Goal: Task Accomplishment & Management: Complete application form

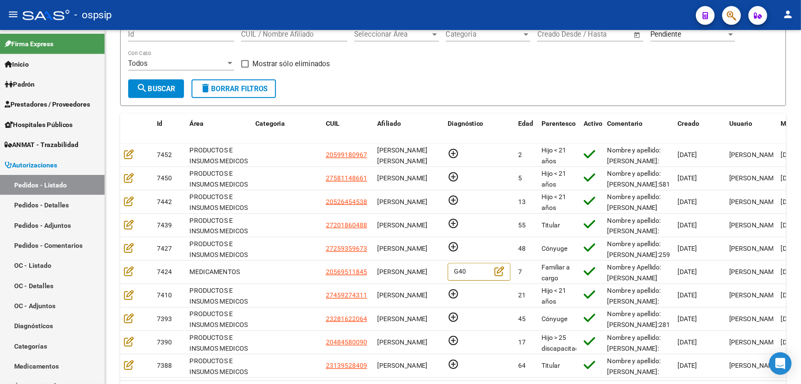
scroll to position [72, 0]
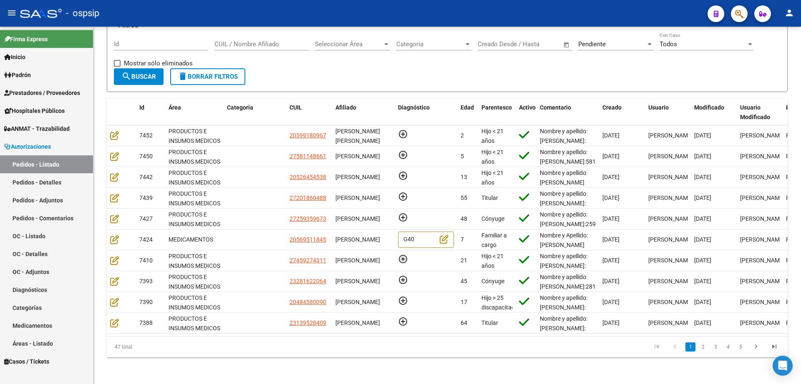
drag, startPoint x: 637, startPoint y: 0, endPoint x: 490, endPoint y: 10, distance: 147.1
click at [490, 10] on div "- ospsip" at bounding box center [360, 13] width 680 height 18
click at [180, 104] on span "Área" at bounding box center [174, 107] width 13 height 7
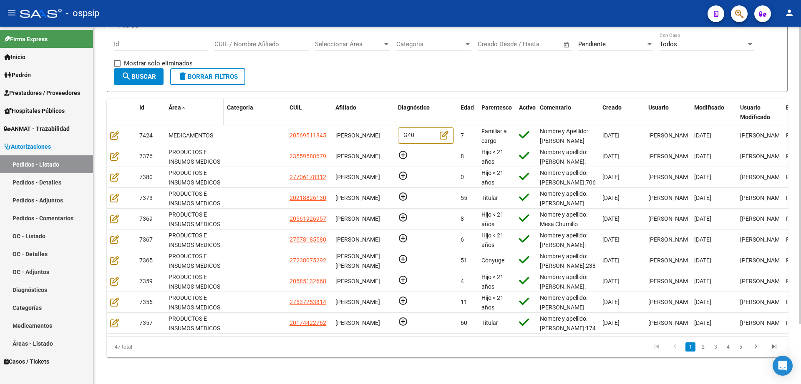
click at [180, 104] on span "Área" at bounding box center [174, 107] width 13 height 7
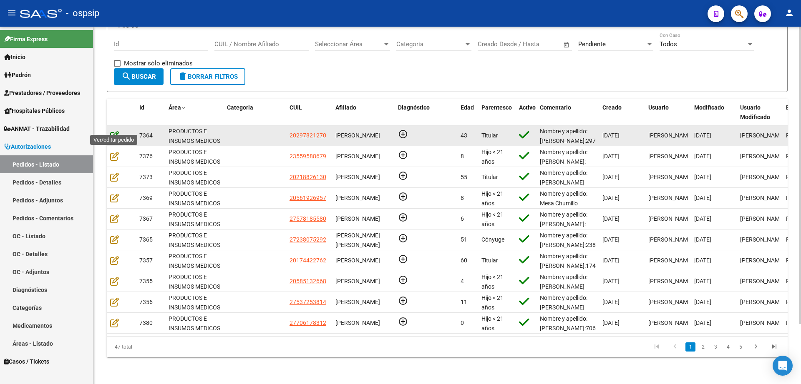
click at [114, 131] on icon at bounding box center [114, 135] width 9 height 9
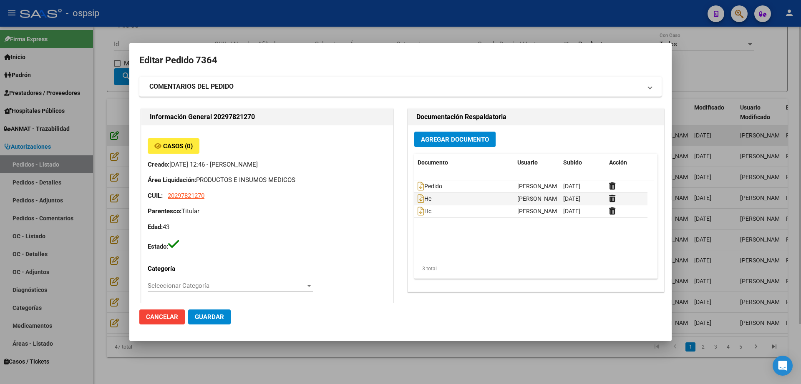
type input "Buenos Aires, JOSE C PAZ, USPALLATA 3869"
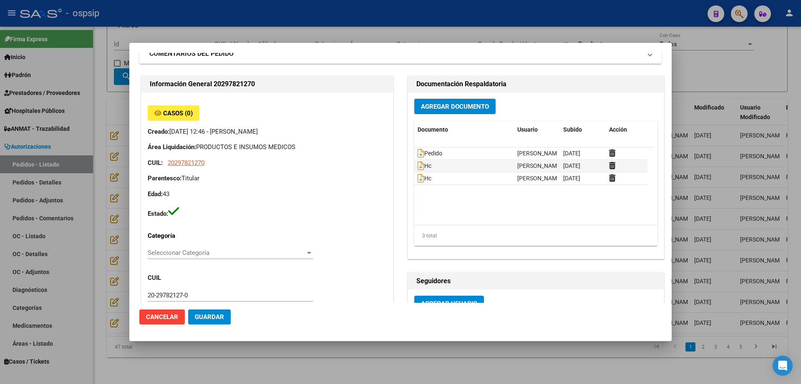
scroll to position [33, 0]
click at [417, 148] on icon at bounding box center [420, 152] width 7 height 9
click at [417, 165] on icon at bounding box center [420, 165] width 7 height 9
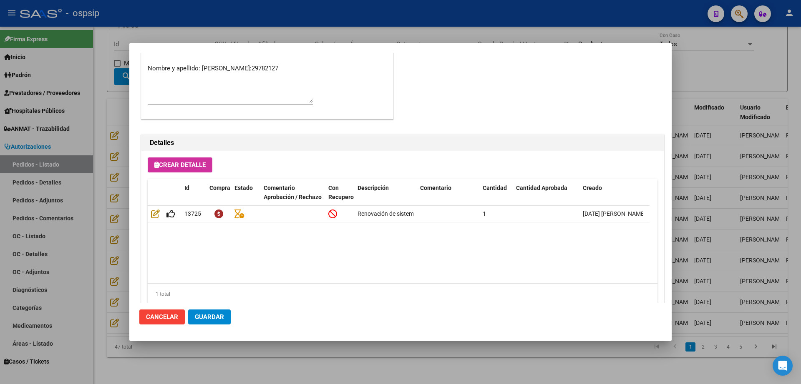
scroll to position [472, 0]
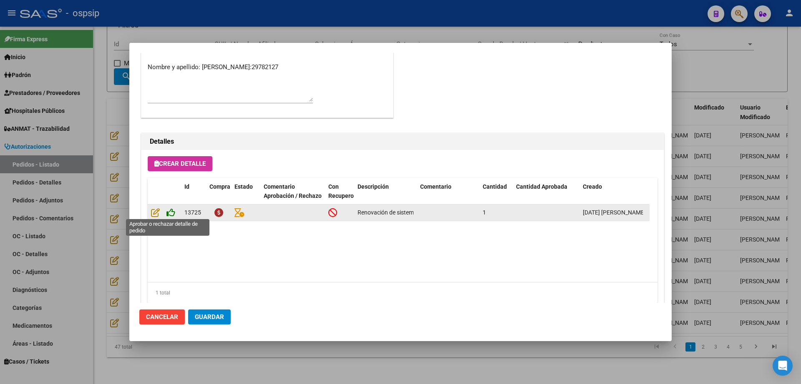
click at [171, 215] on icon at bounding box center [170, 212] width 9 height 9
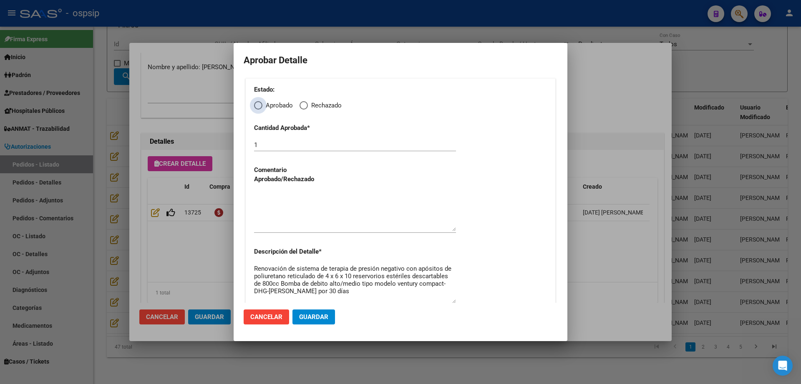
click at [259, 105] on span "Elija una opción" at bounding box center [258, 105] width 8 height 8
click at [259, 105] on input "Aprobado" at bounding box center [258, 105] width 8 height 8
radio input "true"
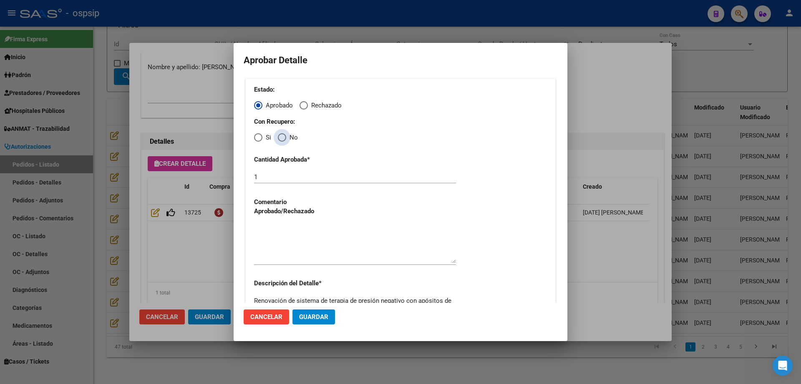
click at [281, 139] on span "Elija una opción" at bounding box center [282, 137] width 8 height 8
click at [281, 139] on input "No" at bounding box center [282, 137] width 8 height 8
radio input "true"
click at [288, 249] on textarea at bounding box center [355, 243] width 202 height 39
type textarea "."
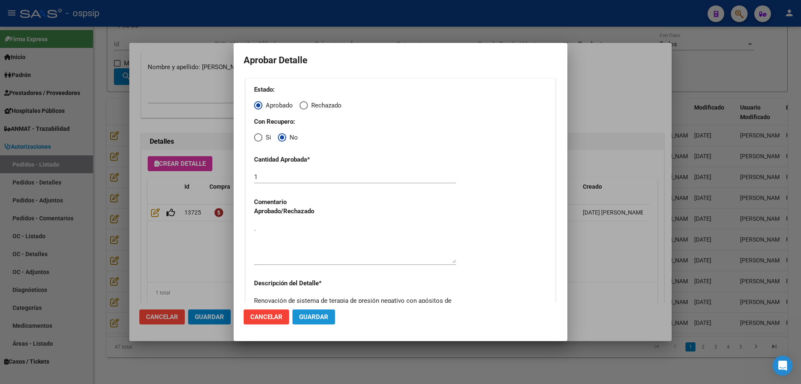
click at [319, 307] on span "Guardar" at bounding box center [313, 318] width 29 height 8
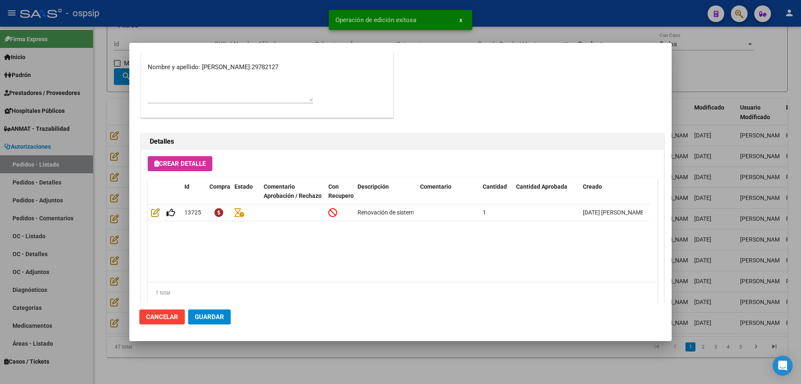
type input "CATAMARCA, JOSE C PAZ, USPALLATA 3869"
click at [220, 307] on span "Guardar" at bounding box center [209, 318] width 29 height 8
click at [108, 103] on div at bounding box center [400, 192] width 801 height 384
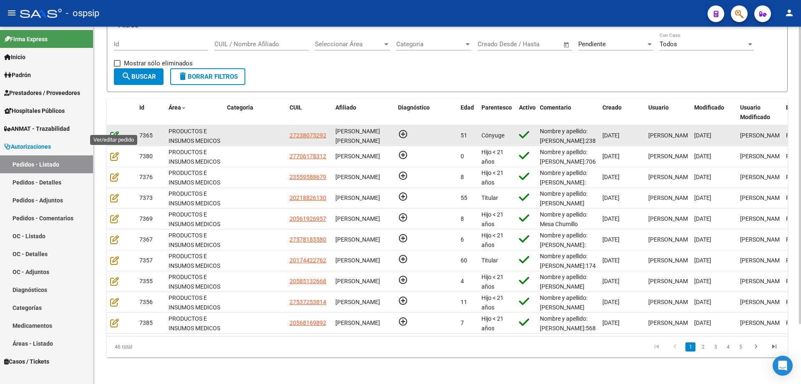
click at [114, 131] on icon at bounding box center [114, 135] width 9 height 9
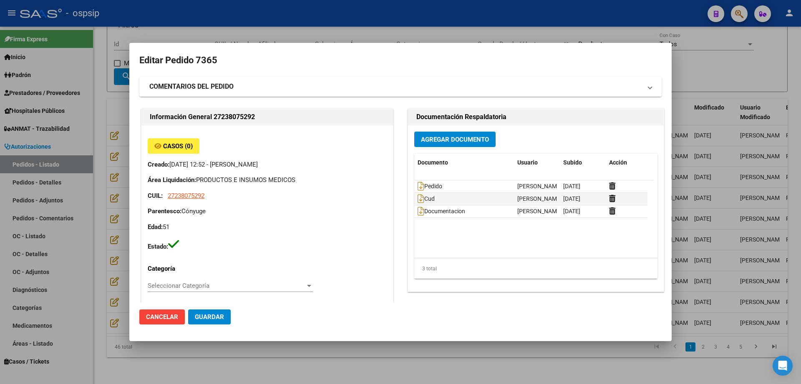
type input "GABRIELA NOEMI FERREYRA"
type input "Buenos Aires, SAN MIGUEL, SANTIAGO DEL ESTERO 3147"
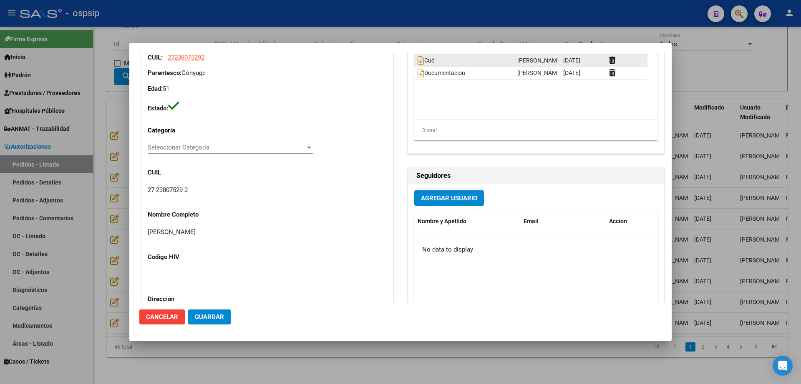
scroll to position [88, 0]
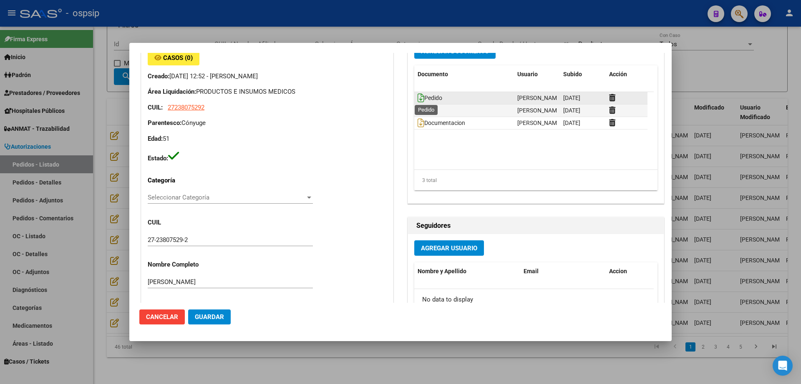
click at [417, 96] on icon at bounding box center [420, 97] width 7 height 9
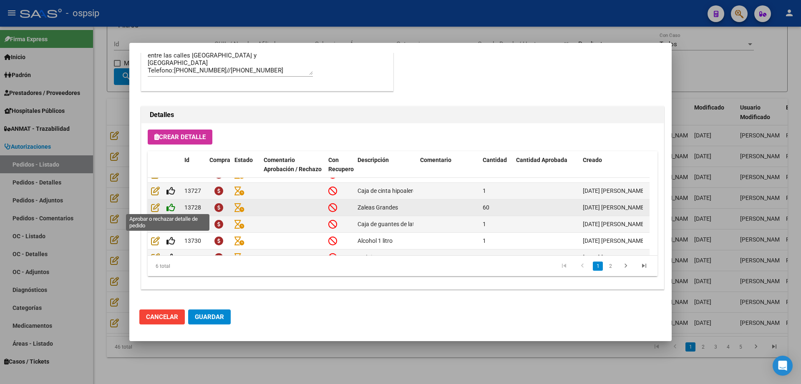
scroll to position [0, 0]
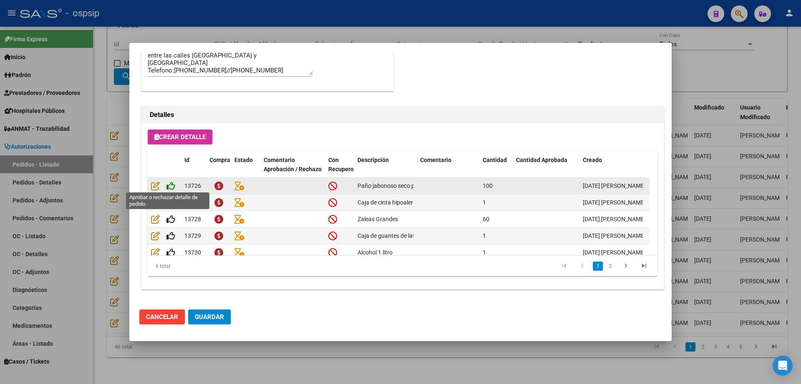
click at [171, 188] on icon at bounding box center [170, 185] width 9 height 9
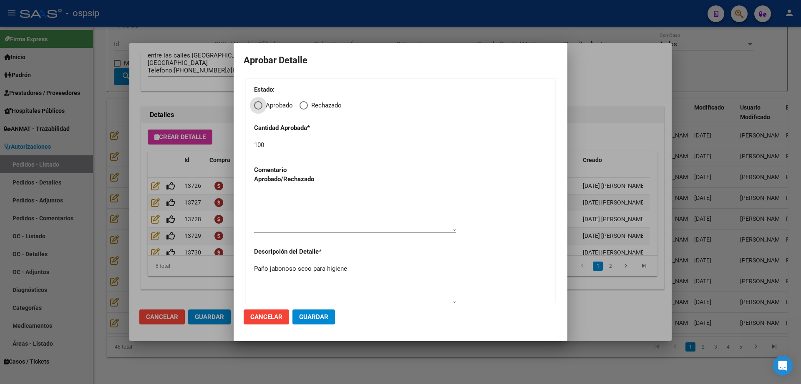
click at [304, 104] on span "Elija una opción" at bounding box center [303, 105] width 8 height 8
click at [304, 104] on input "Rechazado" at bounding box center [303, 105] width 8 height 8
radio input "true"
click at [286, 226] on textarea at bounding box center [355, 211] width 202 height 39
type textarea "."
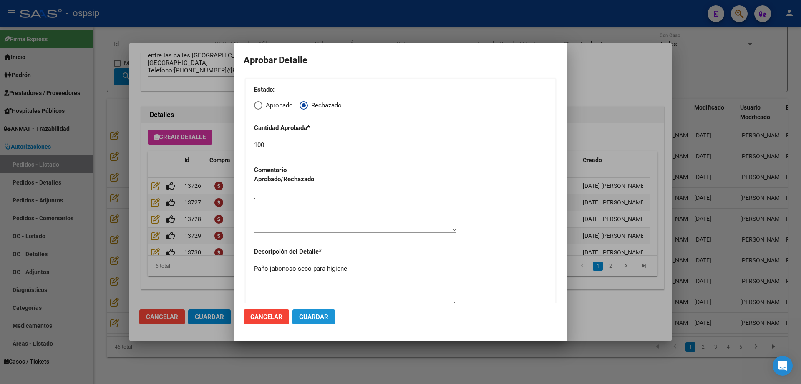
click at [325, 307] on span "Guardar" at bounding box center [313, 318] width 29 height 8
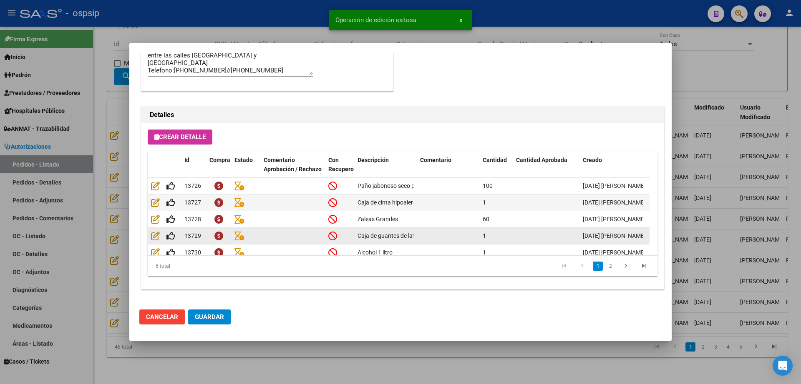
type input "FERREYRA GABRIELA NOEMI"
type input "BUENOS AIRES, SAN MIGUEL, SANTIAGO DEL ESTERO 3147"
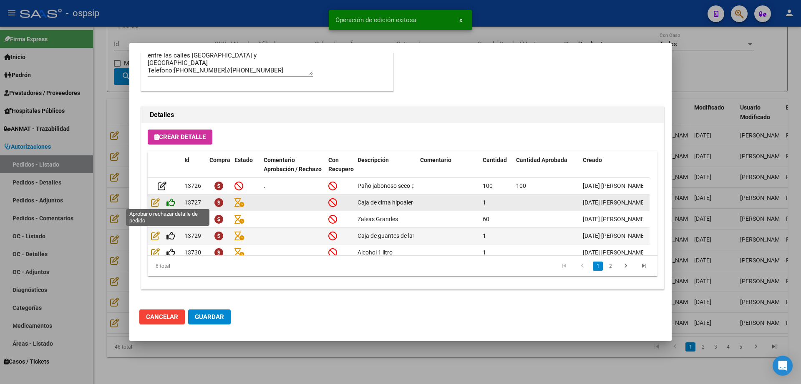
click at [170, 201] on icon at bounding box center [170, 202] width 9 height 9
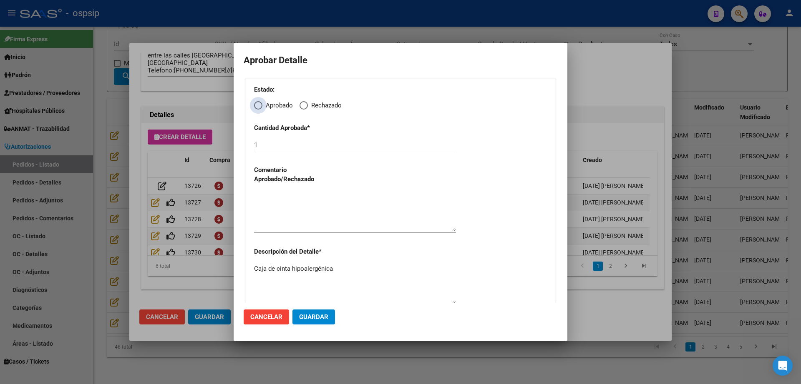
click at [257, 106] on span "Elija una opción" at bounding box center [258, 105] width 8 height 8
click at [257, 106] on input "Aprobado" at bounding box center [258, 105] width 8 height 8
radio input "true"
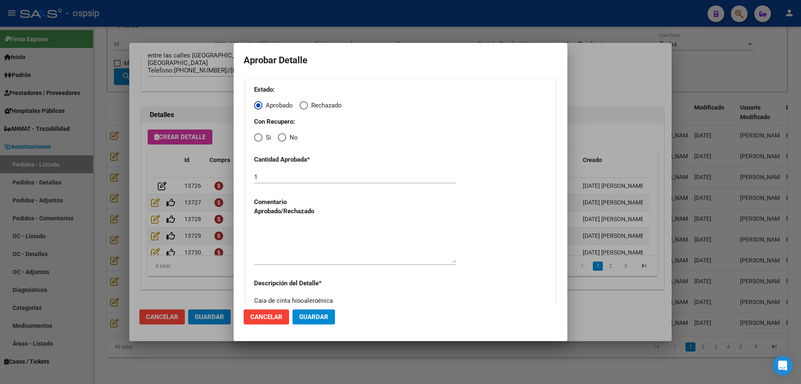
click at [259, 307] on span "Cancelar" at bounding box center [266, 318] width 32 height 8
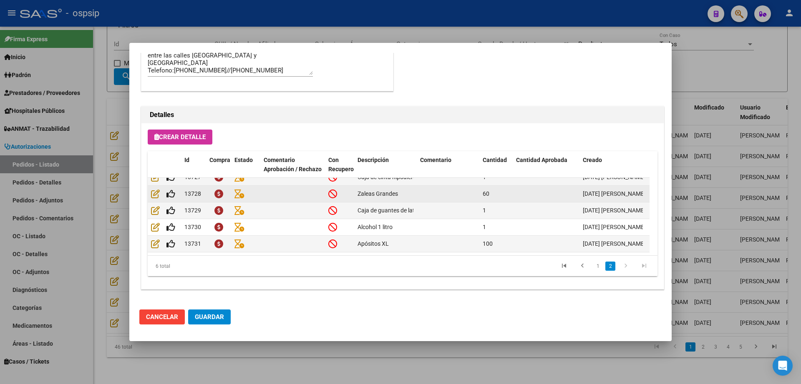
scroll to position [33, 0]
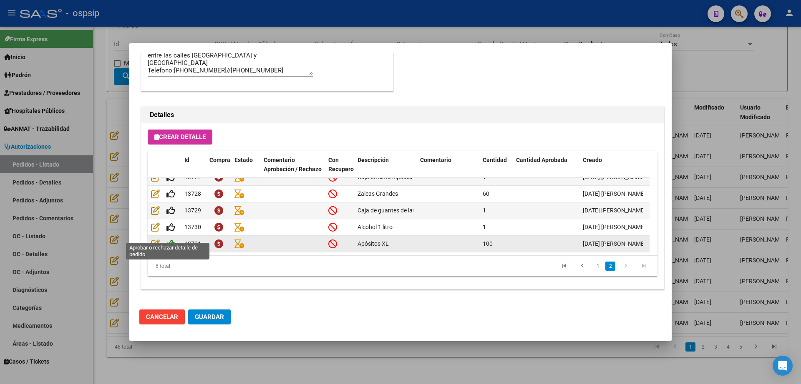
click at [173, 239] on icon at bounding box center [170, 243] width 9 height 9
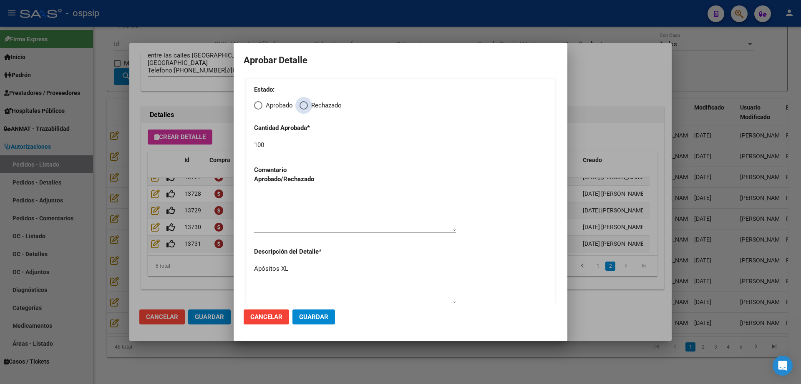
click at [304, 103] on span "Elija una opción" at bounding box center [303, 105] width 8 height 8
click at [304, 103] on input "Rechazado" at bounding box center [303, 105] width 8 height 8
radio input "true"
click at [292, 230] on textarea at bounding box center [355, 211] width 202 height 39
type textarea "."
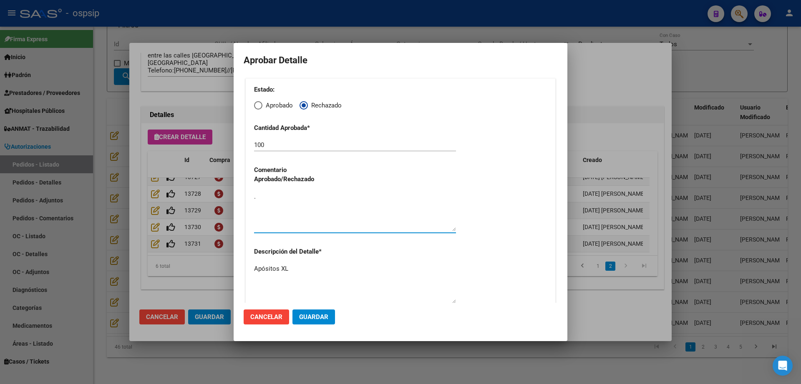
click at [306, 307] on span "Guardar" at bounding box center [313, 318] width 29 height 8
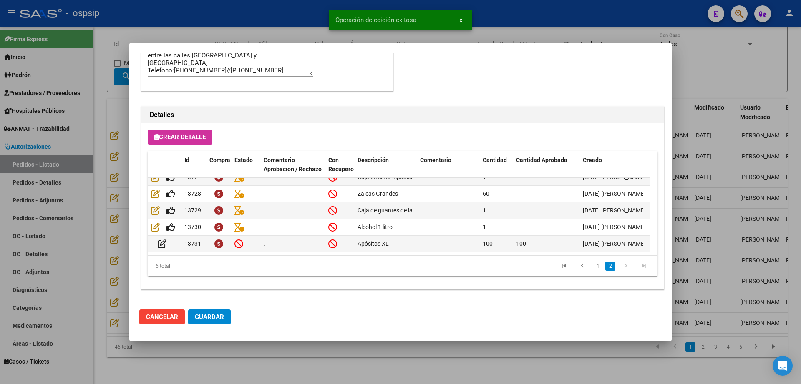
scroll to position [499, 0]
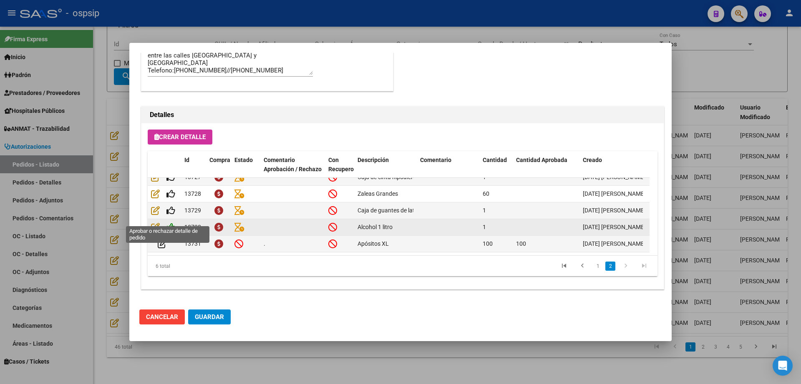
click at [172, 223] on icon at bounding box center [170, 227] width 9 height 9
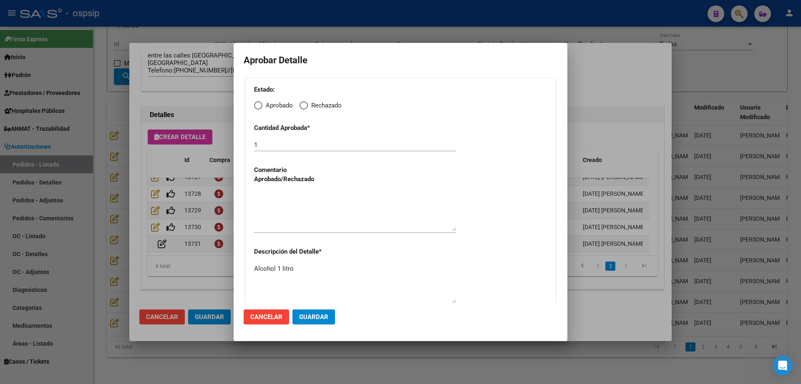
click at [257, 100] on div "Estado: Aprobado Rechazado" at bounding box center [400, 97] width 293 height 25
click at [256, 105] on span "Elija una opción" at bounding box center [258, 105] width 8 height 8
click at [256, 105] on input "Aprobado" at bounding box center [258, 105] width 8 height 8
radio input "true"
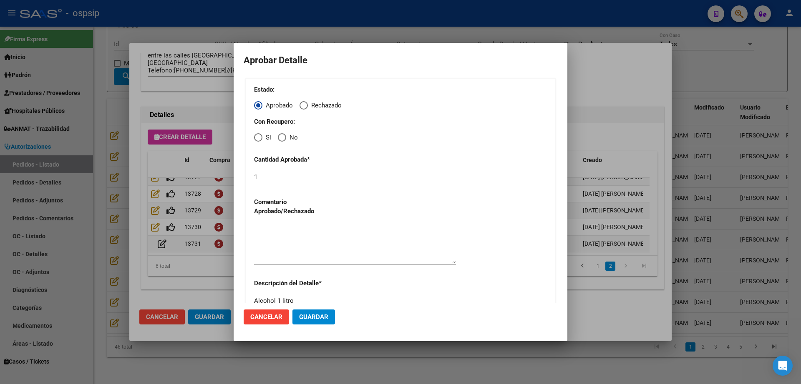
click at [281, 138] on span "Elija una opción" at bounding box center [282, 137] width 8 height 8
click at [281, 138] on input "No" at bounding box center [282, 137] width 8 height 8
radio input "true"
click at [260, 245] on textarea at bounding box center [355, 243] width 202 height 39
type textarea "."
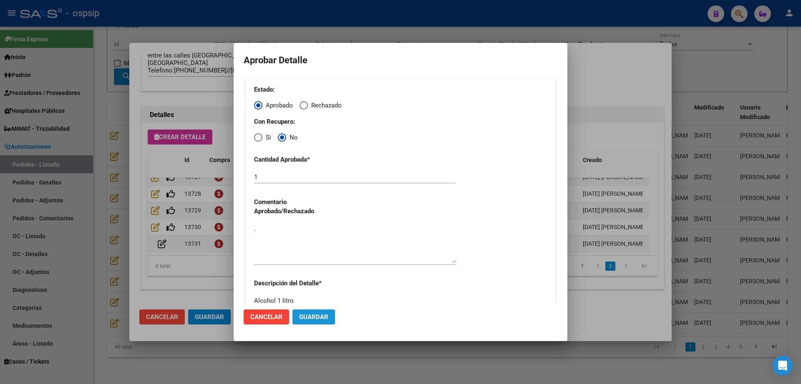
click at [313, 307] on span "Guardar" at bounding box center [313, 318] width 29 height 8
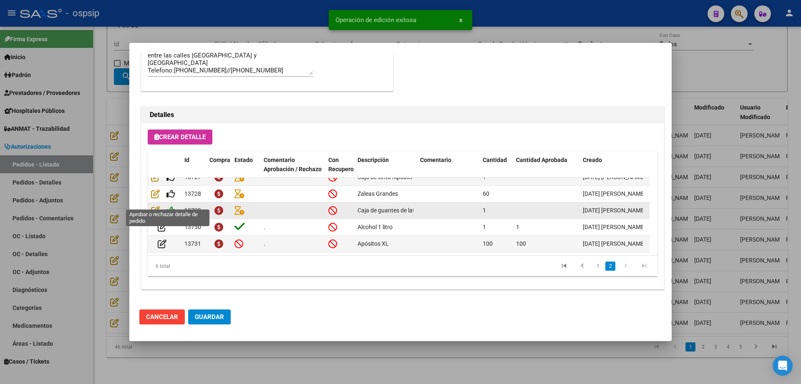
click at [173, 206] on icon at bounding box center [170, 210] width 9 height 9
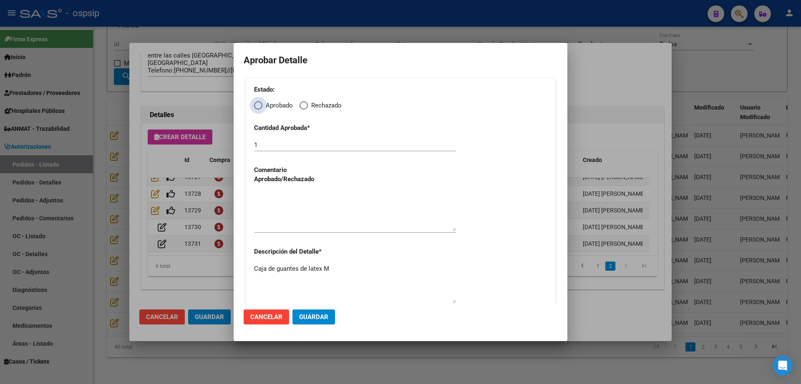
click at [257, 109] on span "Elija una opción" at bounding box center [258, 105] width 8 height 8
click at [257, 109] on input "Aprobado" at bounding box center [258, 105] width 8 height 8
radio input "true"
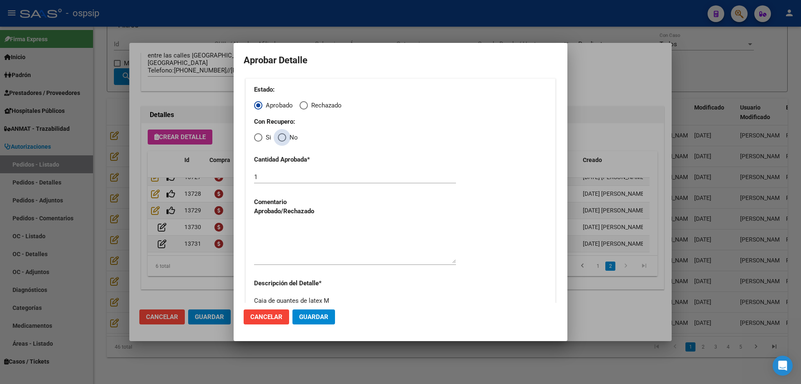
click at [282, 138] on span "Elija una opción" at bounding box center [282, 137] width 8 height 8
click at [282, 138] on input "No" at bounding box center [282, 137] width 8 height 8
radio input "true"
click at [287, 251] on textarea at bounding box center [355, 243] width 202 height 39
type textarea "."
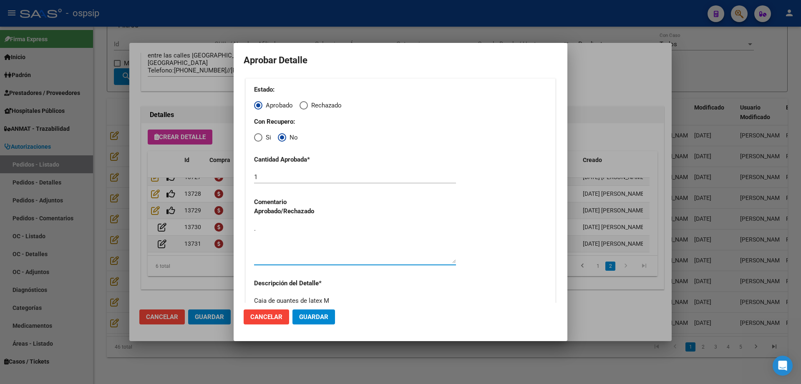
click at [324, 307] on span "Guardar" at bounding box center [313, 318] width 29 height 8
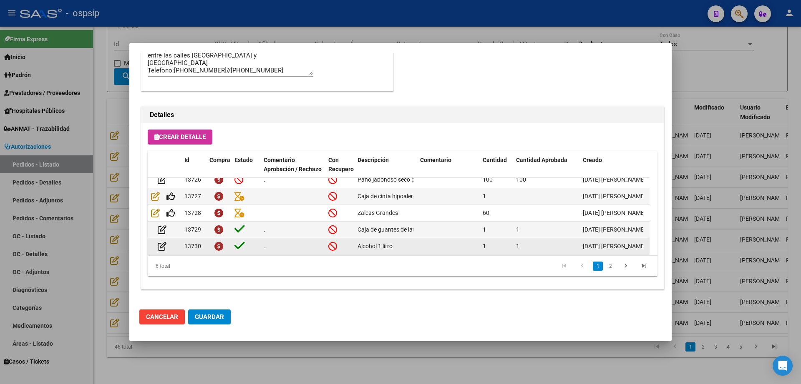
scroll to position [0, 0]
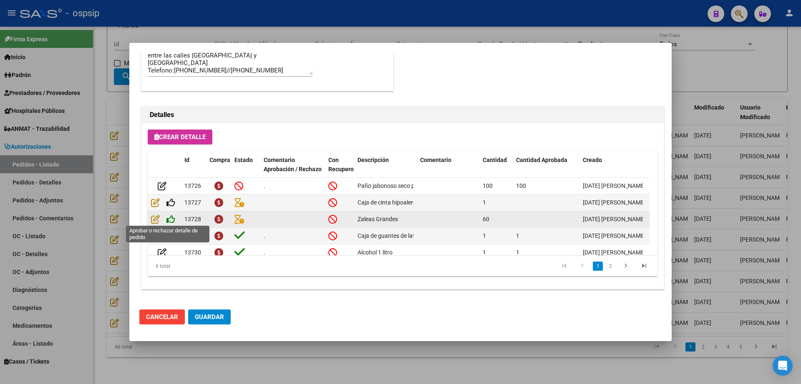
click at [171, 219] on icon at bounding box center [170, 219] width 9 height 9
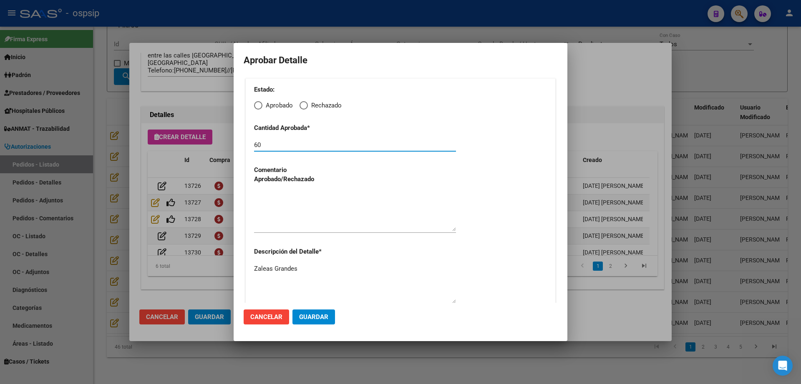
drag, startPoint x: 266, startPoint y: 143, endPoint x: 234, endPoint y: 143, distance: 32.1
click at [234, 143] on mat-dialog-content "Aprobar Detalle Estado: Aprobado Rechazado Cantidad Aprobada * 60 Comentario Ap…" at bounding box center [401, 178] width 334 height 250
type input "30"
click at [261, 105] on span "Elija una opción" at bounding box center [258, 105] width 8 height 8
click at [261, 105] on input "Aprobado" at bounding box center [258, 105] width 8 height 8
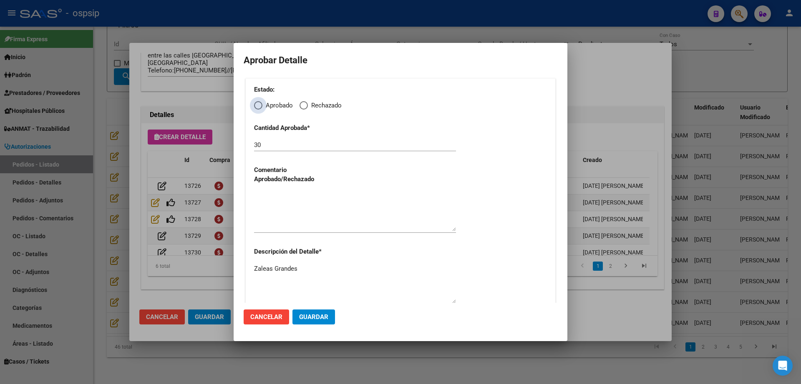
radio input "true"
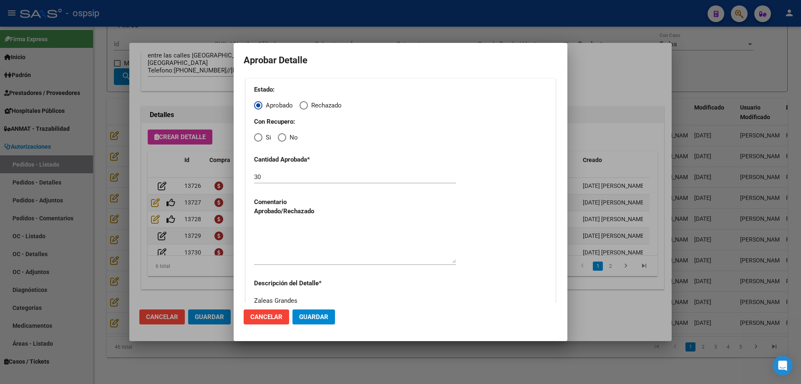
click at [284, 138] on span "Elija una opción" at bounding box center [282, 137] width 8 height 8
click at [284, 138] on input "No" at bounding box center [282, 137] width 8 height 8
radio input "true"
click at [279, 234] on textarea at bounding box center [355, 243] width 202 height 39
type textarea "."
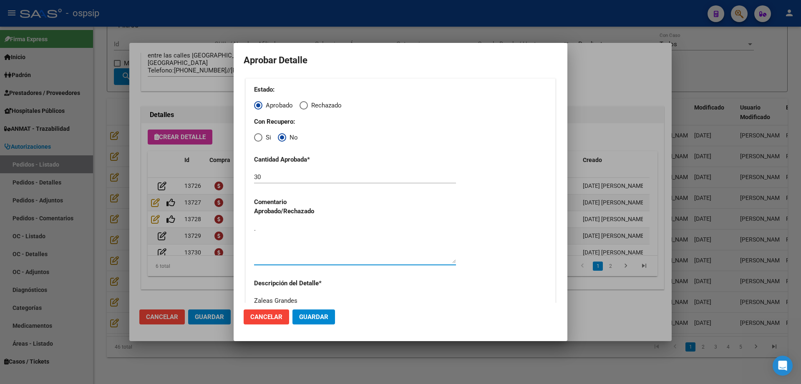
click at [316, 307] on span "Guardar" at bounding box center [313, 318] width 29 height 8
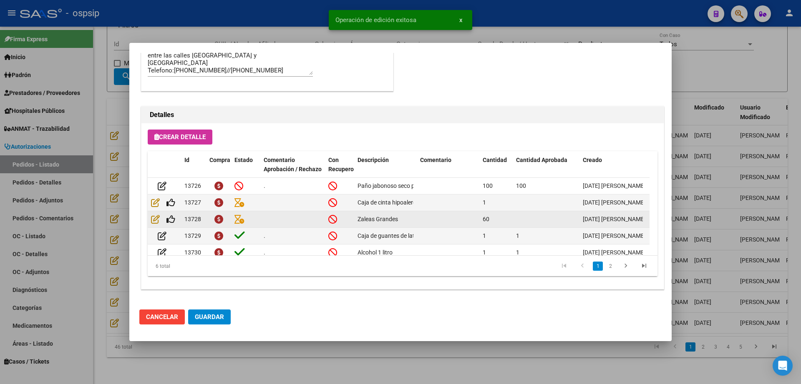
scroll to position [499, 0]
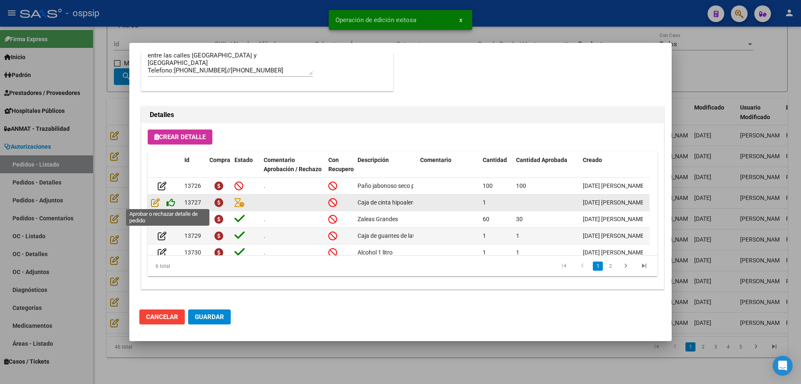
click at [171, 201] on icon at bounding box center [170, 202] width 9 height 9
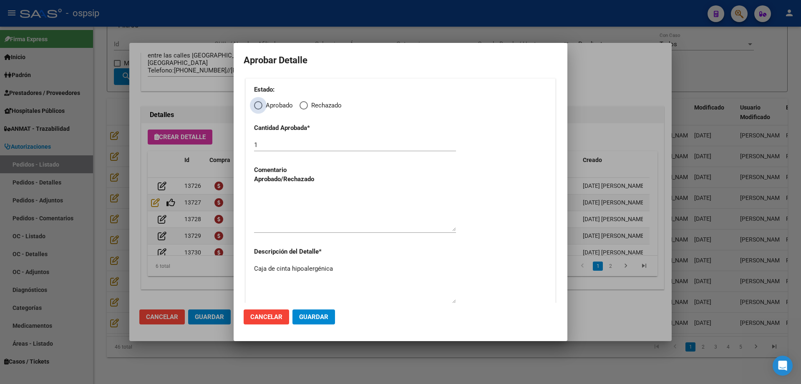
click at [262, 107] on span "Elija una opción" at bounding box center [258, 105] width 8 height 8
click at [262, 107] on input "Aprobado" at bounding box center [258, 105] width 8 height 8
radio input "true"
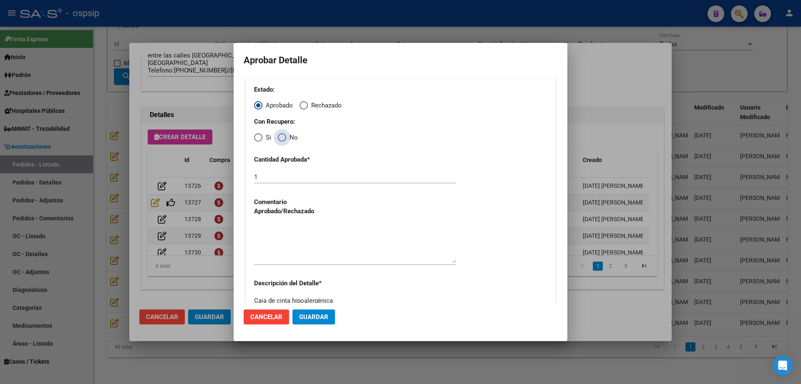
click at [281, 136] on span "Elija una opción" at bounding box center [282, 137] width 8 height 8
click at [281, 136] on input "No" at bounding box center [282, 137] width 8 height 8
radio input "true"
click at [286, 244] on textarea at bounding box center [355, 243] width 202 height 39
type textarea "."
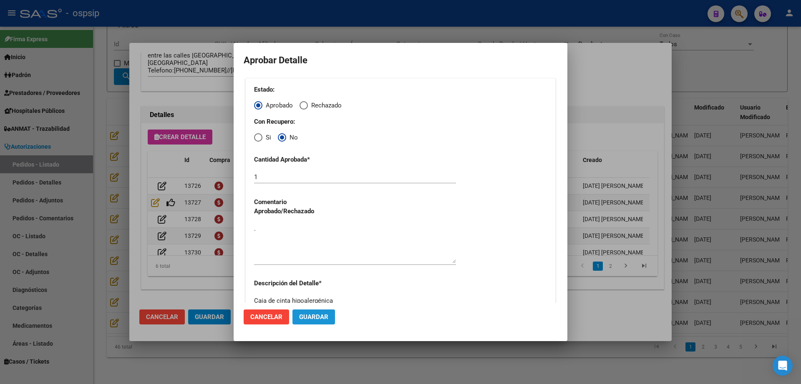
click at [319, 307] on button "Guardar" at bounding box center [313, 317] width 43 height 15
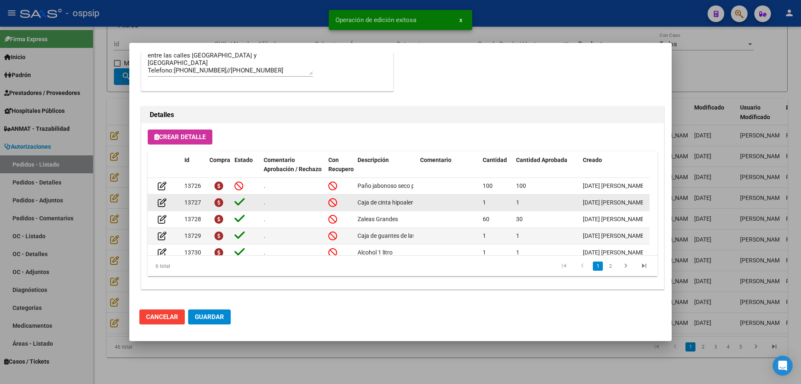
scroll to position [33, 0]
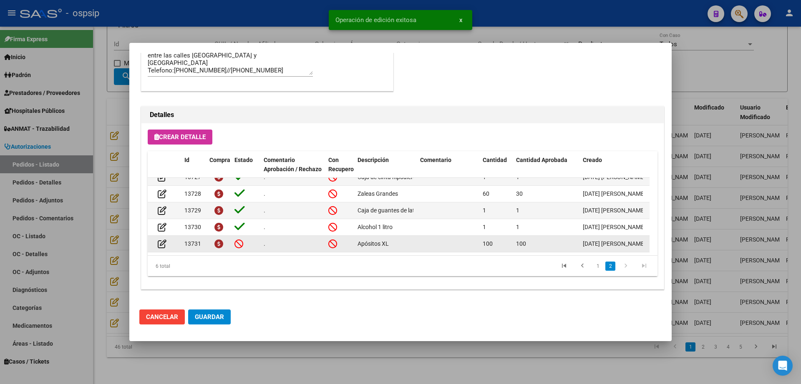
click at [163, 241] on div at bounding box center [164, 244] width 27 height 10
click at [164, 239] on icon at bounding box center [162, 243] width 9 height 9
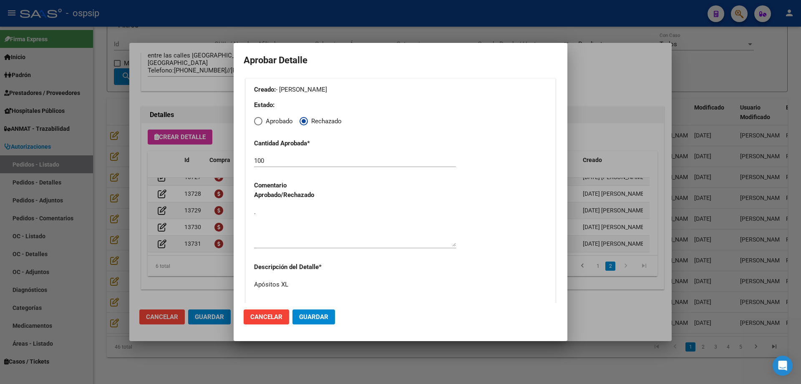
click at [262, 116] on div "Estado: Aprobado Rechazado" at bounding box center [400, 112] width 293 height 25
click at [255, 122] on span "Elija una opción" at bounding box center [258, 121] width 8 height 8
click at [255, 122] on input "Aprobado" at bounding box center [258, 121] width 8 height 8
radio input "true"
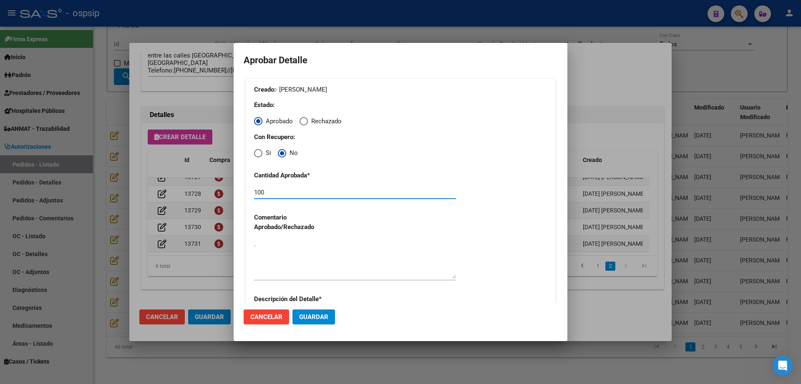
drag, startPoint x: 214, startPoint y: 190, endPoint x: 179, endPoint y: 198, distance: 35.9
click at [179, 198] on div "Editar Pedido 7365 COMENTARIOS DEL PEDIDO Escriba su comentario aquí. Enviar co…" at bounding box center [400, 192] width 801 height 384
type input "50"
click at [319, 307] on span "Guardar" at bounding box center [313, 318] width 29 height 8
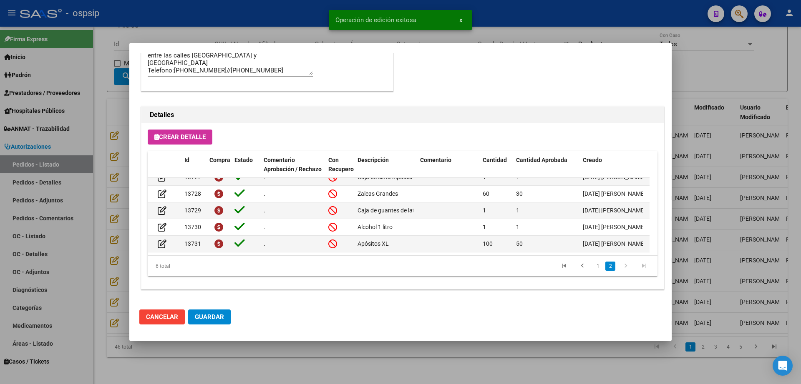
scroll to position [499, 0]
click at [220, 307] on span "Guardar" at bounding box center [209, 318] width 29 height 8
click at [258, 307] on div at bounding box center [400, 192] width 801 height 384
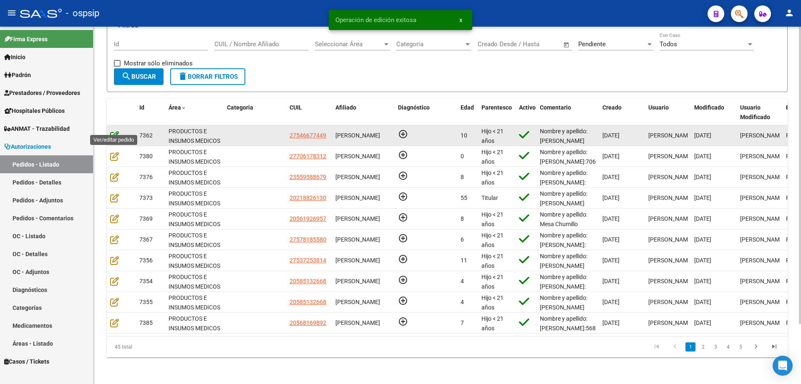
click at [116, 131] on icon at bounding box center [114, 135] width 9 height 9
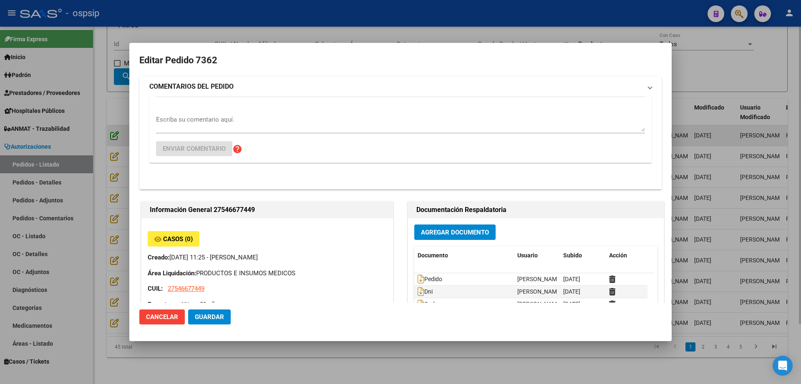
type input "Buenos Aires, BERISSO, 125 E/9 Y 10 1689"
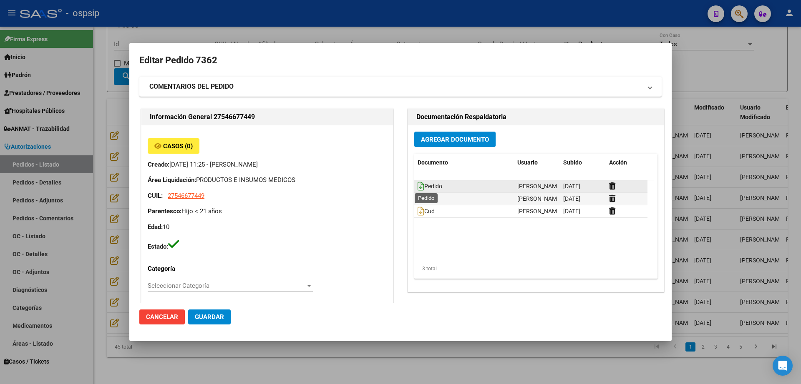
click at [417, 182] on icon at bounding box center [420, 186] width 7 height 9
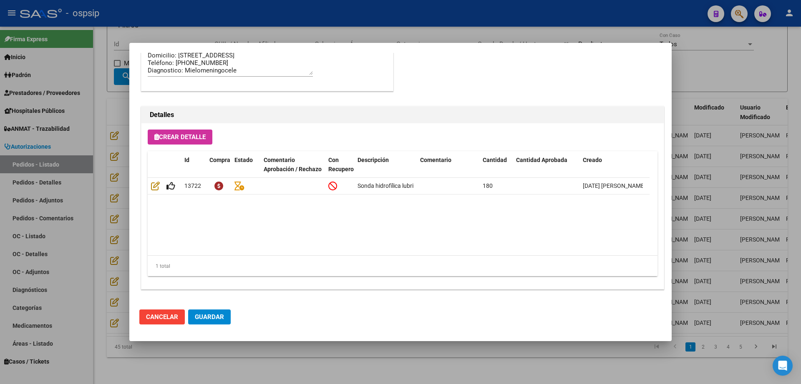
scroll to position [0, 0]
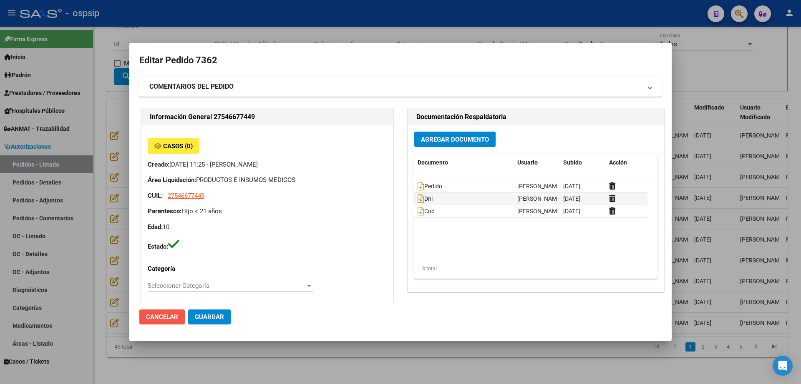
click at [165, 307] on span "Cancelar" at bounding box center [162, 318] width 32 height 8
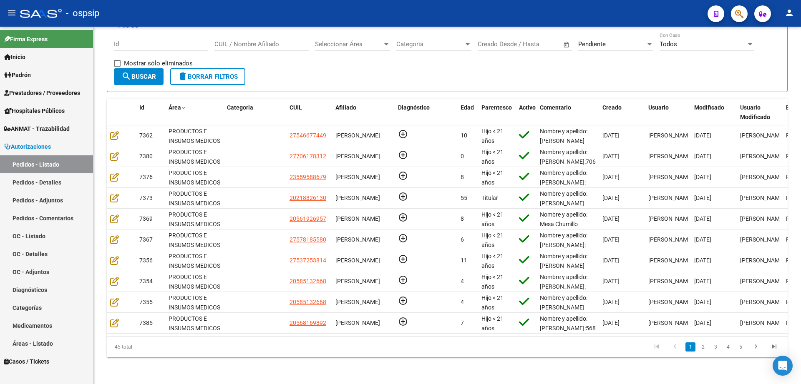
click at [165, 307] on datatable-body-cell "7385" at bounding box center [150, 323] width 29 height 20
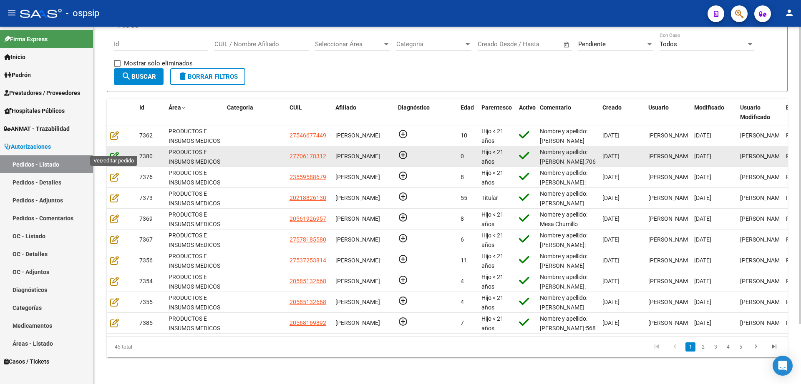
click at [112, 152] on icon at bounding box center [114, 156] width 9 height 9
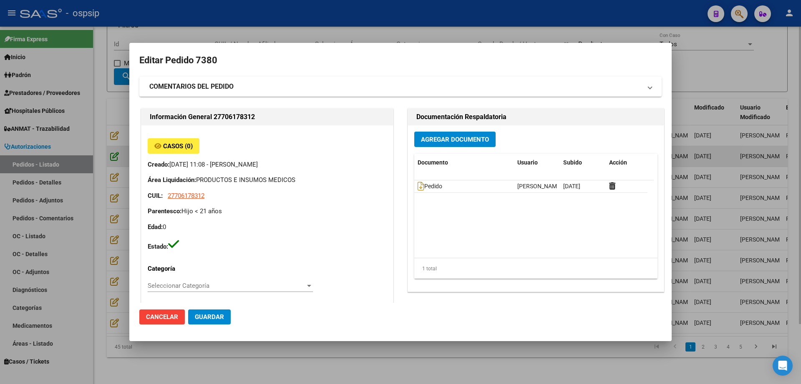
type input "Neuquen, BARRIO CONFLUENCIA, COPAHUE 545"
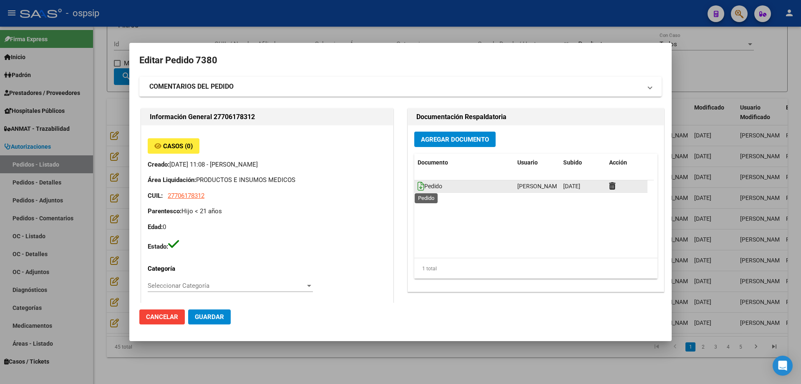
click at [417, 186] on icon at bounding box center [420, 186] width 7 height 9
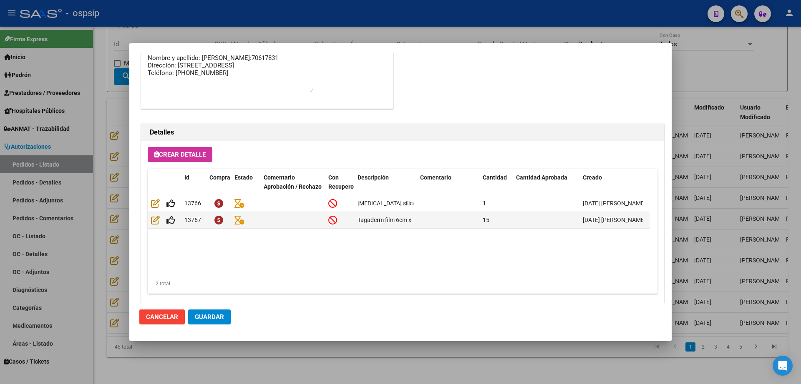
scroll to position [485, 0]
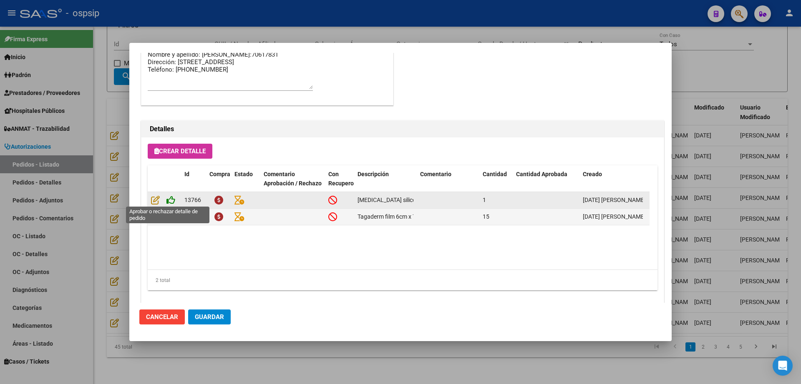
click at [171, 200] on icon at bounding box center [170, 200] width 9 height 9
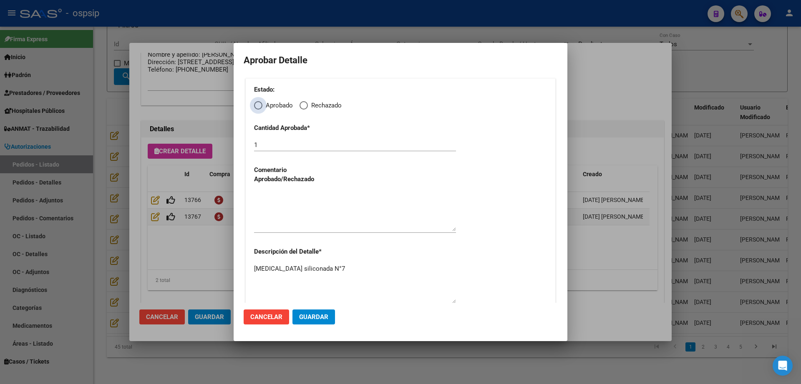
click at [260, 108] on span "Elija una opción" at bounding box center [258, 105] width 8 height 8
click at [260, 108] on input "Aprobado" at bounding box center [258, 105] width 8 height 8
radio input "true"
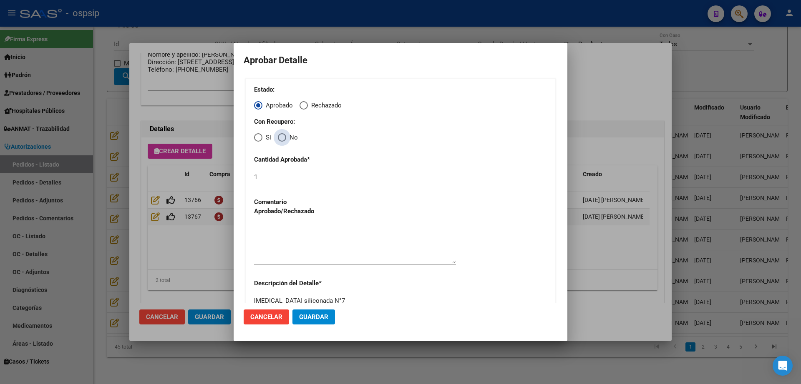
click at [282, 136] on span "Elija una opción" at bounding box center [282, 137] width 8 height 8
click at [282, 136] on input "No" at bounding box center [282, 137] width 8 height 8
radio input "true"
click at [268, 253] on textarea at bounding box center [355, 243] width 202 height 39
type textarea "."
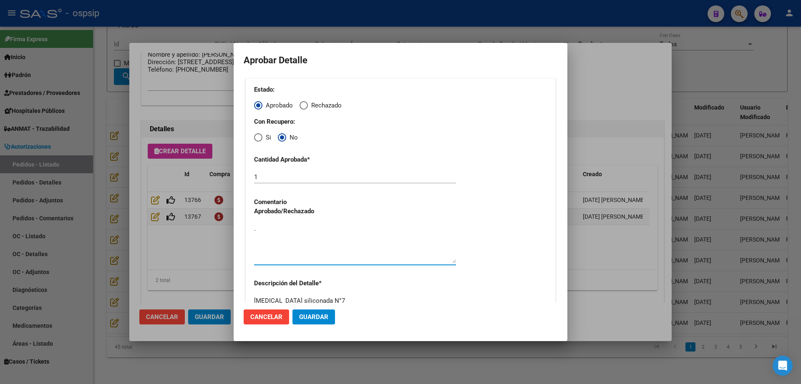
click at [312, 307] on span "Guardar" at bounding box center [313, 318] width 29 height 8
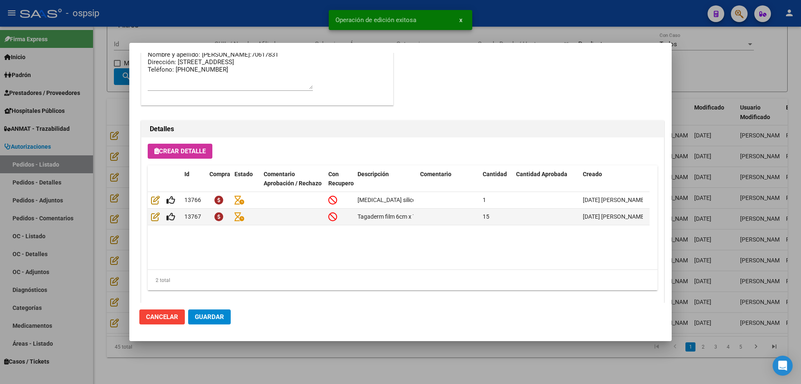
type input "NEUQUEN, NEUQUEN, COPAHUE 545"
click at [171, 218] on icon at bounding box center [170, 216] width 9 height 9
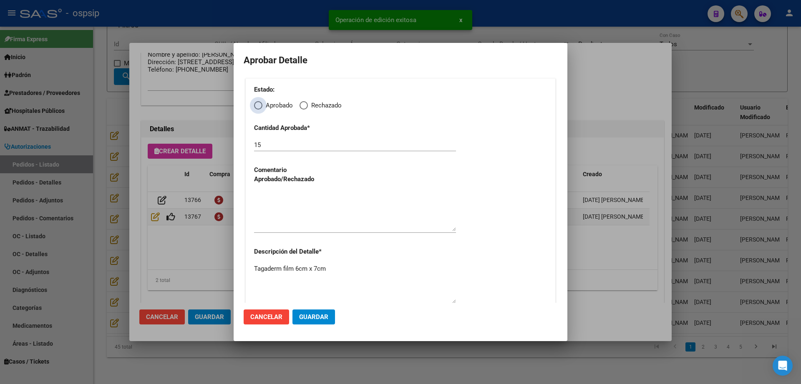
click at [255, 104] on span "Elija una opción" at bounding box center [258, 105] width 8 height 8
click at [255, 104] on input "Aprobado" at bounding box center [258, 105] width 8 height 8
radio input "true"
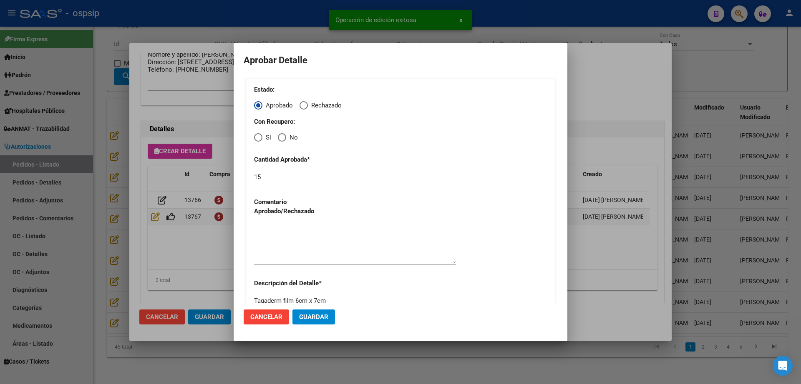
click at [282, 143] on div "Estado: Aprobado Rechazado Con Recupero: Si No Cantidad Aprobada * 15 Comentari…" at bounding box center [400, 211] width 310 height 267
click at [282, 140] on span "Elija una opción" at bounding box center [282, 137] width 8 height 8
click at [282, 140] on input "No" at bounding box center [282, 137] width 8 height 8
radio input "true"
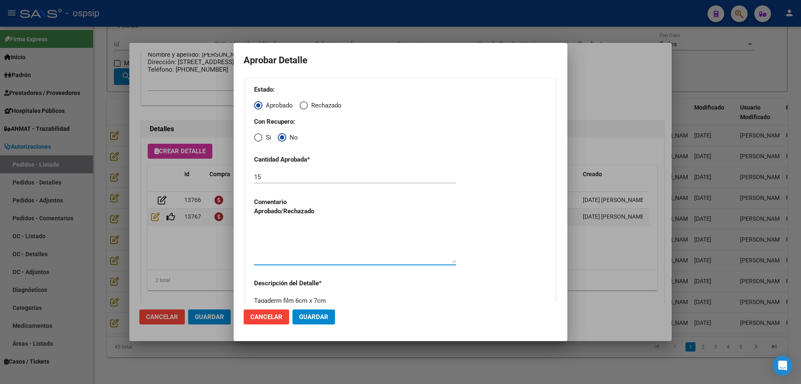
click at [286, 251] on textarea at bounding box center [355, 243] width 202 height 39
type textarea "."
click at [322, 307] on span "Guardar" at bounding box center [313, 318] width 29 height 8
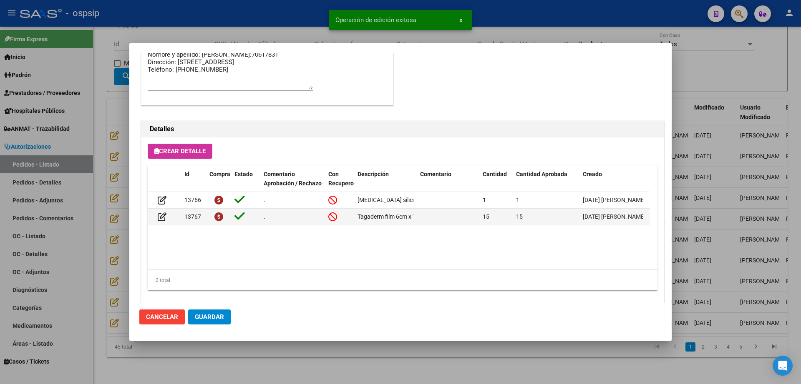
click at [207, 307] on span "Guardar" at bounding box center [209, 318] width 29 height 8
click at [211, 307] on div at bounding box center [400, 192] width 801 height 384
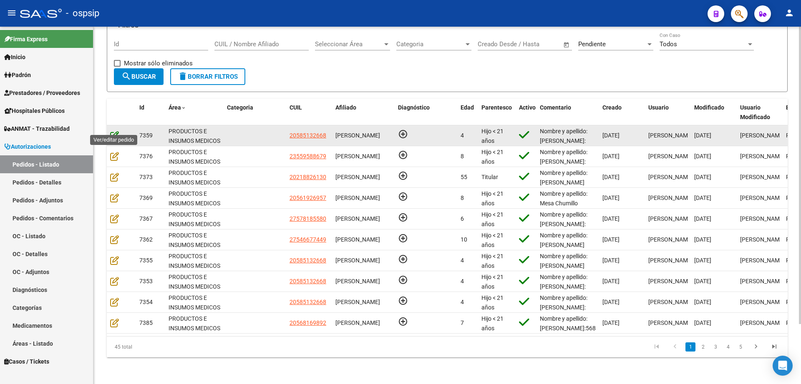
click at [112, 131] on icon at bounding box center [114, 135] width 9 height 9
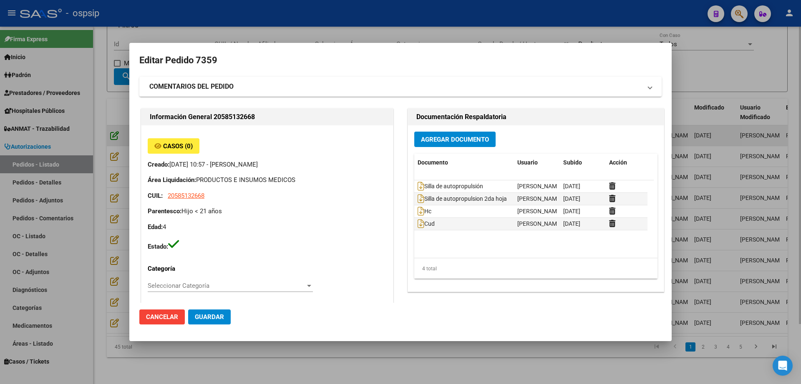
type input "Buenos Aires, RICARDO ROJAS, DR JOSE E URIBURU 2506"
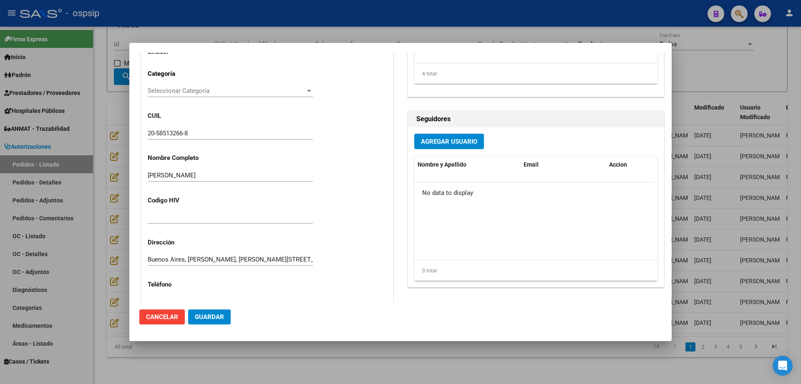
scroll to position [93, 0]
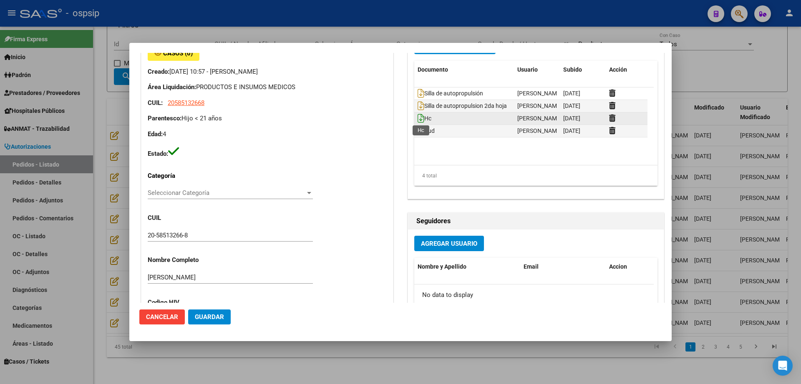
click at [417, 117] on icon at bounding box center [420, 118] width 7 height 9
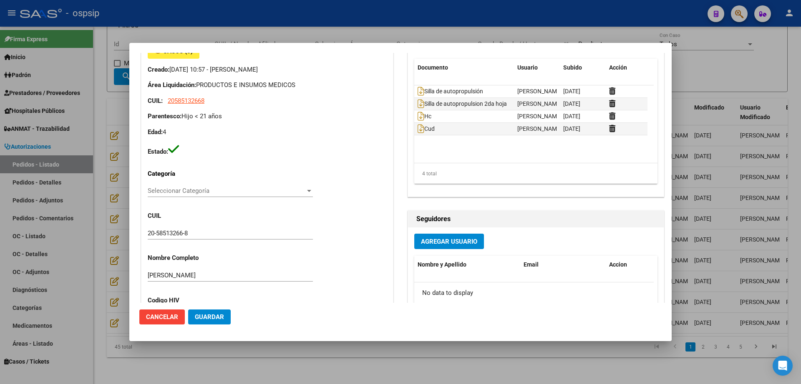
scroll to position [0, 0]
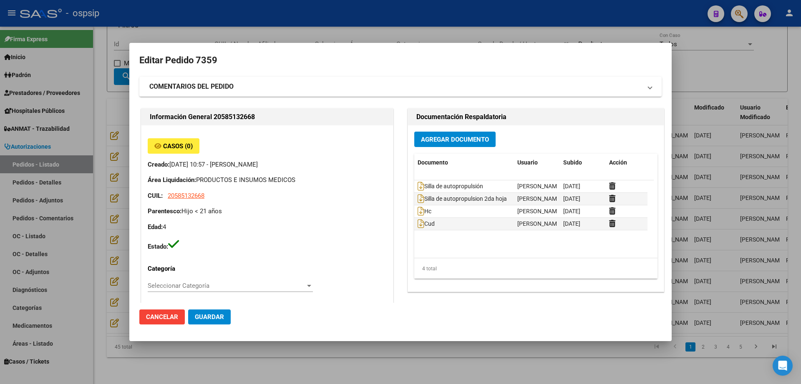
click at [185, 306] on mat-dialog-actions "Cancelar Guardar" at bounding box center [400, 317] width 522 height 28
click at [154, 307] on button "Cancelar" at bounding box center [161, 317] width 45 height 15
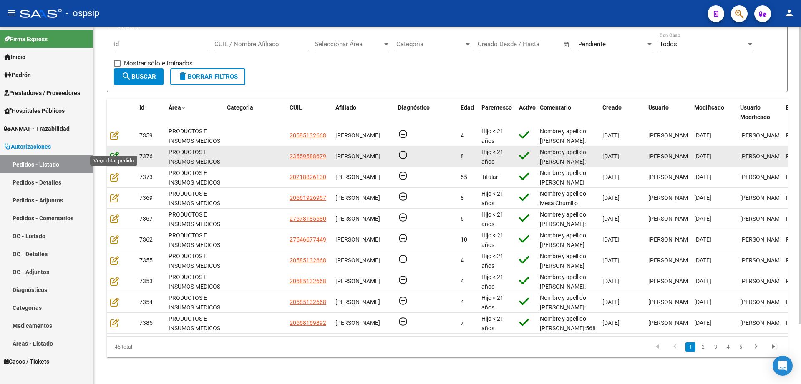
click at [114, 152] on icon at bounding box center [114, 156] width 9 height 9
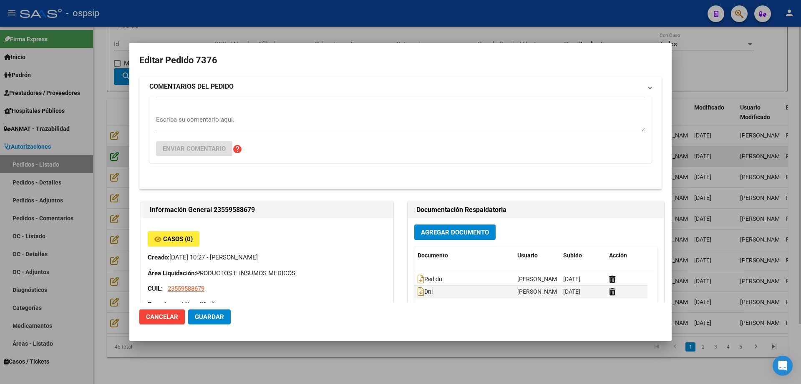
type input "Buenos Aires, LOMAS DE ZAMORA, CARRIEGO 422"
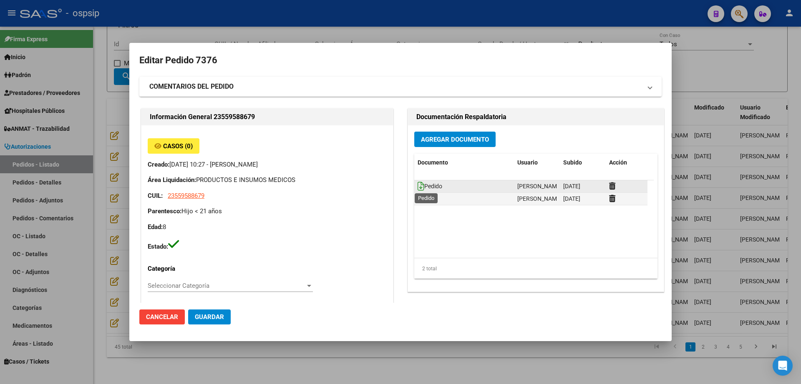
click at [417, 186] on icon at bounding box center [420, 186] width 7 height 9
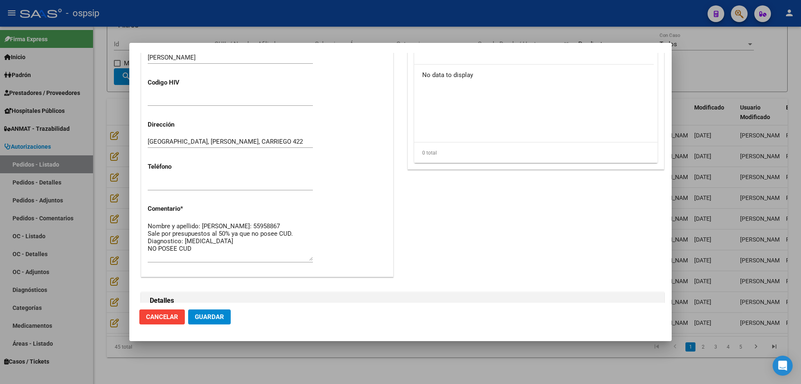
scroll to position [499, 0]
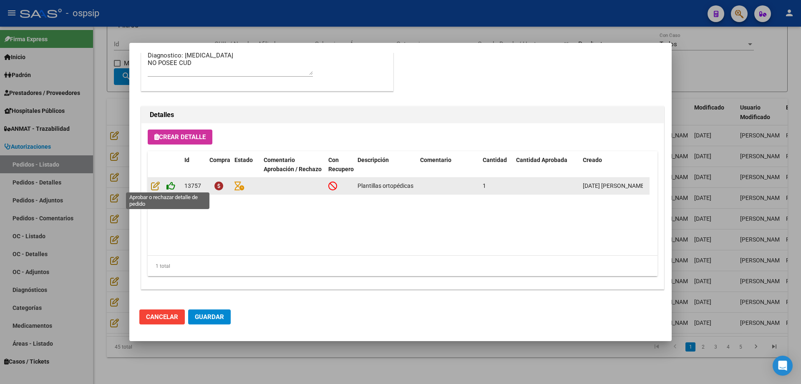
click at [171, 185] on icon at bounding box center [170, 185] width 9 height 9
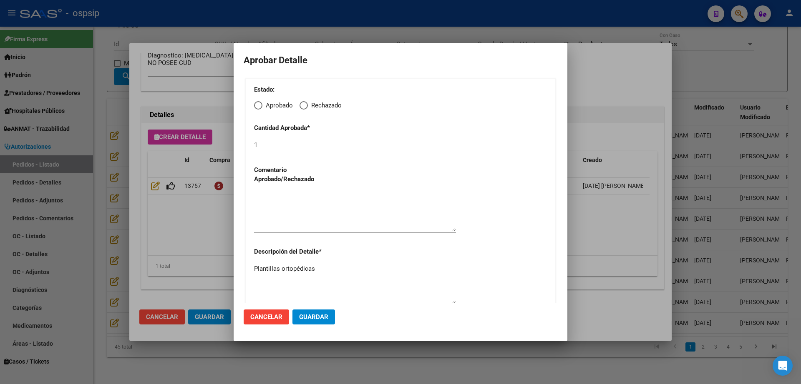
click at [259, 105] on span "Elija una opción" at bounding box center [258, 105] width 8 height 8
click at [259, 105] on input "Aprobado" at bounding box center [258, 105] width 8 height 8
radio input "true"
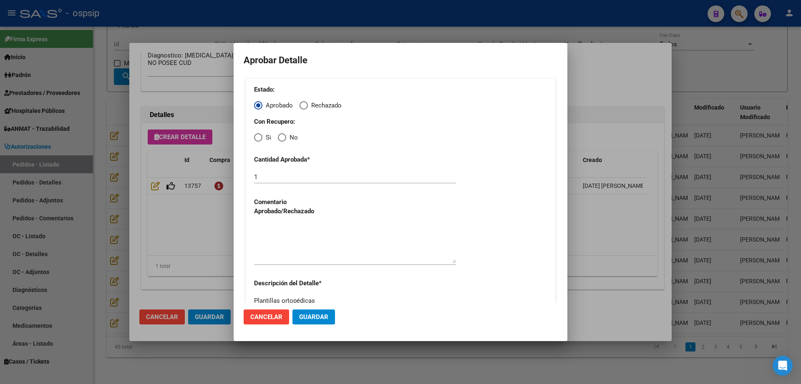
click at [283, 136] on span "Elija una opción" at bounding box center [282, 137] width 8 height 8
click at [283, 136] on input "No" at bounding box center [282, 137] width 8 height 8
radio input "true"
click at [294, 262] on textarea at bounding box center [355, 243] width 202 height 39
type textarea "."
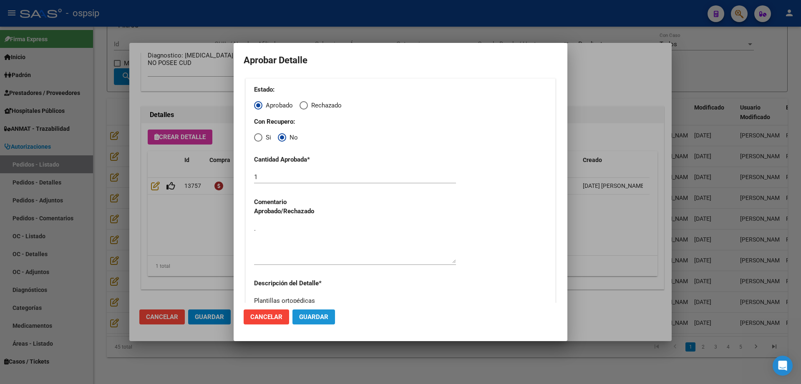
click at [321, 307] on button "Guardar" at bounding box center [313, 317] width 43 height 15
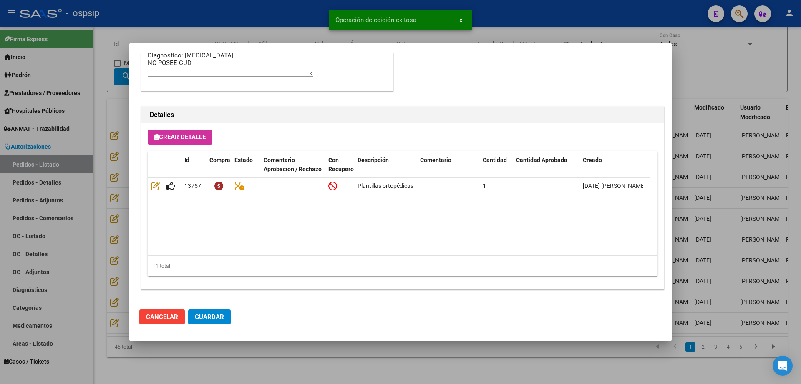
type input "BUENOS AIRES, LOMAS DE ZAMORA, CARRIEGO 422"
click at [206, 307] on span "Guardar" at bounding box center [209, 318] width 29 height 8
click at [216, 307] on div at bounding box center [400, 192] width 801 height 384
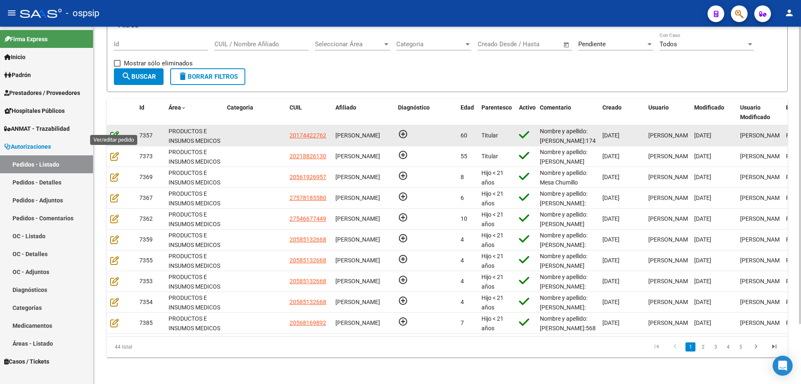
click at [114, 131] on icon at bounding box center [114, 135] width 9 height 9
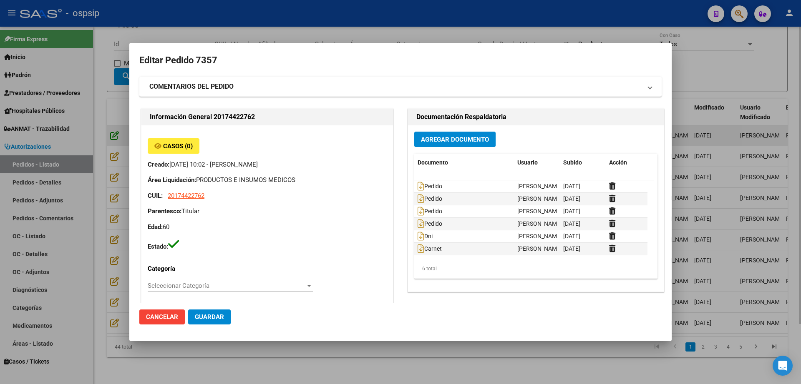
type input "Santa Fe, TIMBUES, MALVINAS 841, Piso: 5TO, Departamento: A"
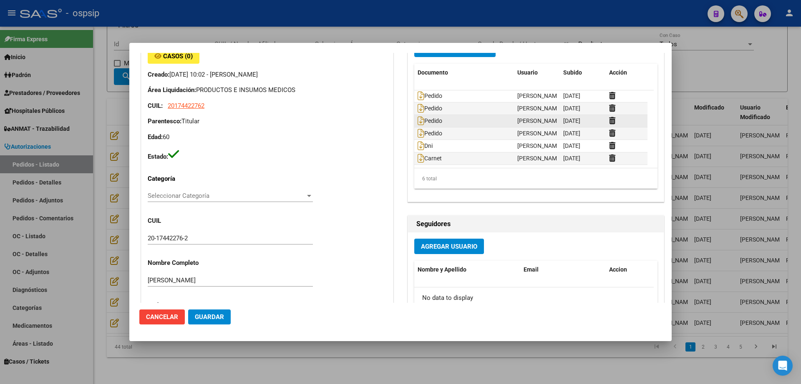
scroll to position [0, 0]
click at [417, 98] on icon at bounding box center [420, 96] width 7 height 9
click at [417, 112] on icon at bounding box center [420, 108] width 7 height 9
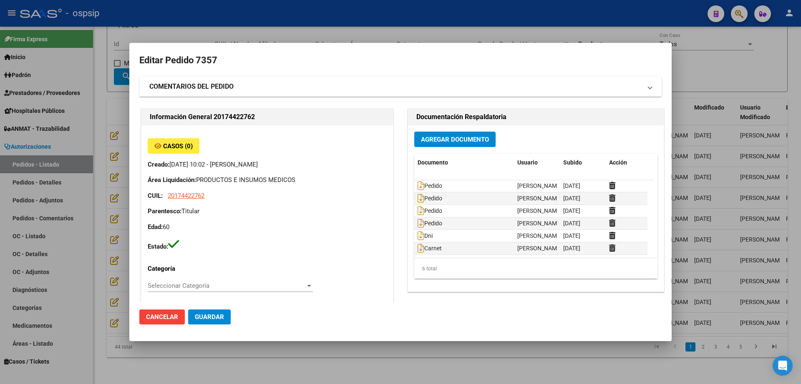
scroll to position [21, 0]
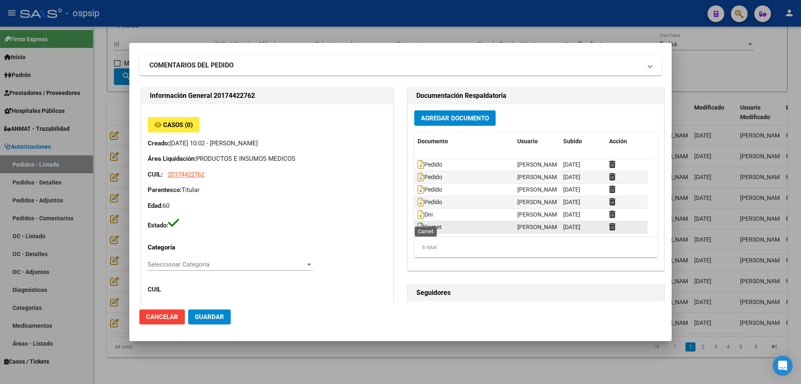
click at [417, 223] on icon at bounding box center [420, 227] width 7 height 9
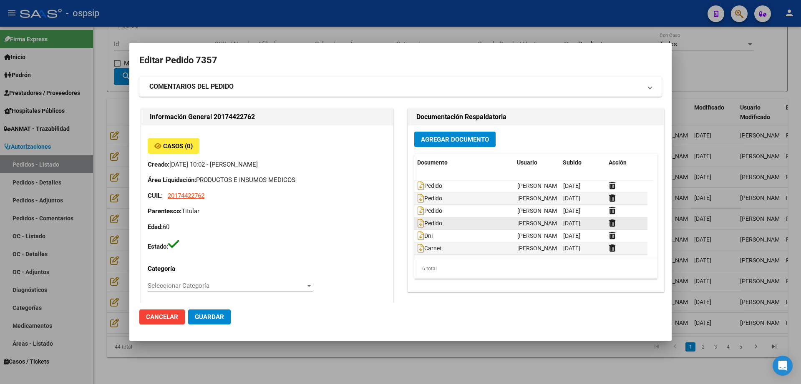
scroll to position [8, 0]
click at [417, 219] on icon at bounding box center [420, 223] width 7 height 9
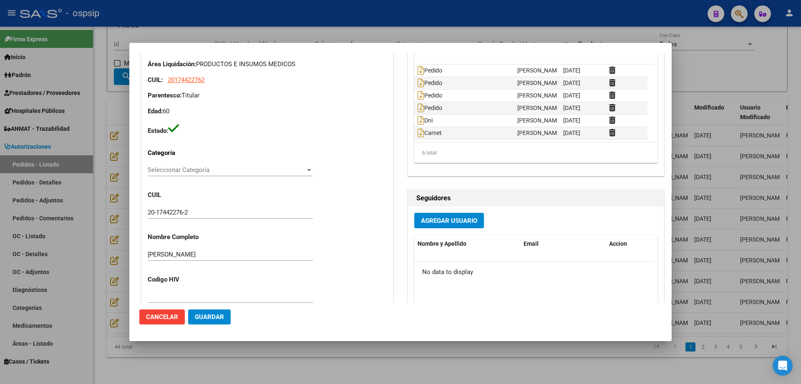
scroll to position [0, 0]
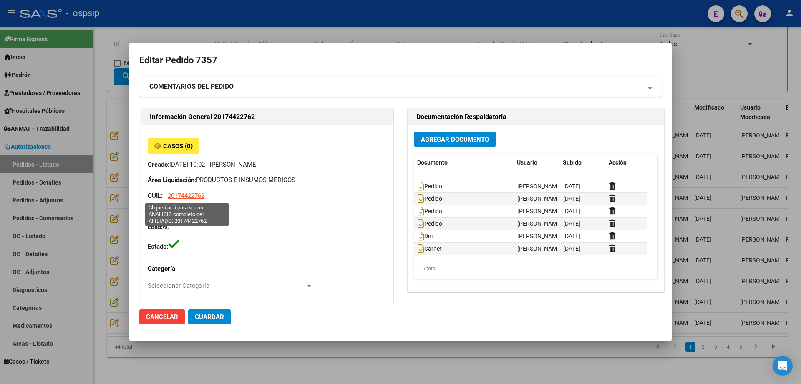
click at [193, 193] on span "20174422762" at bounding box center [186, 196] width 37 height 8
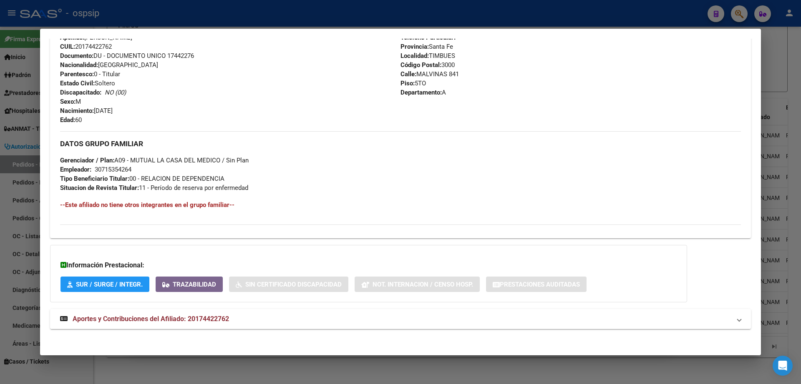
scroll to position [300, 0]
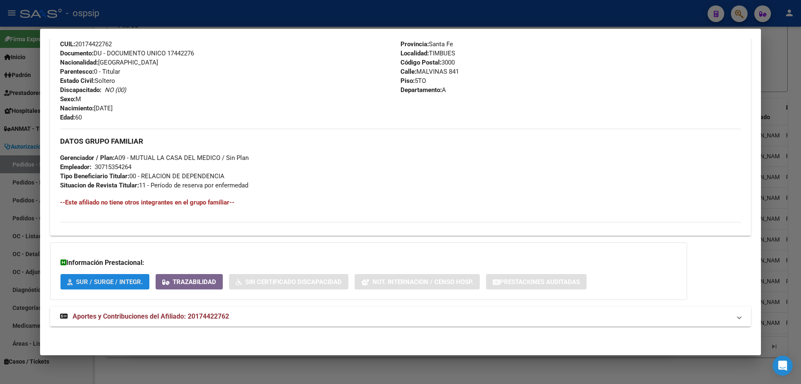
click at [122, 277] on button "SUR / SURGE / INTEGR." at bounding box center [104, 281] width 89 height 15
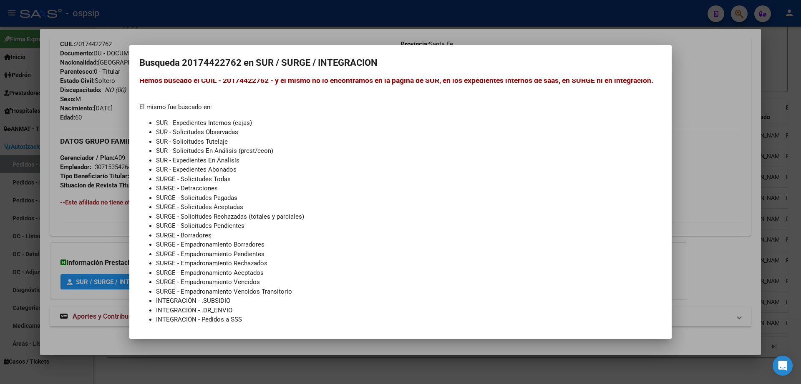
scroll to position [0, 0]
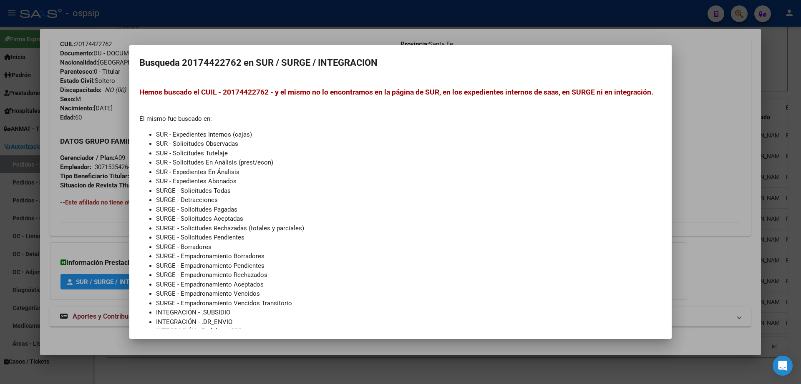
click at [77, 236] on div at bounding box center [400, 192] width 801 height 384
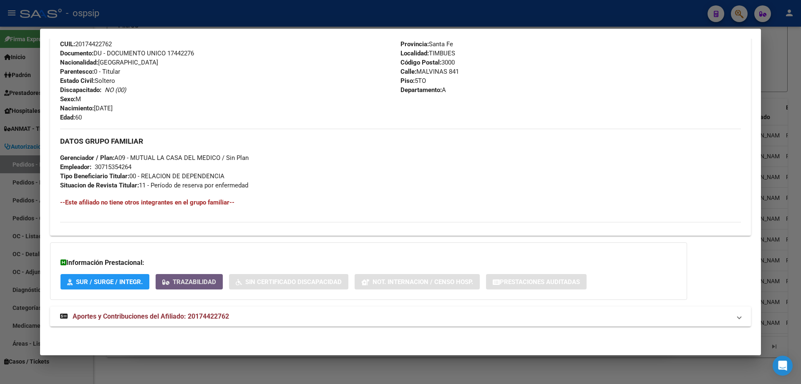
click at [198, 286] on span "Trazabilidad" at bounding box center [194, 283] width 43 height 8
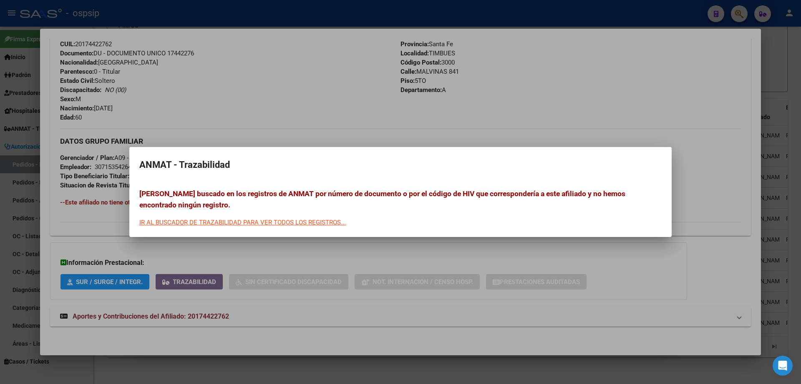
click at [331, 252] on div at bounding box center [400, 192] width 801 height 384
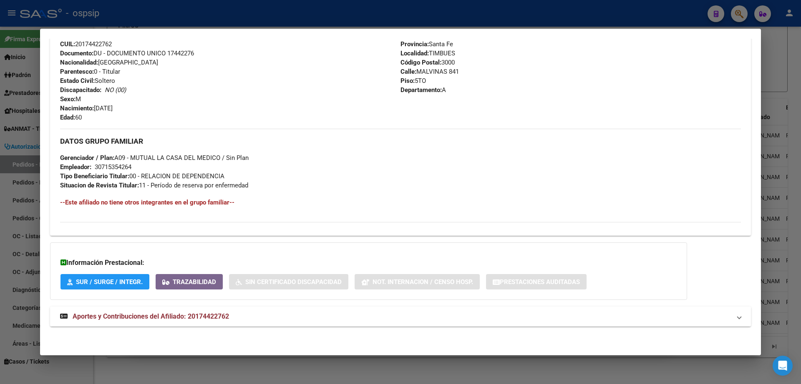
click at [196, 307] on span "Aportes y Contribuciones del Afiliado: 20174422762" at bounding box center [151, 317] width 156 height 8
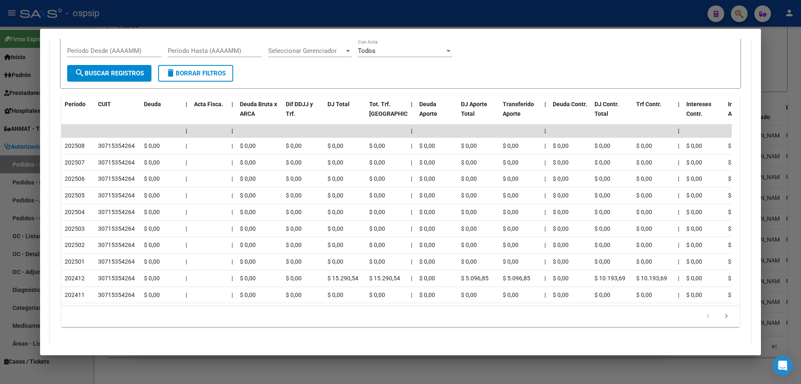
scroll to position [698, 0]
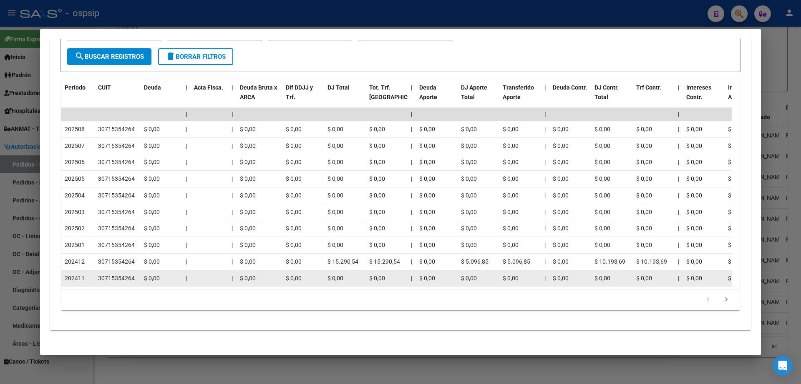
drag, startPoint x: 206, startPoint y: 291, endPoint x: 288, endPoint y: 299, distance: 83.0
click at [288, 289] on datatable-body "| | | | | | | | | | | | | 202508 30715354264 $ 0,00 | | $ 0,00 $ 0,00 $ 0,00 $ …" at bounding box center [396, 198] width 670 height 181
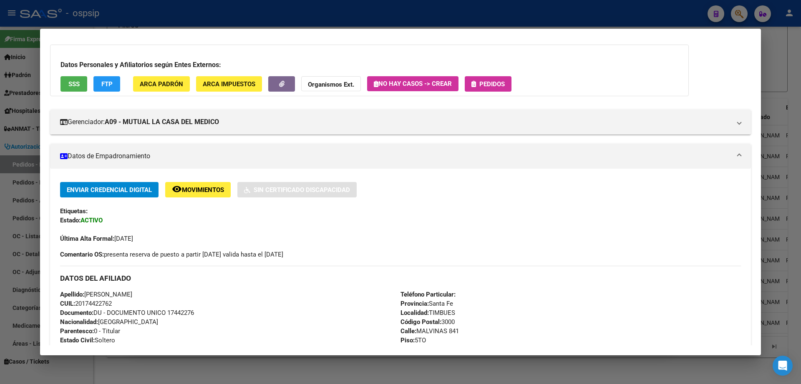
scroll to position [47, 0]
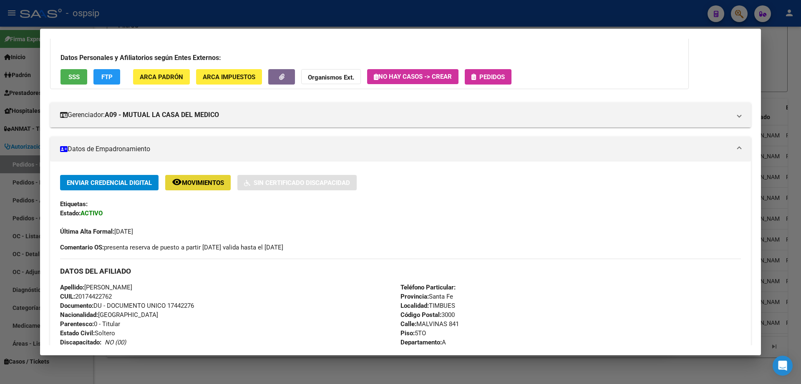
click at [190, 180] on span "Movimientos" at bounding box center [203, 183] width 42 height 8
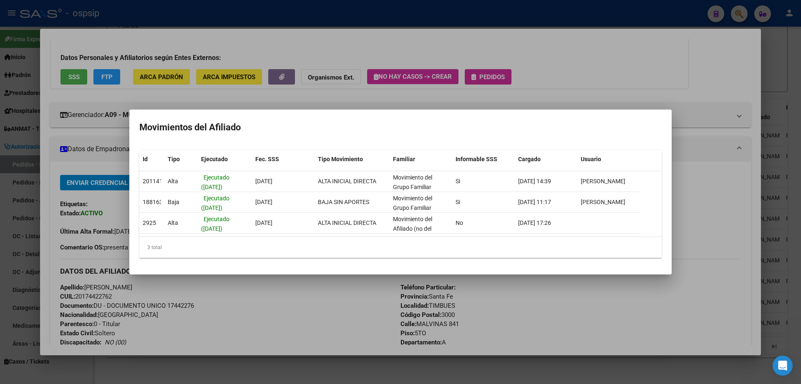
click at [583, 70] on div at bounding box center [400, 192] width 801 height 384
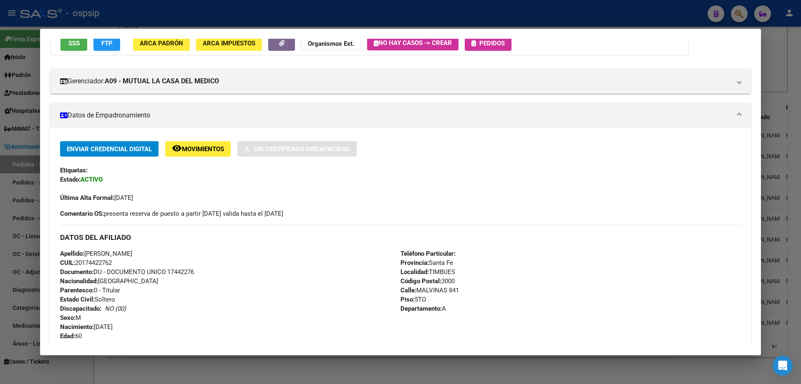
scroll to position [81, 0]
drag, startPoint x: 62, startPoint y: 252, endPoint x: 141, endPoint y: 262, distance: 79.4
click at [141, 262] on div "Apellido: NORBERTO D CENDALI CUIL: 20174422762 Documento: DU - DOCUMENTO UNICO …" at bounding box center [230, 295] width 340 height 92
click at [640, 46] on div at bounding box center [400, 192] width 801 height 384
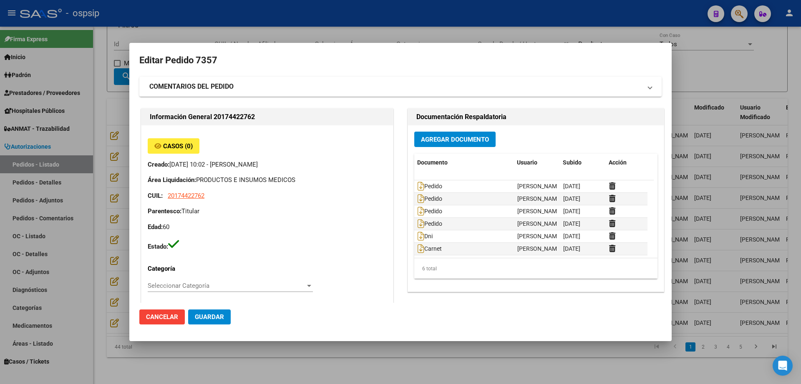
click at [165, 307] on button "Cancelar" at bounding box center [161, 317] width 45 height 15
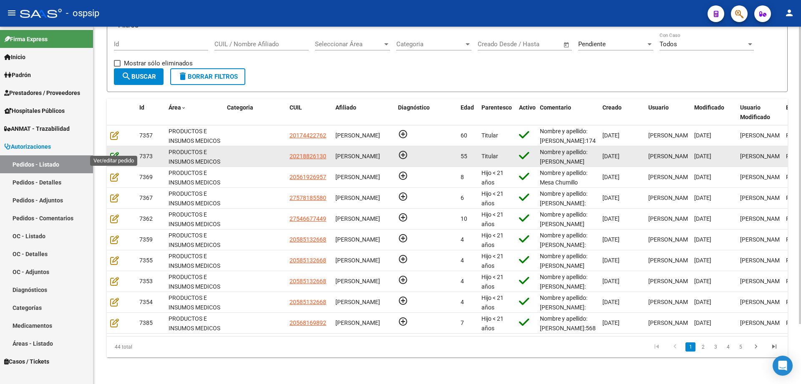
click at [112, 152] on icon at bounding box center [114, 156] width 9 height 9
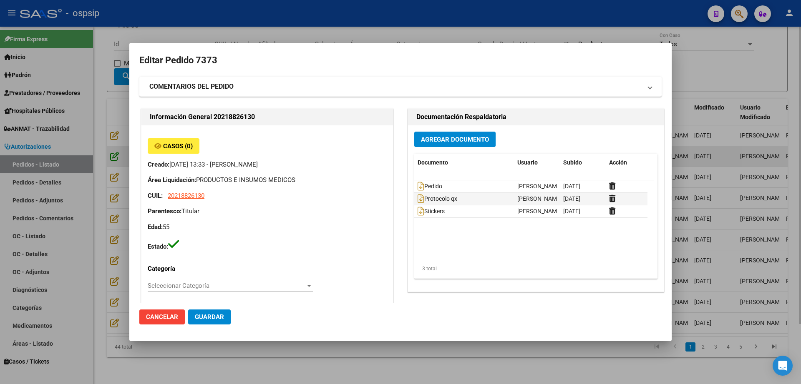
type input "Buenos Aires, JOSE C. PAZ, EINSTEIN 165"
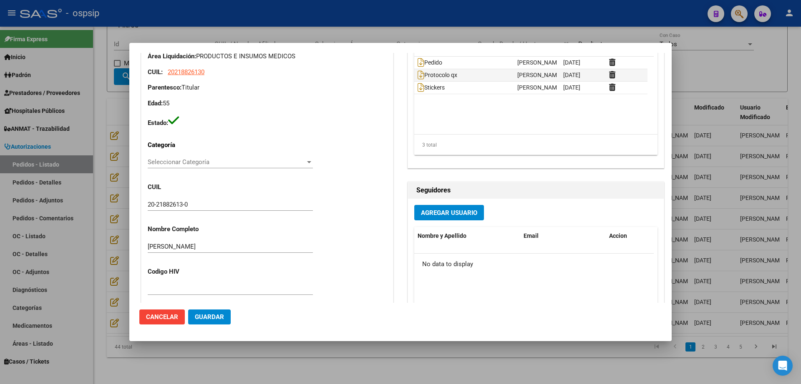
scroll to position [54, 0]
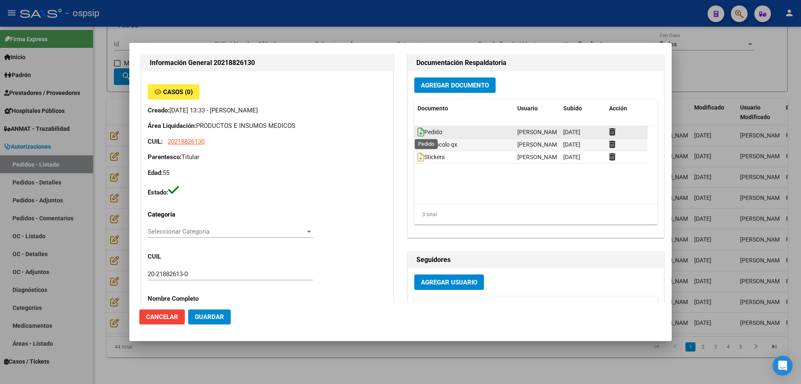
click at [417, 128] on icon at bounding box center [420, 132] width 7 height 9
click at [418, 147] on icon at bounding box center [420, 144] width 7 height 9
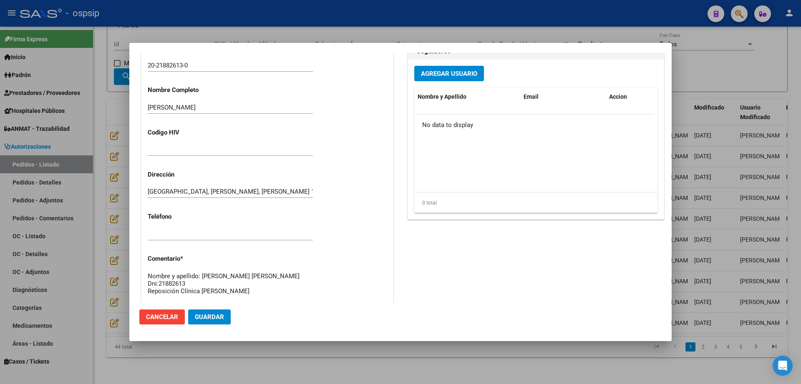
scroll to position [499, 0]
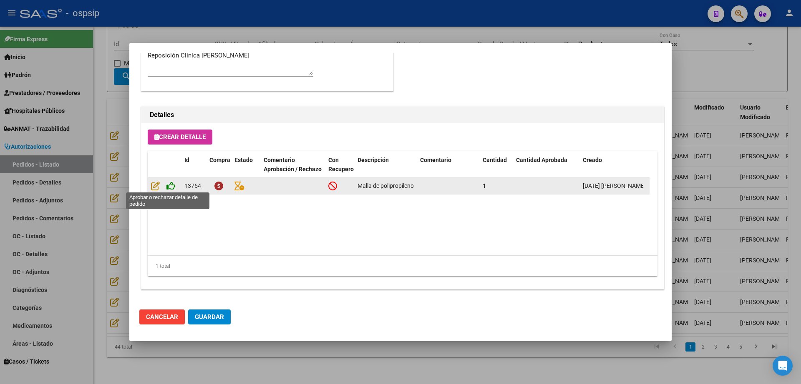
click at [167, 186] on icon at bounding box center [170, 185] width 9 height 9
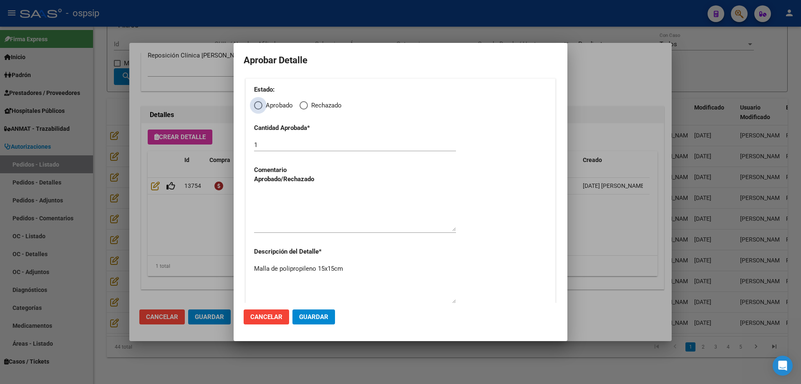
click at [258, 103] on span "Elija una opción" at bounding box center [258, 105] width 8 height 8
click at [258, 103] on input "Aprobado" at bounding box center [258, 105] width 8 height 8
radio input "true"
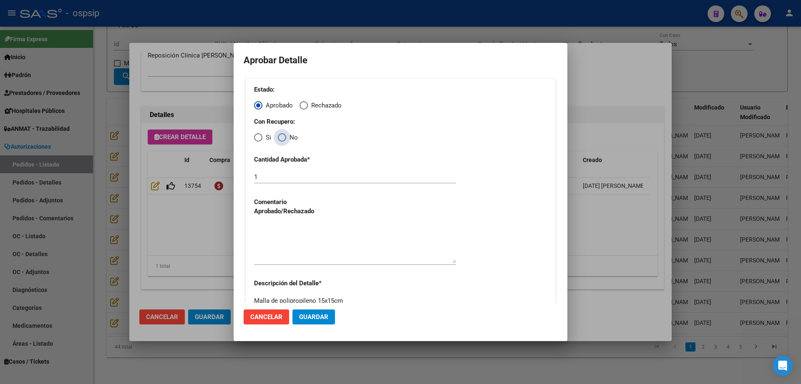
click at [281, 135] on span "Elija una opción" at bounding box center [282, 137] width 8 height 8
click at [281, 135] on input "No" at bounding box center [282, 137] width 8 height 8
radio input "true"
click at [318, 307] on span "Guardar" at bounding box center [313, 318] width 29 height 8
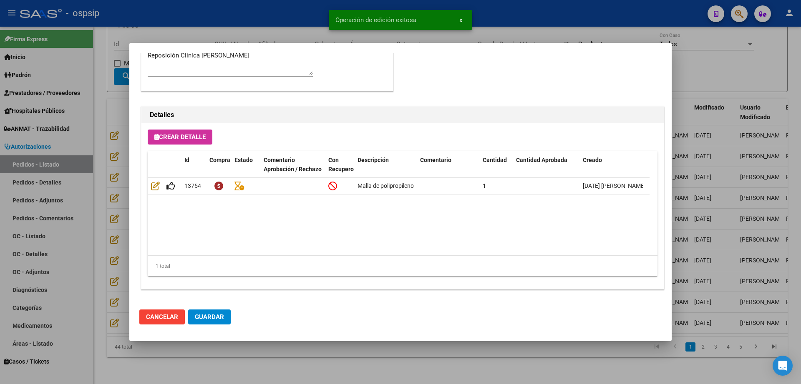
type input "BUENOS AIRES, JOSE C. PAZ, EINSTEIN 165"
click at [210, 307] on span "Guardar" at bounding box center [209, 318] width 29 height 8
click at [209, 307] on div at bounding box center [400, 192] width 801 height 384
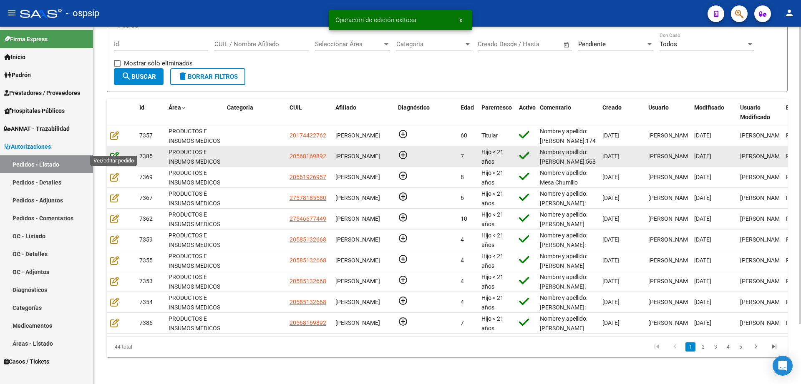
click at [113, 152] on icon at bounding box center [114, 156] width 9 height 9
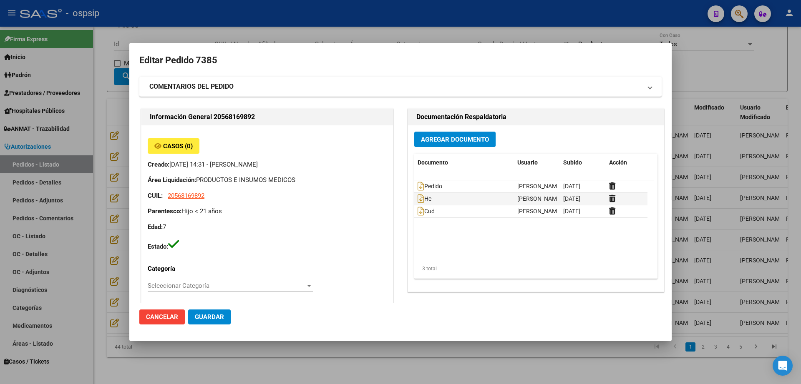
type input "Buenos Aires, LANUS OESTE, MENDOZA 3547"
click at [417, 188] on icon at bounding box center [420, 186] width 7 height 9
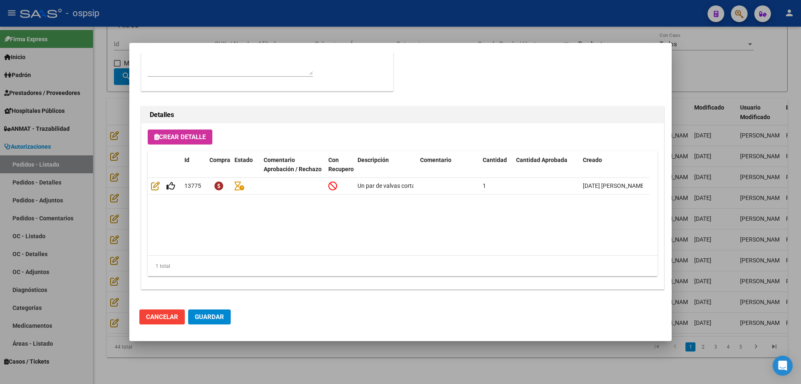
scroll to position [499, 0]
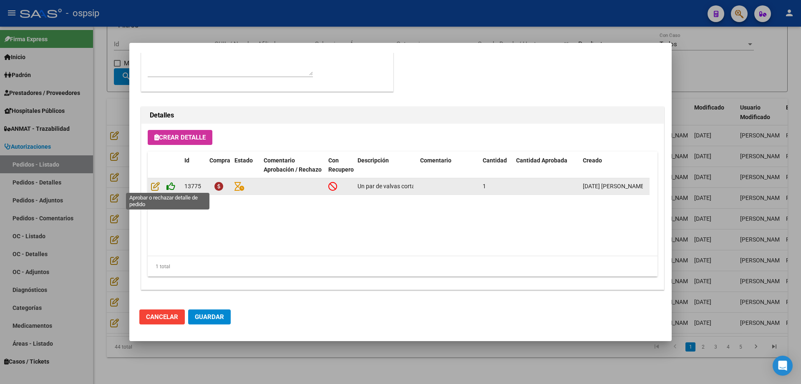
click at [171, 189] on icon at bounding box center [170, 186] width 9 height 9
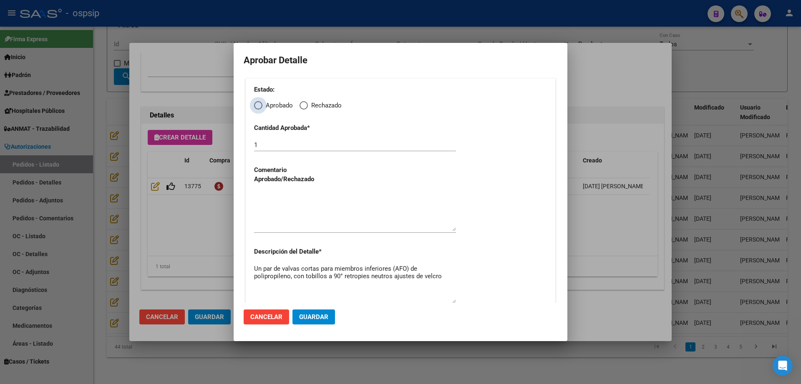
click at [259, 105] on span "Elija una opción" at bounding box center [258, 105] width 8 height 8
click at [259, 105] on input "Aprobado" at bounding box center [258, 105] width 8 height 8
radio input "true"
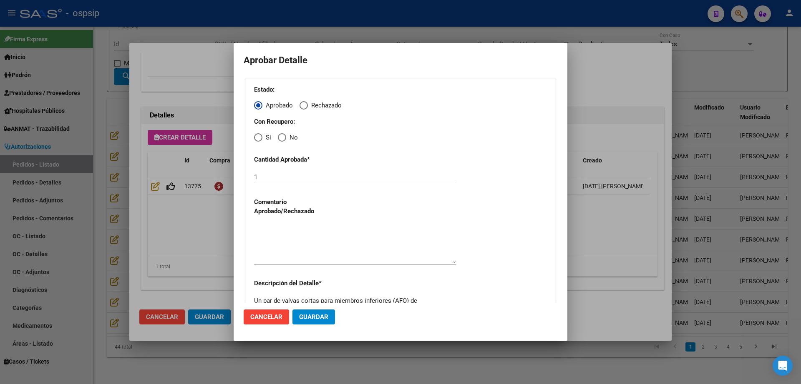
click at [279, 141] on span "Elija una opción" at bounding box center [282, 137] width 8 height 8
click at [279, 141] on input "No" at bounding box center [282, 137] width 8 height 8
radio input "true"
click at [289, 253] on textarea at bounding box center [355, 243] width 202 height 39
type textarea "."
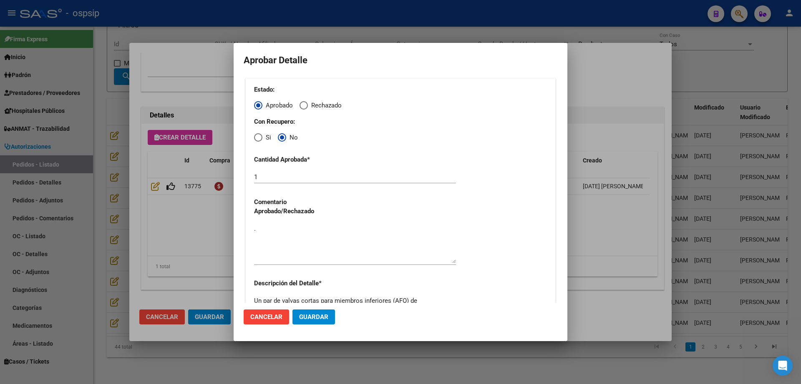
drag, startPoint x: 308, startPoint y: 316, endPoint x: 282, endPoint y: 245, distance: 76.0
click at [282, 245] on textarea "." at bounding box center [355, 243] width 202 height 39
click at [312, 307] on mat-dialog-actions "Cancelar Guardar" at bounding box center [401, 317] width 314 height 28
click at [315, 307] on span "Guardar" at bounding box center [313, 318] width 29 height 8
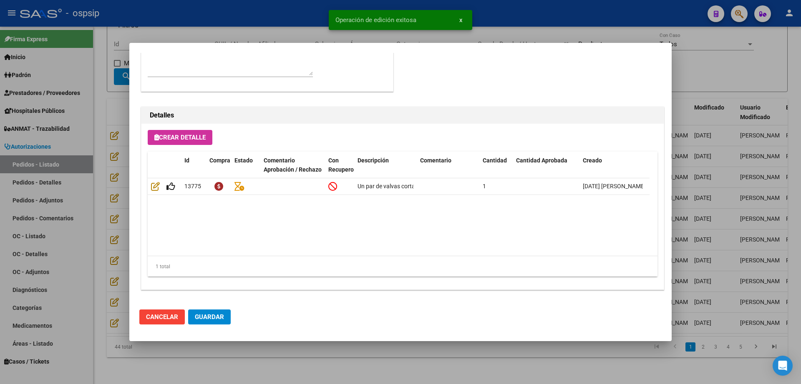
type input "BUENOS AIRES, LANUS OESTE, MENDOZA 3547"
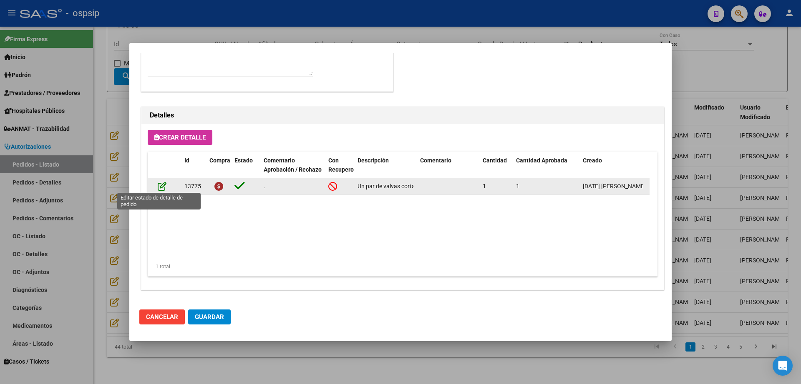
click at [158, 182] on icon at bounding box center [162, 186] width 9 height 9
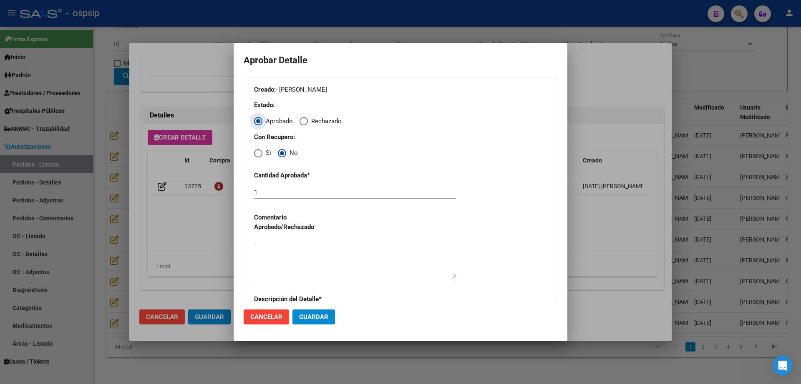
click at [297, 269] on textarea "." at bounding box center [355, 259] width 202 height 39
click at [264, 307] on button "Cancelar" at bounding box center [266, 317] width 45 height 15
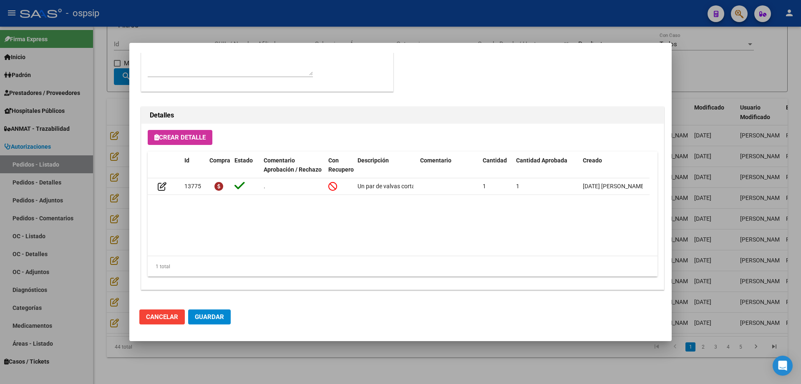
click at [210, 307] on span "Guardar" at bounding box center [209, 318] width 29 height 8
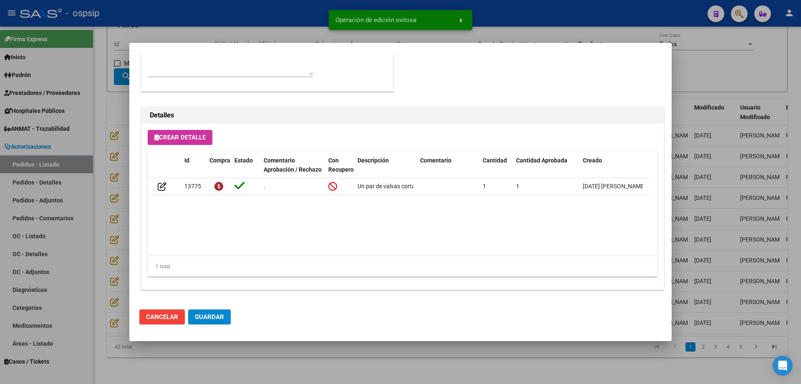
click at [201, 307] on div at bounding box center [400, 192] width 801 height 384
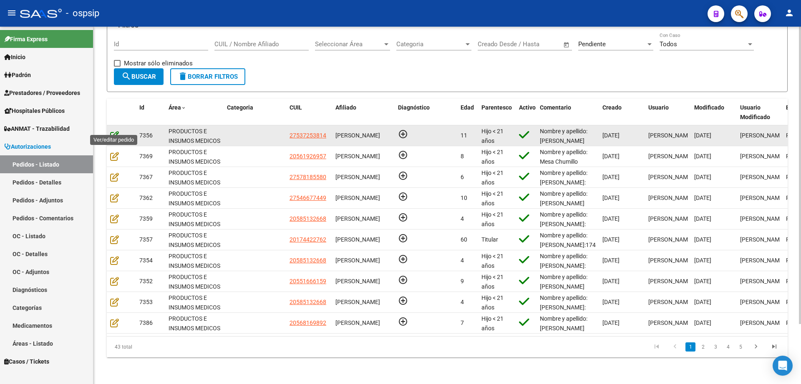
click at [114, 131] on icon at bounding box center [114, 135] width 9 height 9
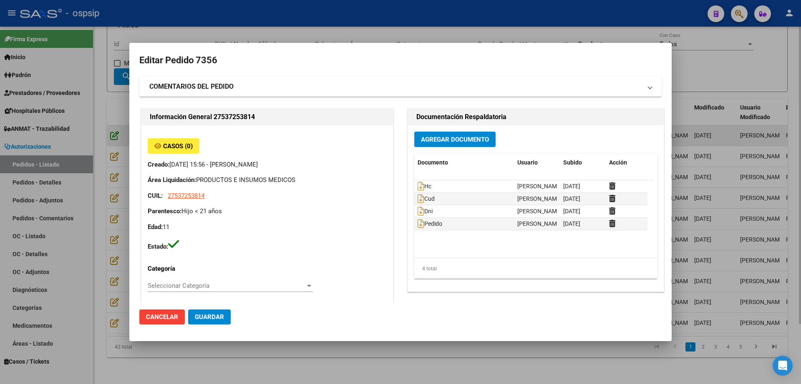
type input "Buenos Aires, JOSE LEON SUARE, BUENOS AIRES 8180"
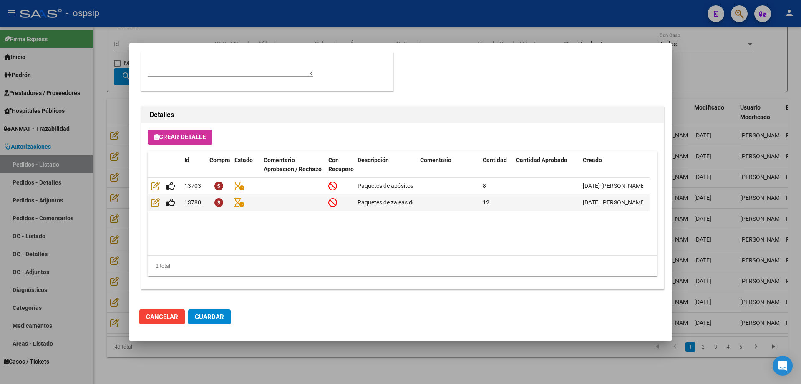
scroll to position [101, 0]
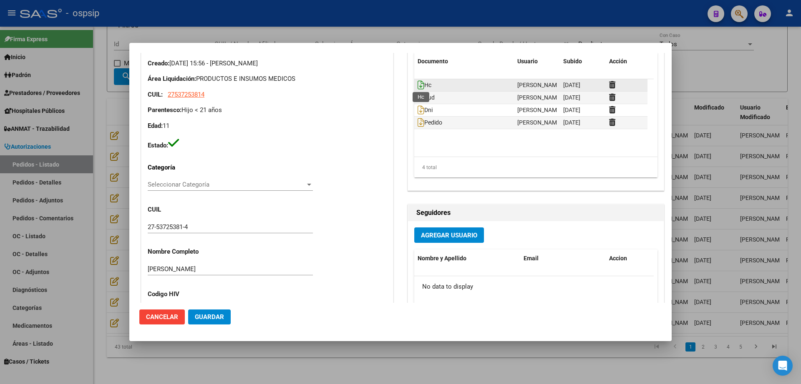
click at [417, 82] on icon at bounding box center [420, 84] width 7 height 9
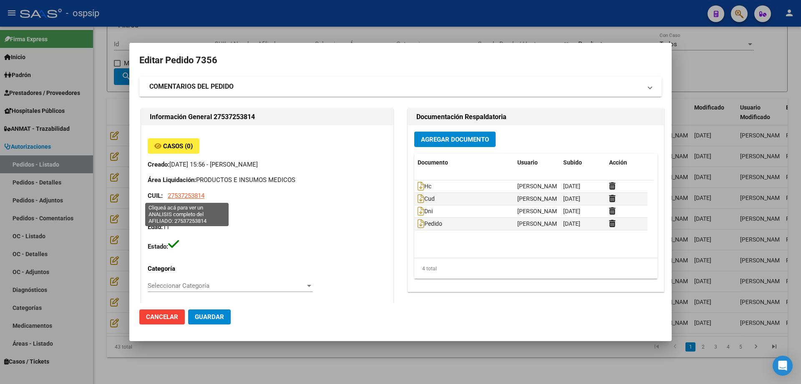
click at [198, 196] on span "27537253814" at bounding box center [186, 196] width 37 height 8
type textarea "27537253814"
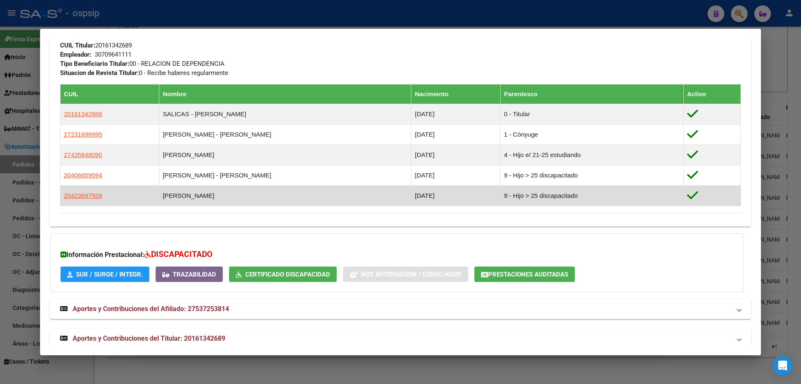
scroll to position [418, 0]
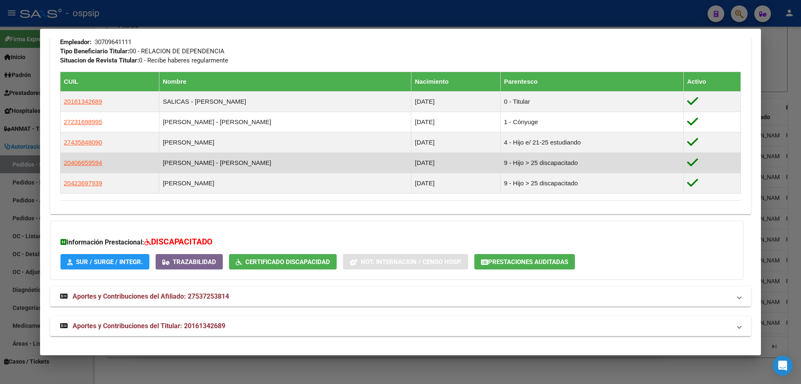
click at [514, 166] on td "9 - Hijo > 25 discapacitado" at bounding box center [591, 163] width 183 height 20
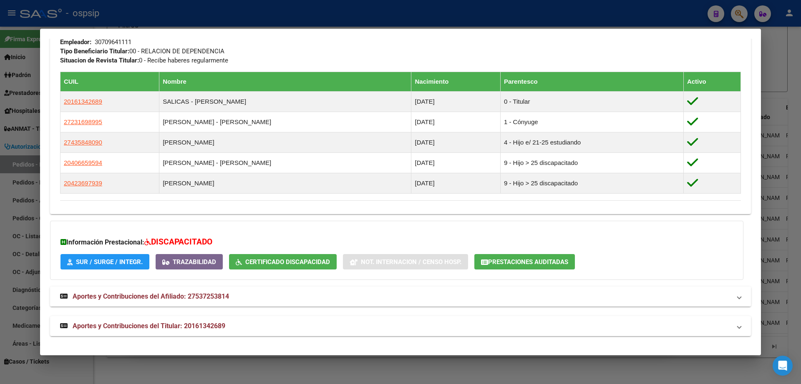
click at [138, 294] on span "Aportes y Contribuciones del Afiliado: 27537253814" at bounding box center [151, 297] width 156 height 8
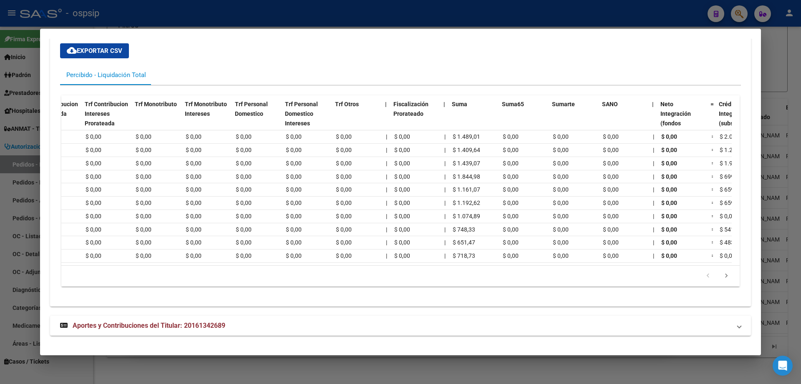
scroll to position [0, 330]
drag, startPoint x: 158, startPoint y: 264, endPoint x: 349, endPoint y: 286, distance: 193.1
click at [328, 289] on div "Período Percibido Gerenciador Total Percibido | Total x ARCA = Trf Aporte Trf A…" at bounding box center [400, 189] width 680 height 208
click at [518, 287] on div "Período Percibido Gerenciador Total Percibido | Total x ARCA = Trf Aporte Trf A…" at bounding box center [400, 189] width 680 height 208
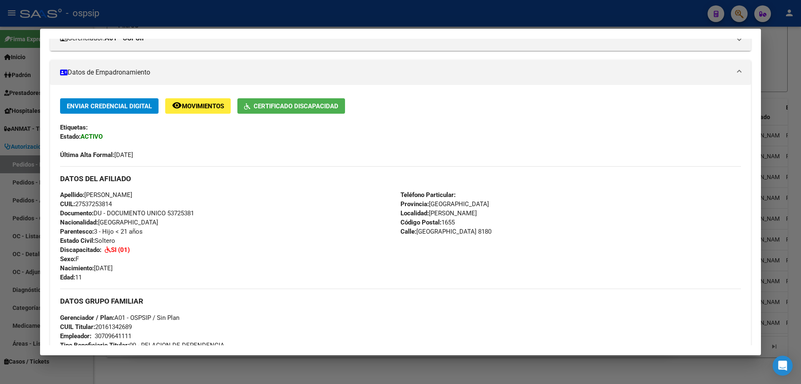
scroll to position [0, 0]
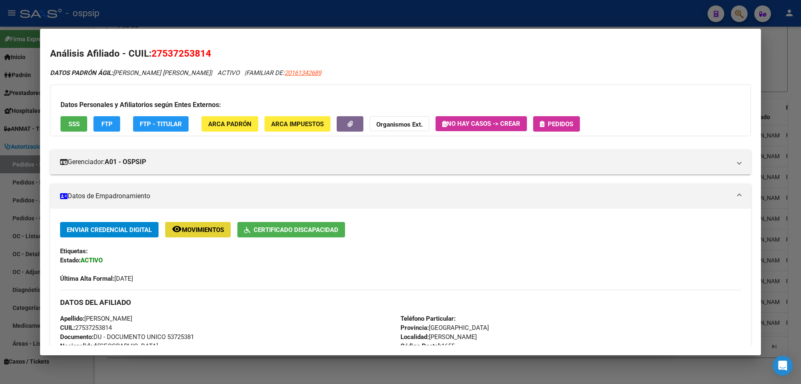
click at [203, 233] on span "Movimientos" at bounding box center [203, 230] width 42 height 8
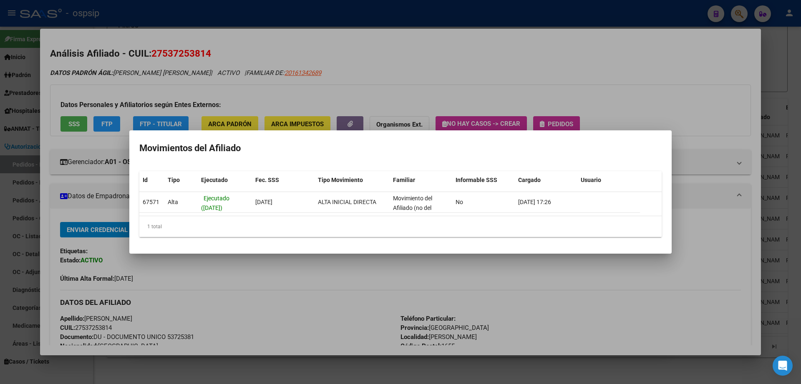
click at [473, 262] on div at bounding box center [400, 192] width 801 height 384
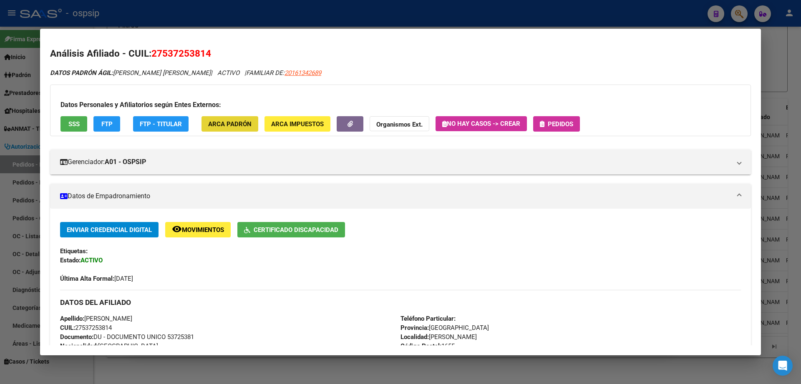
click at [234, 122] on span "ARCA Padrón" at bounding box center [229, 125] width 43 height 8
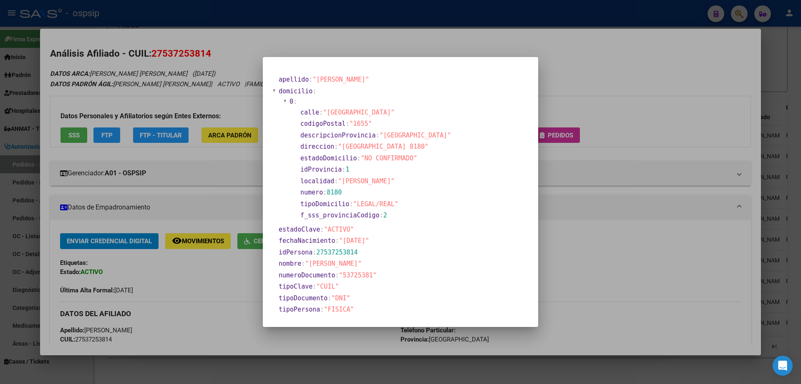
click at [625, 116] on div at bounding box center [400, 192] width 801 height 384
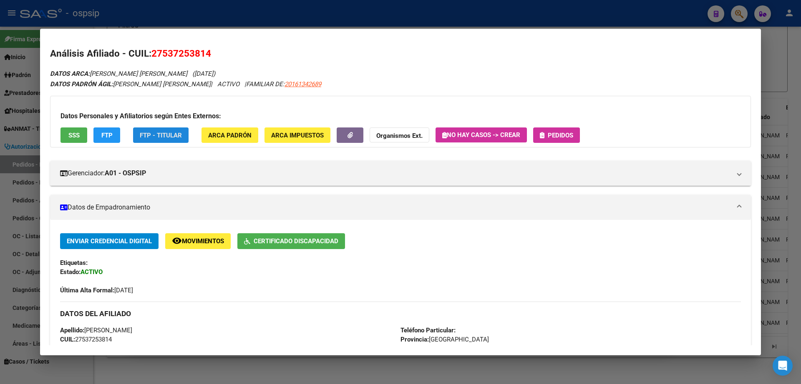
click at [160, 133] on span "FTP - Titular" at bounding box center [161, 136] width 42 height 8
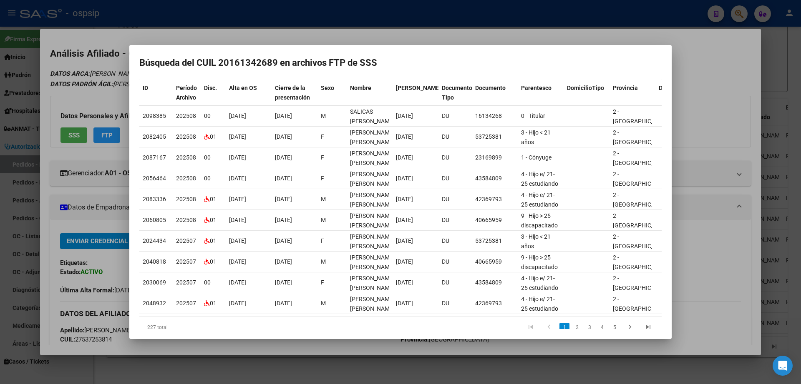
scroll to position [73, 0]
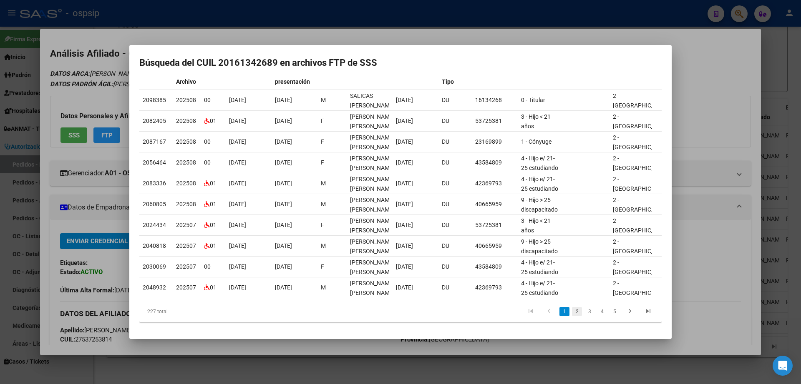
click at [572, 307] on link "2" at bounding box center [577, 311] width 10 height 9
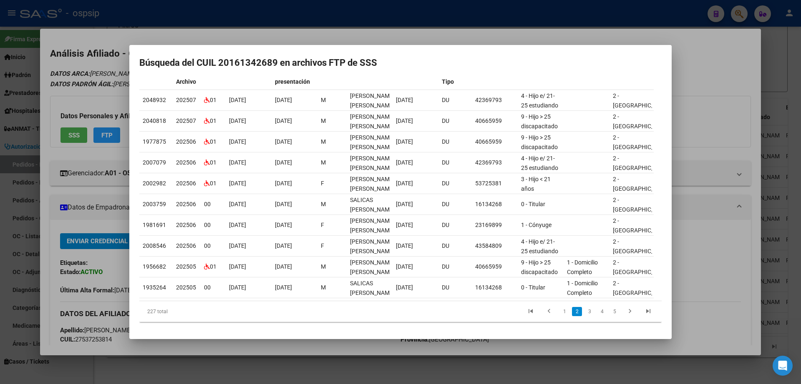
scroll to position [73, 0]
click at [640, 66] on div at bounding box center [400, 192] width 801 height 384
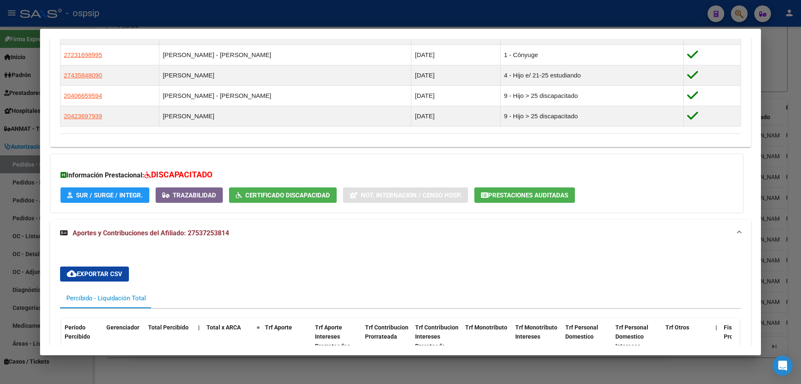
scroll to position [494, 0]
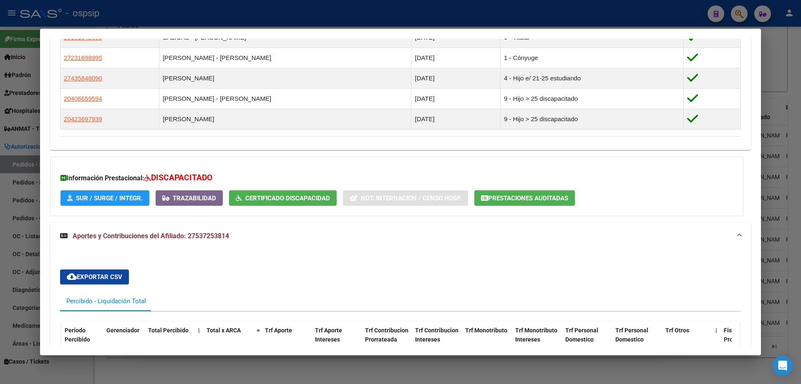
click at [640, 55] on div at bounding box center [400, 192] width 801 height 384
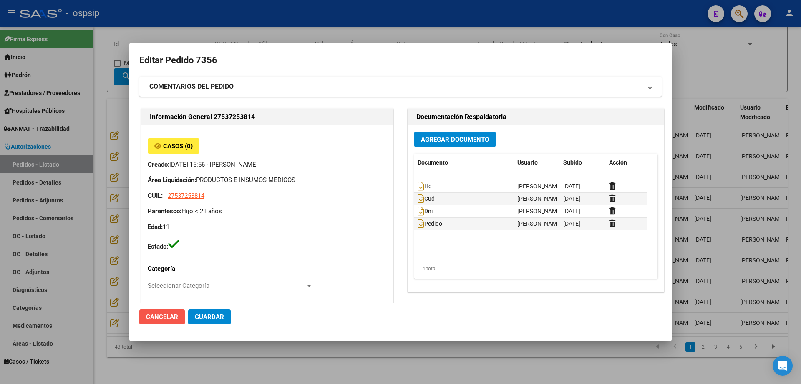
click at [177, 307] on span "Cancelar" at bounding box center [162, 318] width 32 height 8
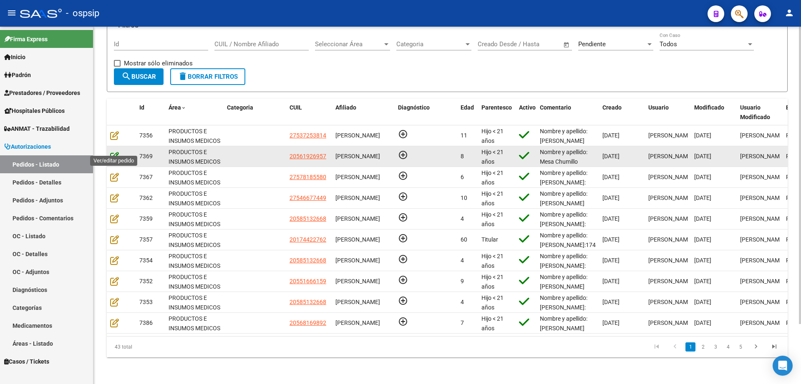
click at [116, 152] on icon at bounding box center [114, 156] width 9 height 9
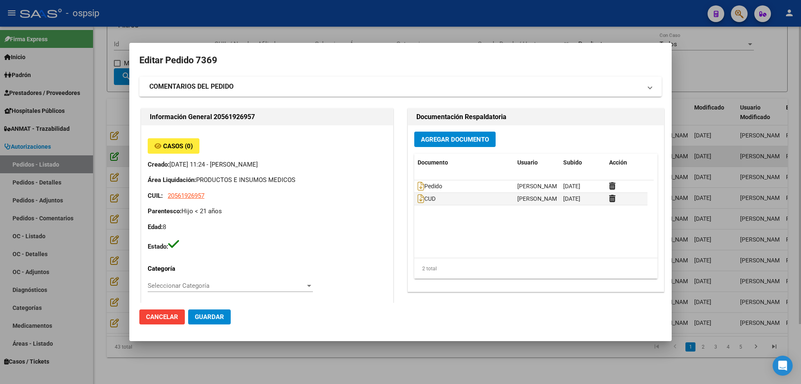
type input "Buenos Aires, JOSE C. PAZ, DIAZ VELEZ 319"
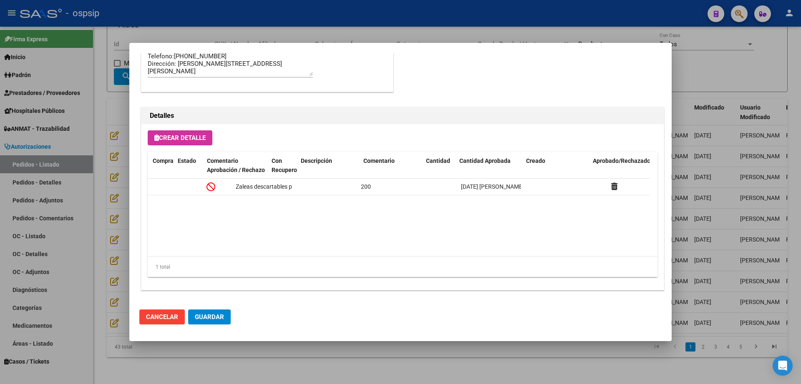
scroll to position [0, 0]
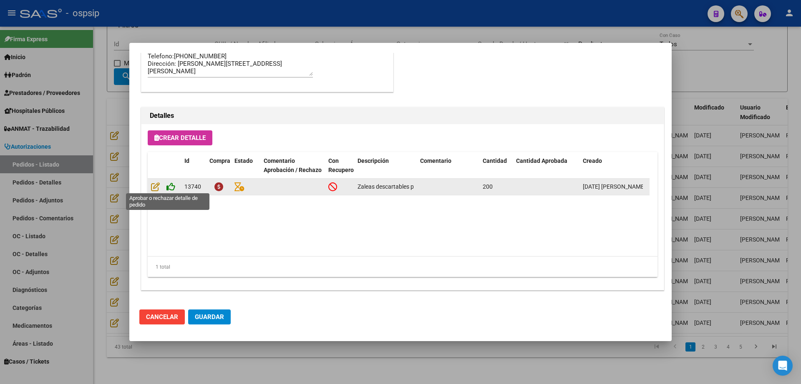
click at [171, 189] on icon at bounding box center [170, 186] width 9 height 9
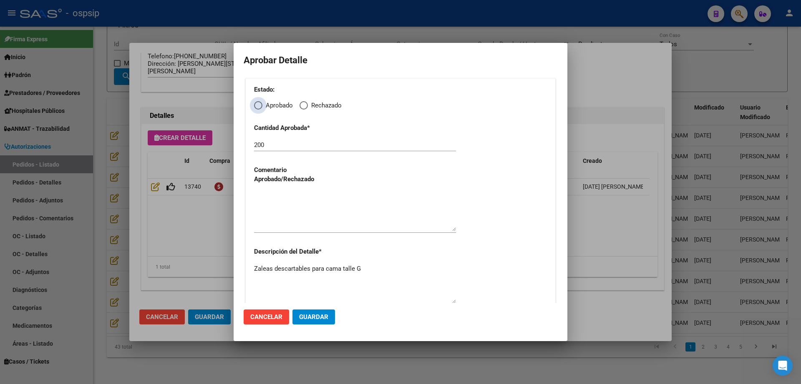
click at [256, 104] on span "Elija una opción" at bounding box center [258, 105] width 8 height 8
click at [256, 104] on input "Aprobado" at bounding box center [258, 105] width 8 height 8
radio input "true"
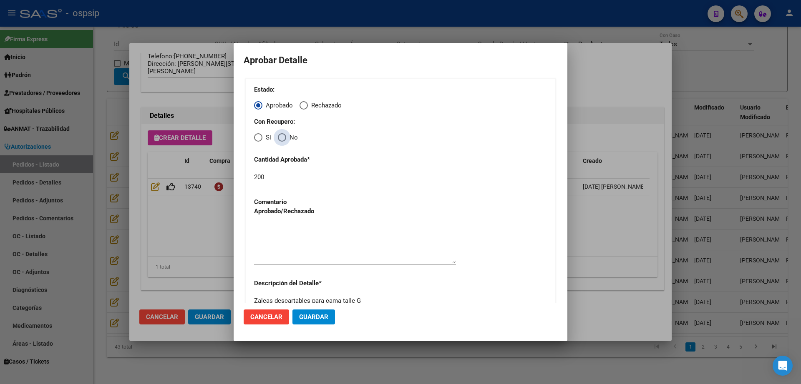
drag, startPoint x: 278, startPoint y: 135, endPoint x: 276, endPoint y: 131, distance: 4.3
click at [278, 134] on span "Elija una opción" at bounding box center [282, 137] width 8 height 8
click at [278, 134] on input "No" at bounding box center [282, 137] width 8 height 8
radio input "true"
drag, startPoint x: 281, startPoint y: 174, endPoint x: 223, endPoint y: 173, distance: 58.4
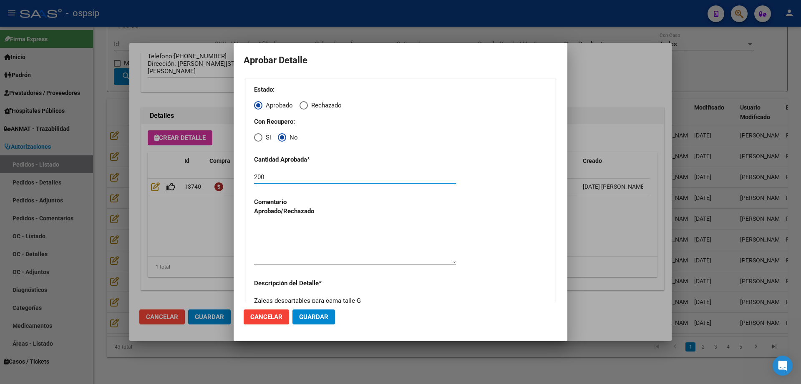
click at [223, 173] on div "Editar Pedido 7369 COMENTARIOS DEL PEDIDO Escriba su comentario aquí. Enviar co…" at bounding box center [400, 192] width 801 height 384
type input "50"
click at [318, 307] on span "Guardar" at bounding box center [313, 318] width 29 height 8
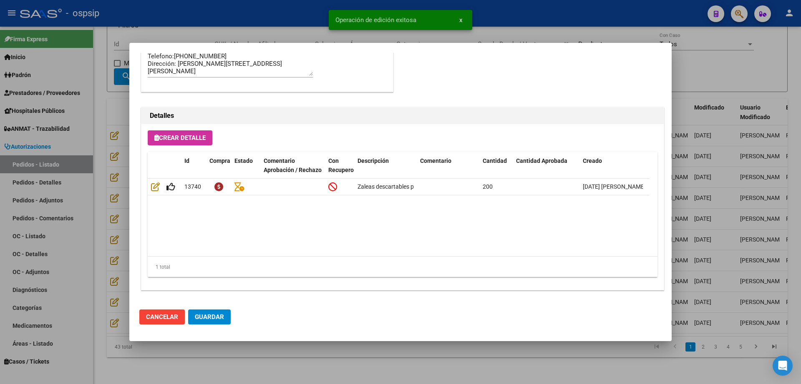
type input "BUENOS AIRES, JOSE C. PAZ, DIAZ VELEZ 319"
click at [212, 307] on span "Guardar" at bounding box center [209, 318] width 29 height 8
click at [640, 68] on div at bounding box center [400, 192] width 801 height 384
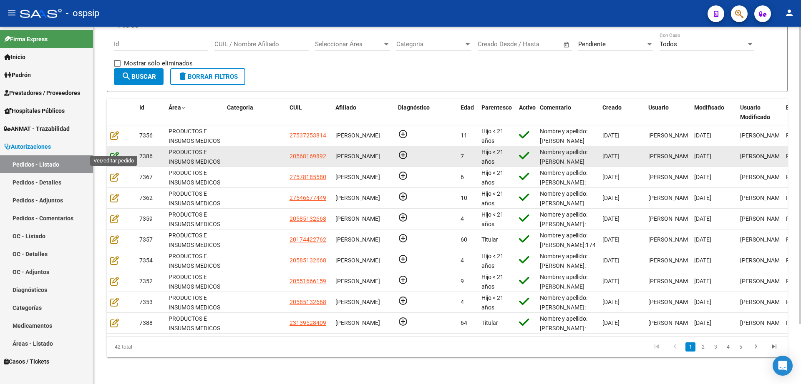
click at [114, 152] on icon at bounding box center [114, 156] width 9 height 9
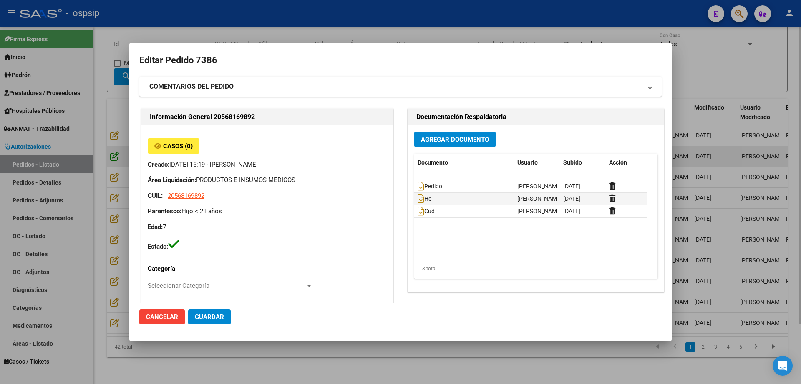
type input "Buenos Aires, LANUS OESTE, MENDOZA 3547"
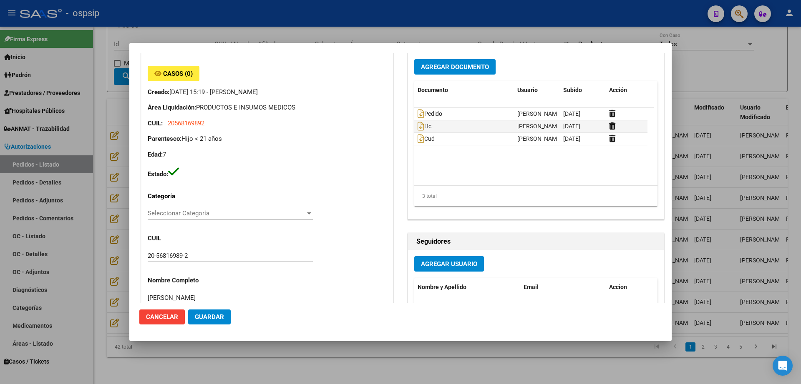
scroll to position [72, 0]
click at [640, 67] on div at bounding box center [400, 192] width 801 height 384
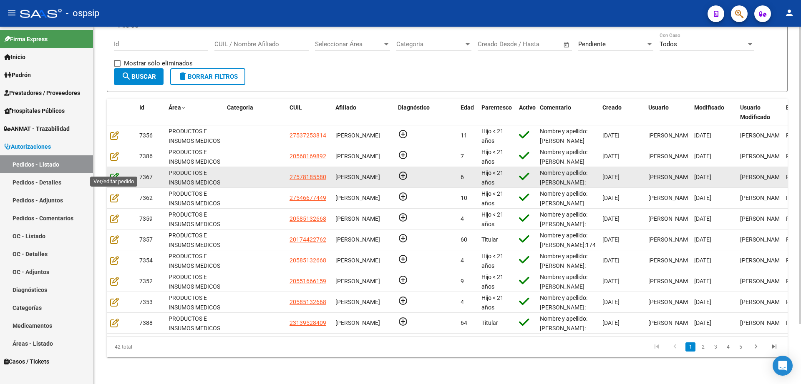
click at [113, 173] on icon at bounding box center [114, 177] width 9 height 9
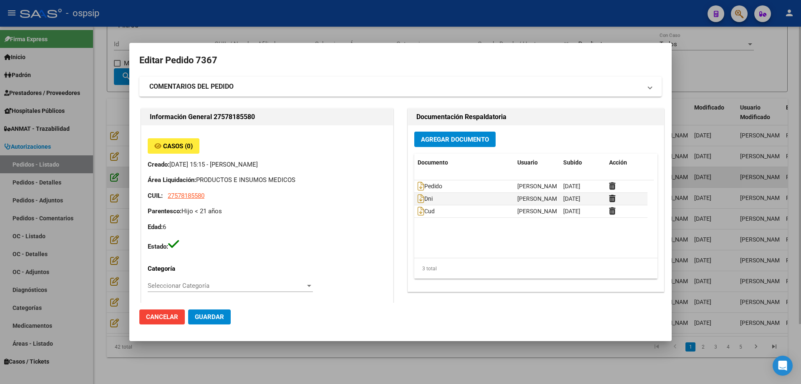
type input "Buenos Aires, LOMAS DE ZAMORA, GIMENEZ 712"
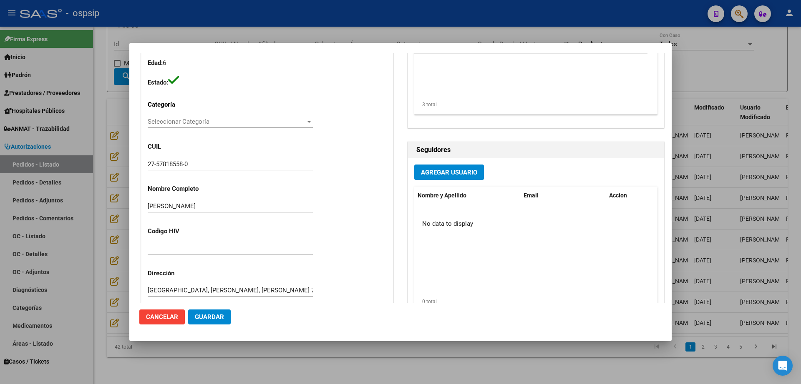
scroll to position [24, 0]
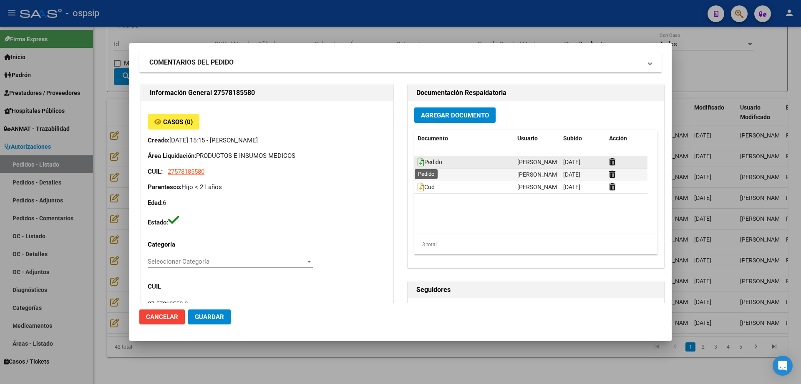
click at [417, 161] on icon at bounding box center [420, 162] width 7 height 9
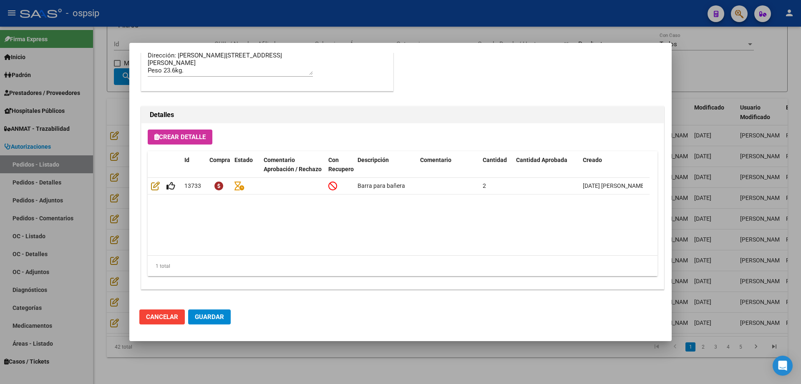
scroll to position [499, 0]
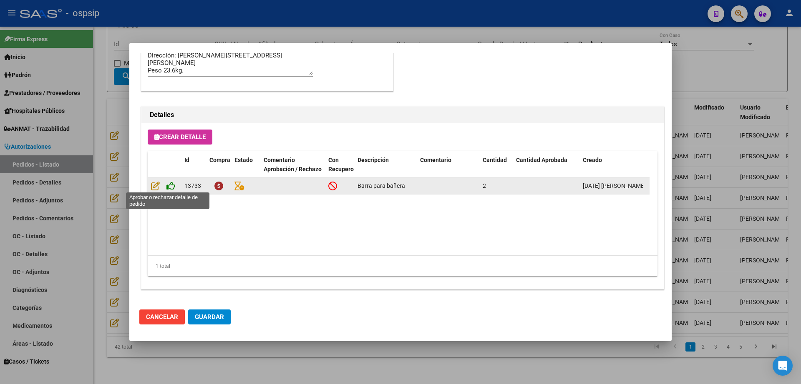
click at [174, 184] on icon at bounding box center [170, 185] width 9 height 9
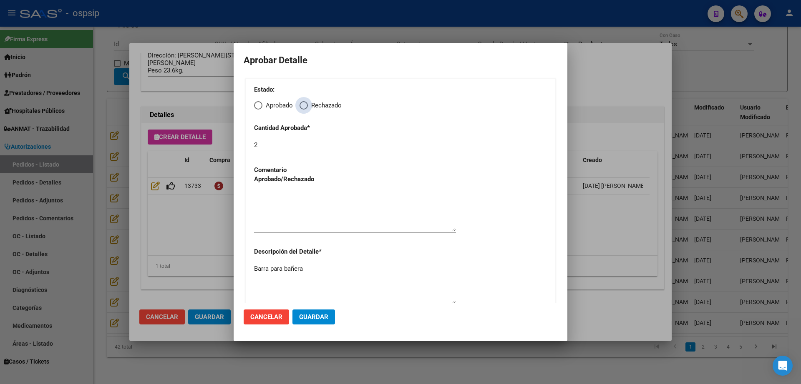
click at [302, 105] on span "Elija una opción" at bounding box center [303, 105] width 8 height 8
click at [302, 105] on input "Rechazado" at bounding box center [303, 105] width 8 height 8
radio input "true"
click at [286, 226] on textarea at bounding box center [355, 211] width 202 height 39
type textarea "n"
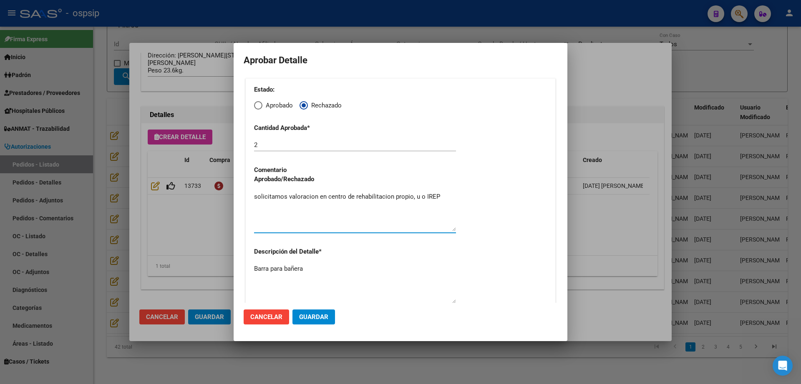
type textarea "solicitamos valoracion en centro de rehabilitacion propio, u o IREP"
click at [324, 307] on span "Guardar" at bounding box center [313, 318] width 29 height 8
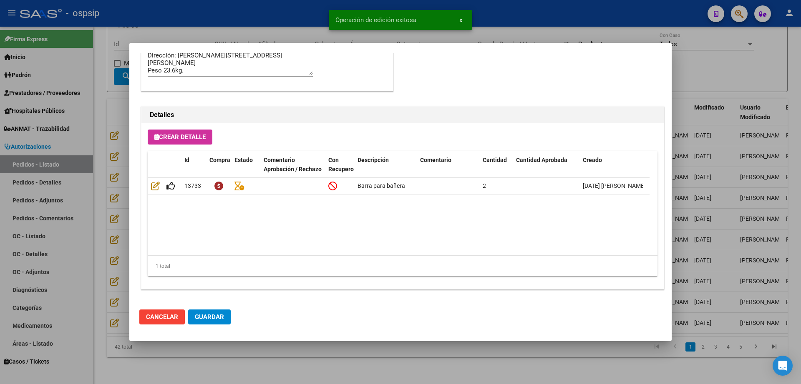
type input "BUENOS AIRES, LOMAS DE ZAMORA, GIMENEZ 712"
click at [214, 307] on span "Guardar" at bounding box center [209, 318] width 29 height 8
click at [172, 307] on div at bounding box center [400, 192] width 801 height 384
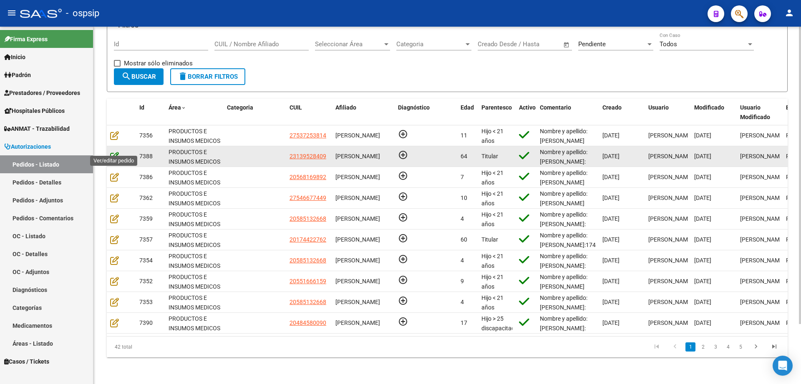
click at [115, 152] on icon at bounding box center [114, 156] width 9 height 9
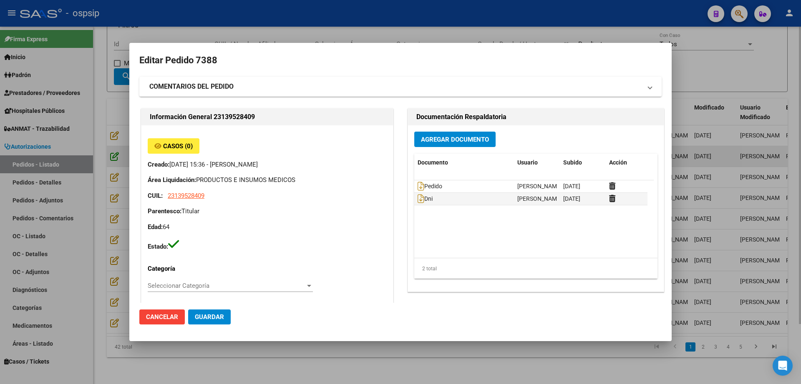
type input "Buenos Aires, moreno, plutarco 2914"
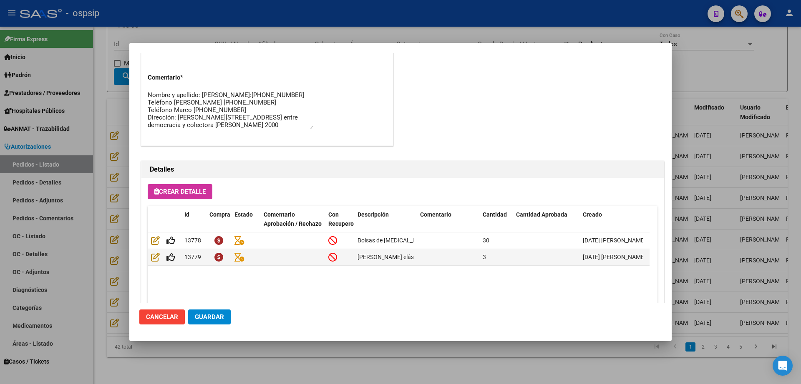
scroll to position [478, 0]
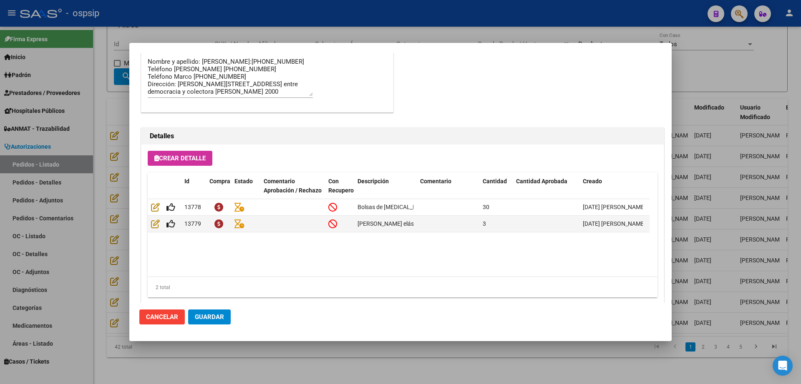
click at [182, 307] on div at bounding box center [400, 192] width 801 height 384
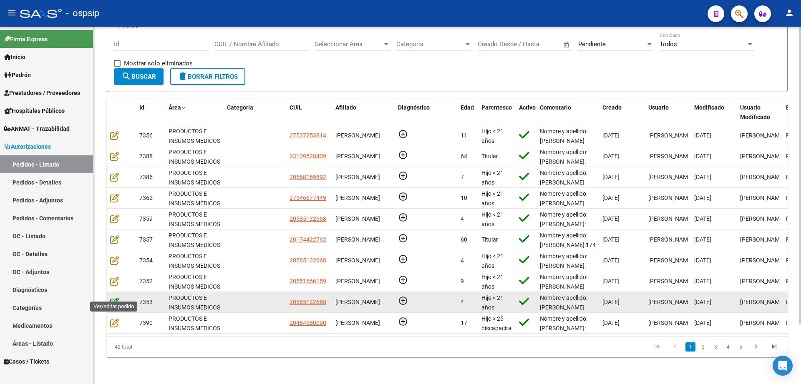
click at [115, 298] on icon at bounding box center [114, 302] width 9 height 9
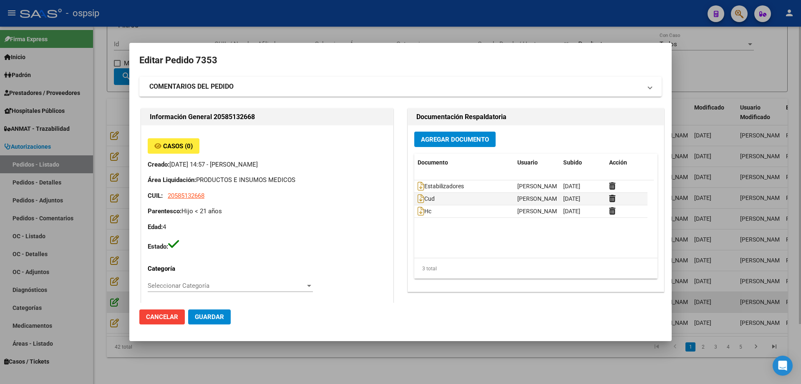
type input "Buenos Aires, RICARDO ROJAS, DR JOSE E URIBURU 2506"
click at [91, 307] on div at bounding box center [400, 192] width 801 height 384
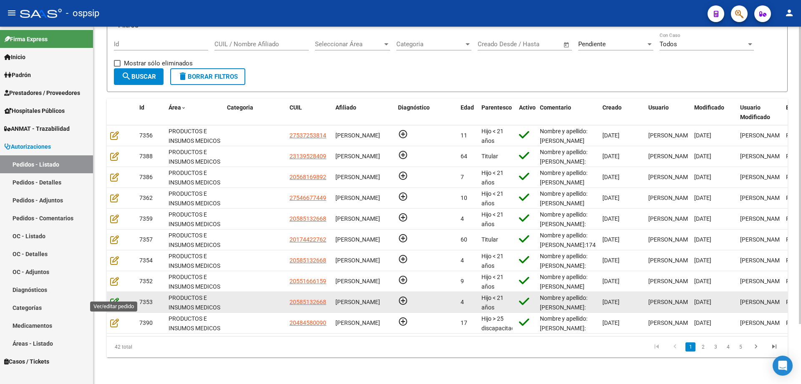
click at [114, 298] on icon at bounding box center [114, 302] width 9 height 9
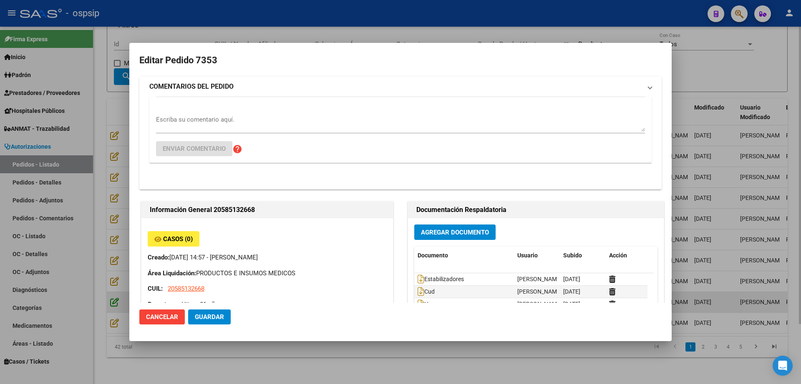
type input "Buenos Aires, RICARDO ROJAS, DR JOSE E URIBURU 2506"
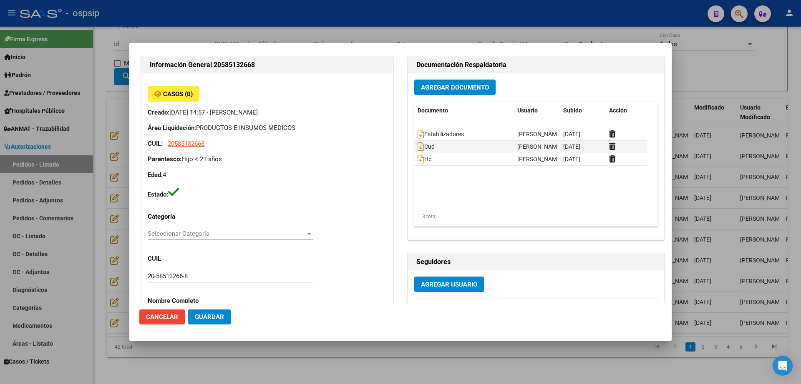
scroll to position [98, 0]
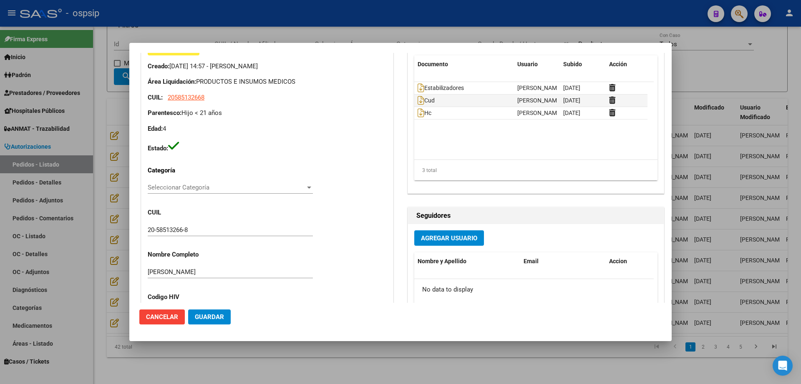
click at [640, 63] on div at bounding box center [400, 192] width 801 height 384
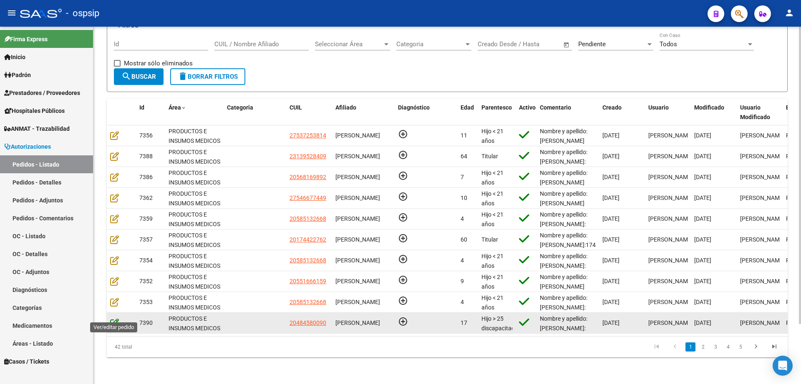
click at [113, 307] on icon at bounding box center [114, 323] width 9 height 9
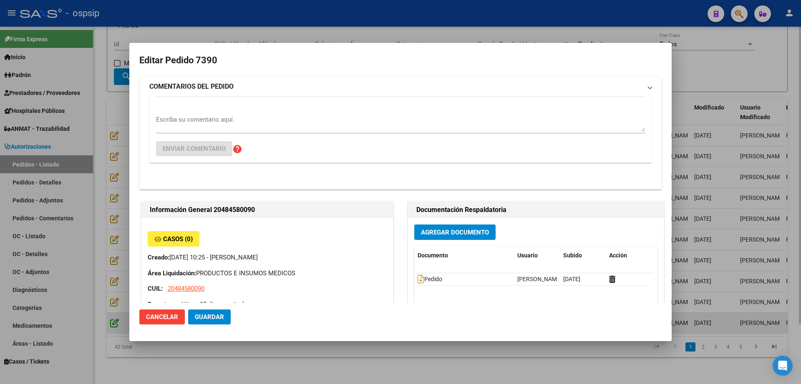
type input "Buenos Aires, DOCK SUD, RICARDO GUTIERREZ 836"
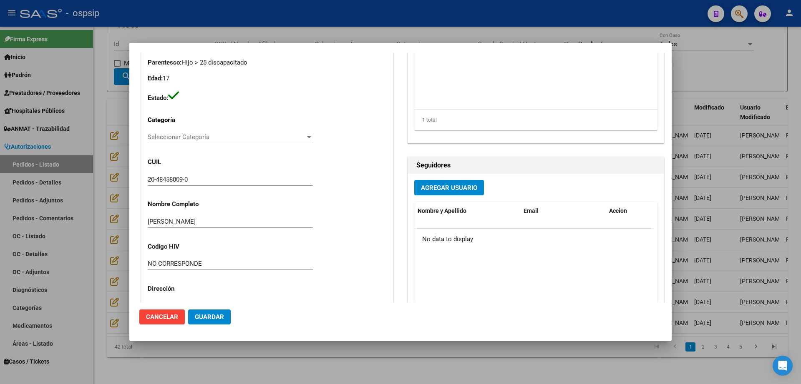
scroll to position [61, 0]
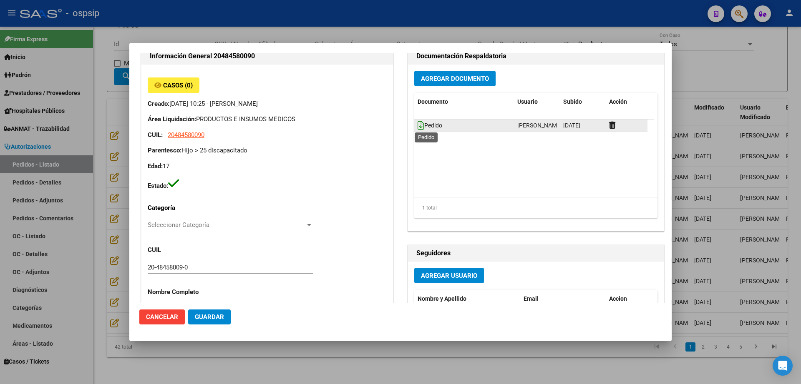
click at [417, 128] on icon at bounding box center [420, 125] width 7 height 9
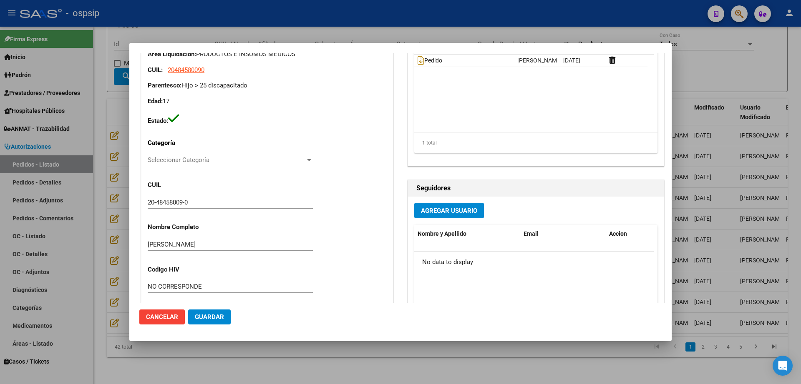
scroll to position [0, 0]
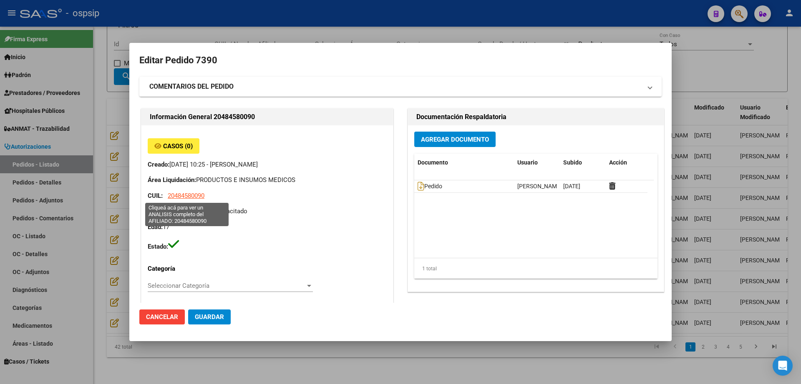
click at [193, 193] on span "20484580090" at bounding box center [186, 196] width 37 height 8
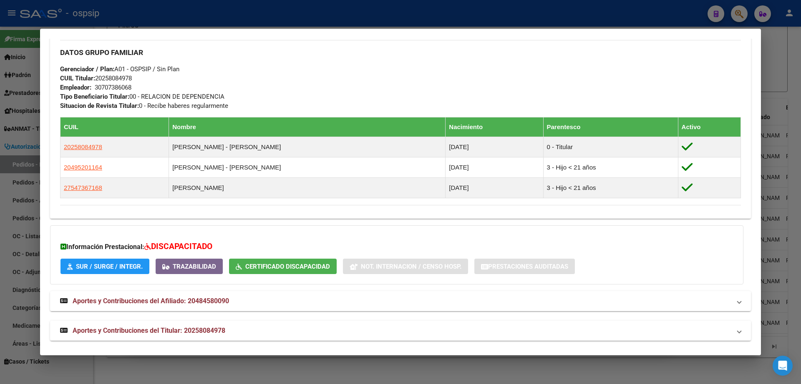
scroll to position [377, 0]
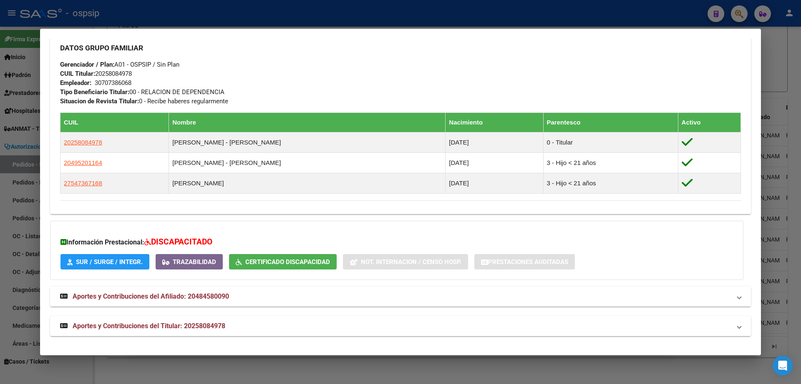
click at [221, 300] on span "Aportes y Contribuciones del Afiliado: 20484580090" at bounding box center [151, 297] width 156 height 8
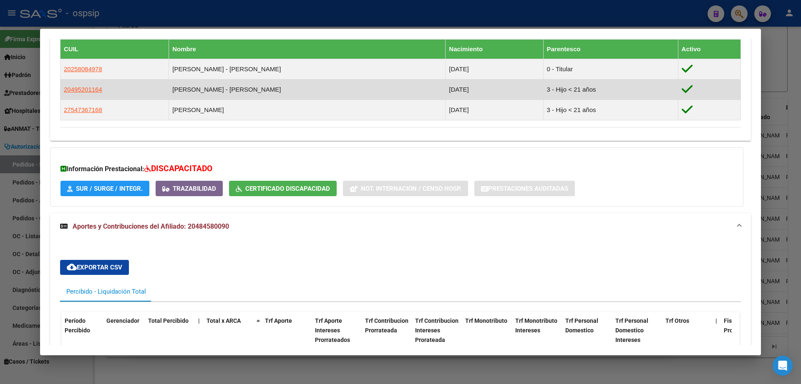
scroll to position [452, 0]
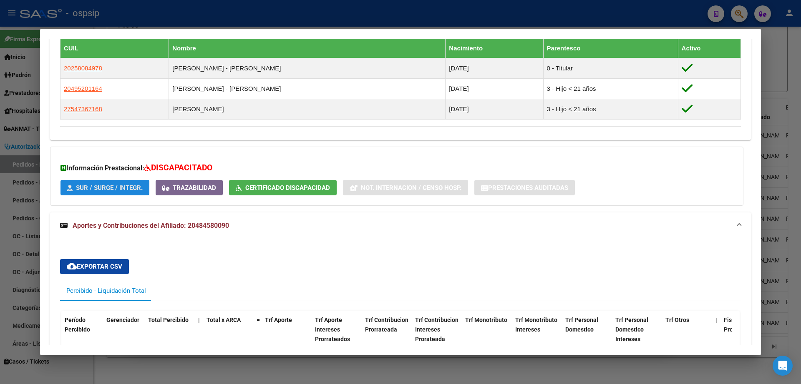
click at [114, 185] on span "SUR / SURGE / INTEGR." at bounding box center [109, 188] width 67 height 8
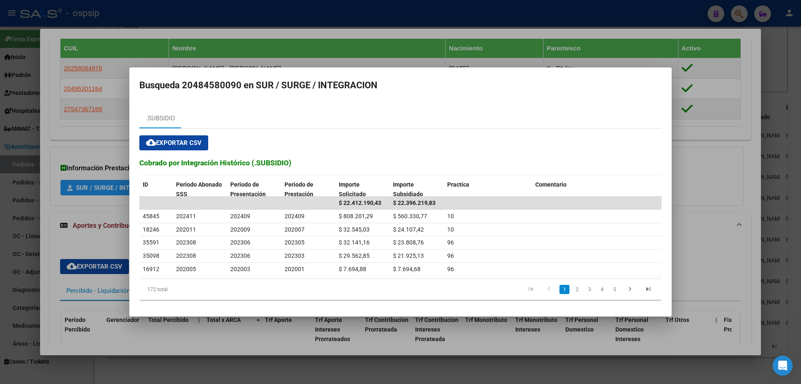
click at [640, 210] on div at bounding box center [400, 192] width 801 height 384
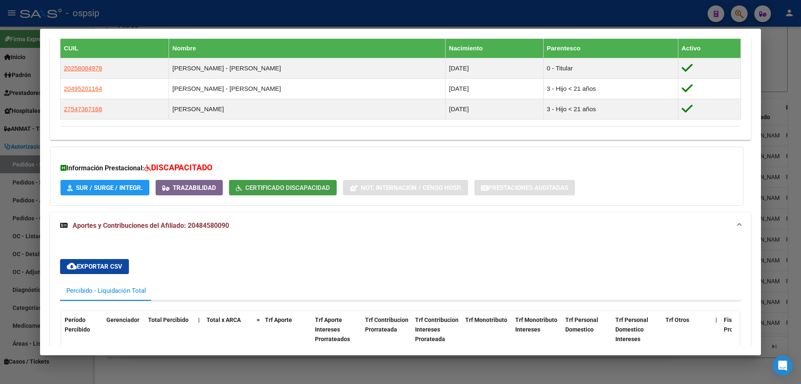
click at [252, 188] on span "Certificado Discapacidad" at bounding box center [287, 188] width 85 height 8
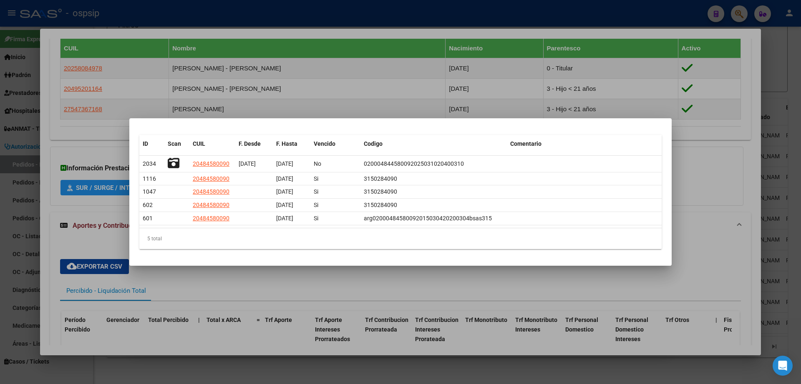
click at [303, 268] on div at bounding box center [400, 192] width 801 height 384
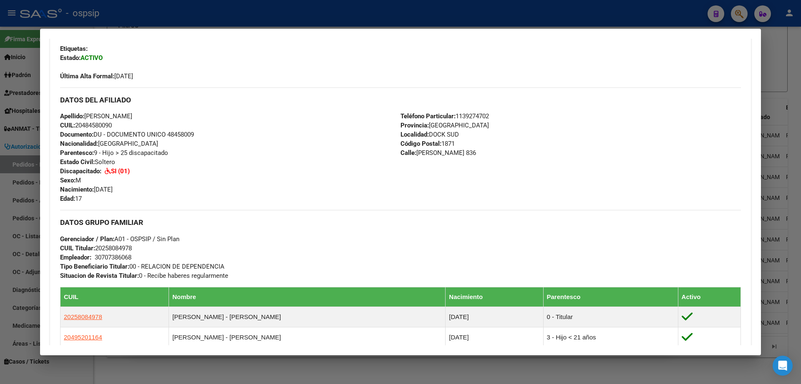
scroll to position [143, 0]
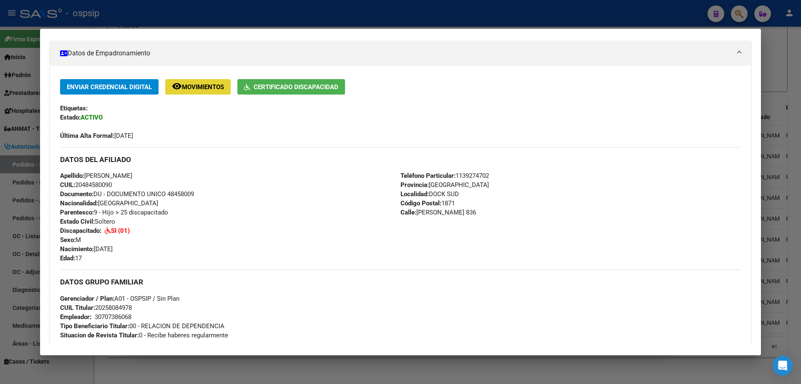
click at [196, 89] on span "Movimientos" at bounding box center [203, 87] width 42 height 8
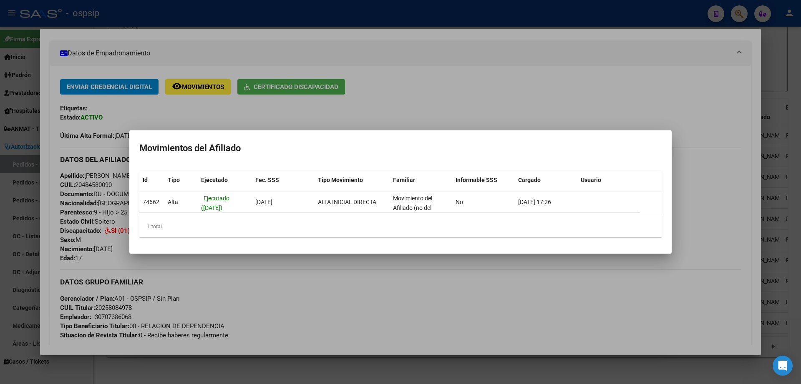
click at [431, 125] on div at bounding box center [400, 192] width 801 height 384
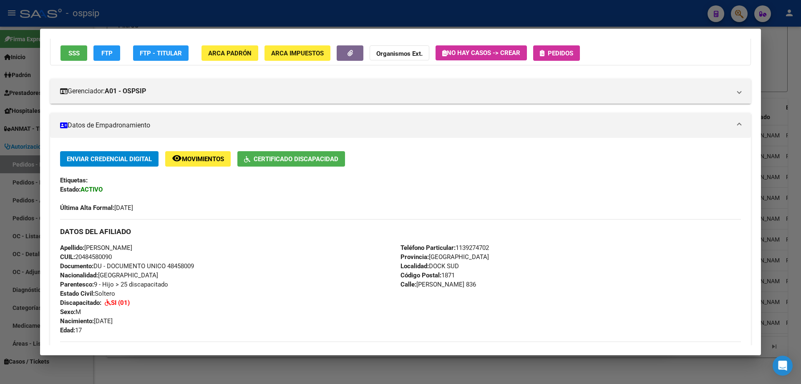
scroll to position [77, 0]
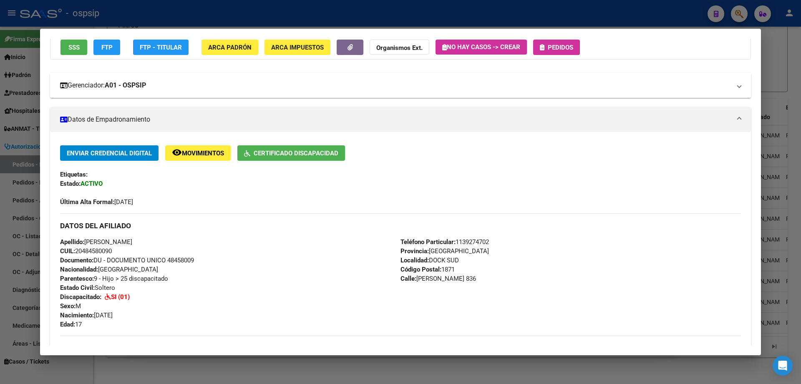
click at [208, 87] on mat-panel-title "Gerenciador: A01 - OSPSIP" at bounding box center [395, 85] width 670 height 10
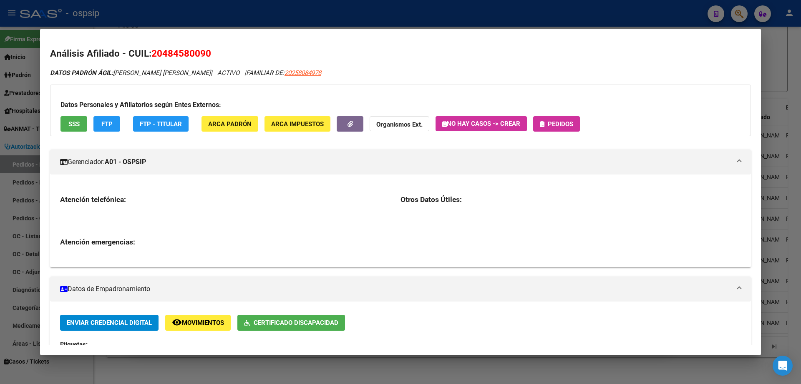
scroll to position [3, 0]
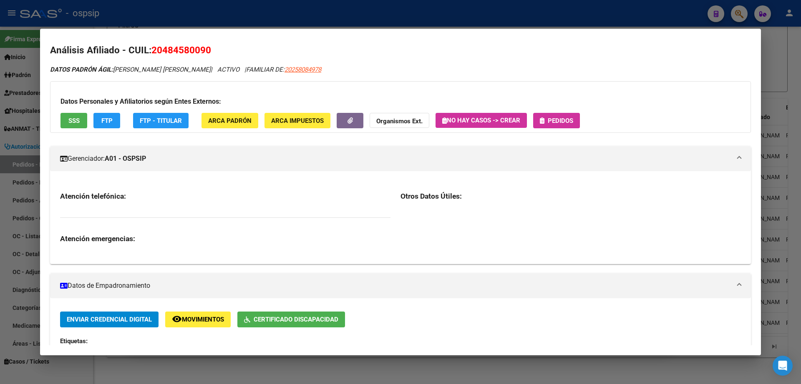
click at [321, 74] on app-link-go-to "20258084978" at bounding box center [302, 70] width 37 height 10
click at [321, 70] on span "20258084978" at bounding box center [302, 70] width 37 height 8
type textarea "20258084978"
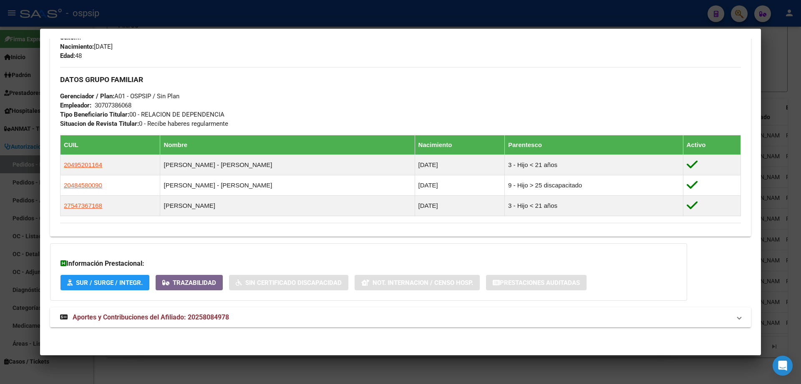
scroll to position [0, 0]
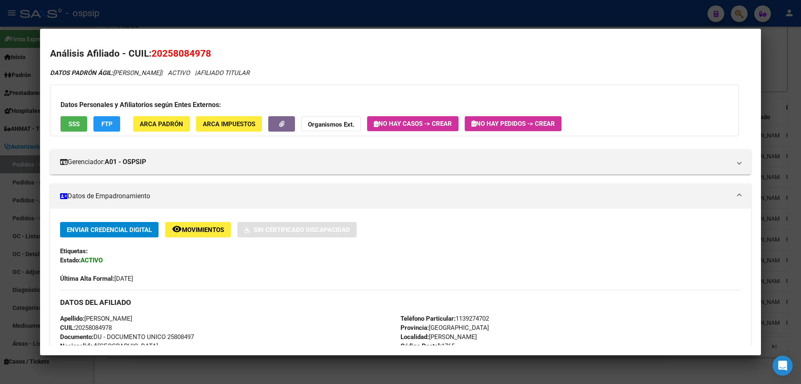
click at [640, 49] on div at bounding box center [400, 192] width 801 height 384
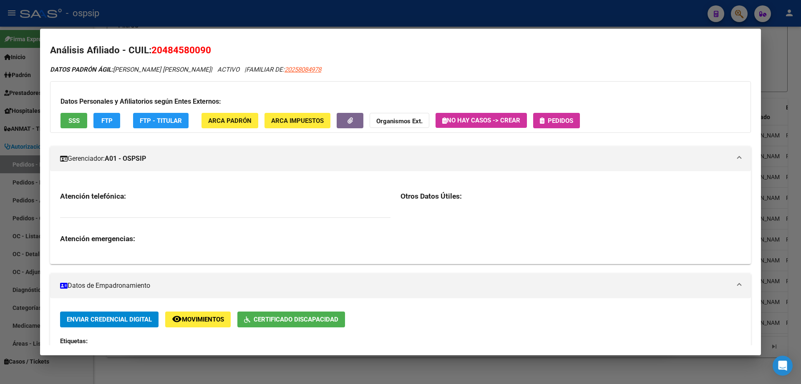
click at [640, 48] on div at bounding box center [400, 192] width 801 height 384
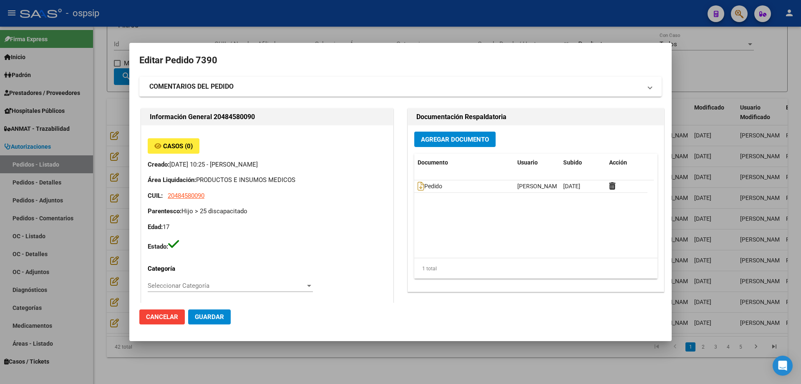
click at [640, 53] on div at bounding box center [400, 192] width 801 height 384
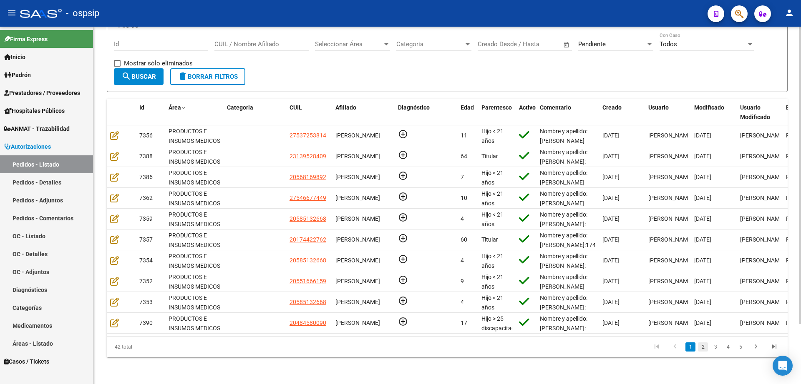
click at [640, 307] on link "2" at bounding box center [703, 347] width 10 height 9
click at [640, 307] on link "3" at bounding box center [715, 347] width 10 height 9
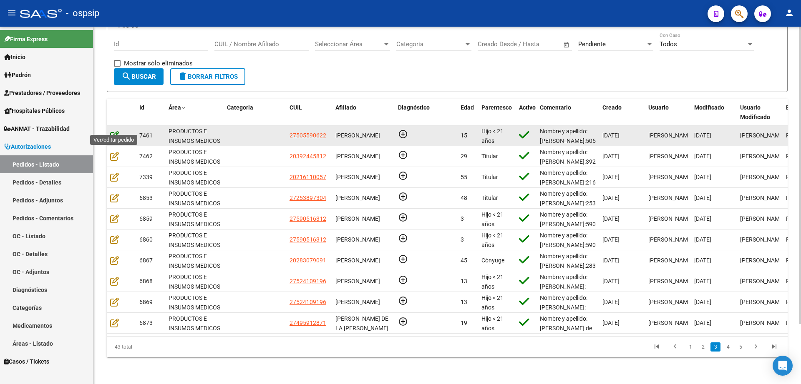
click at [113, 131] on icon at bounding box center [114, 135] width 9 height 9
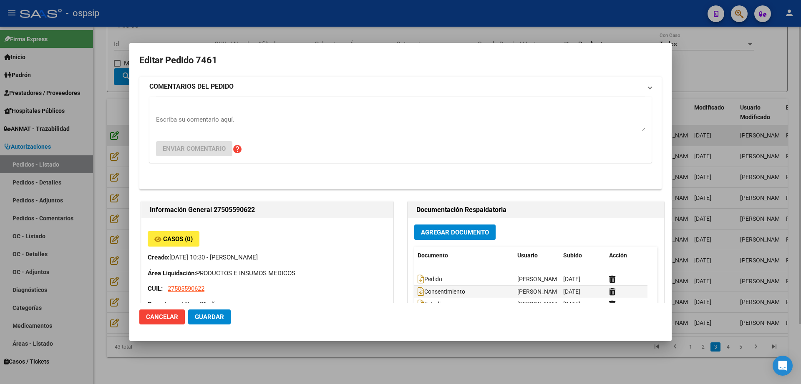
type input "Santa Fe, ROSARIO, AV BAT DE AYACUCHO 4003, Piso: 2"
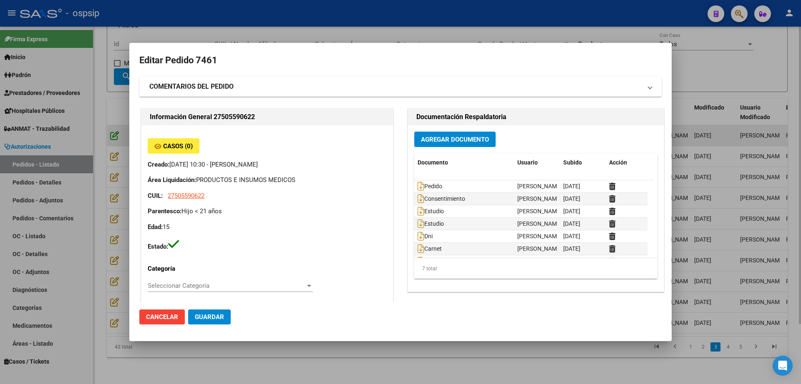
click at [113, 126] on div at bounding box center [400, 192] width 801 height 384
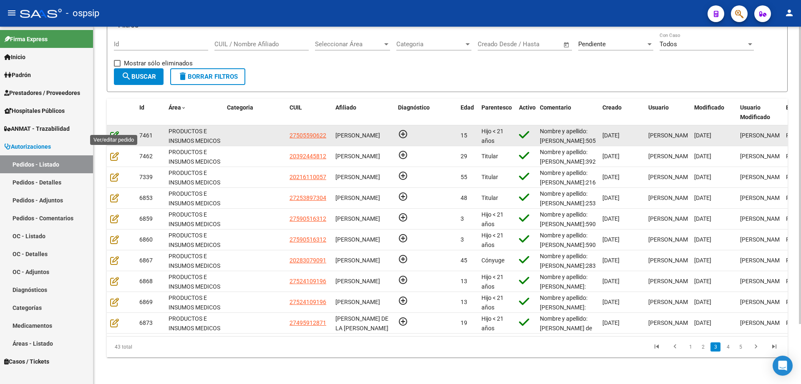
click at [115, 131] on icon at bounding box center [114, 135] width 9 height 9
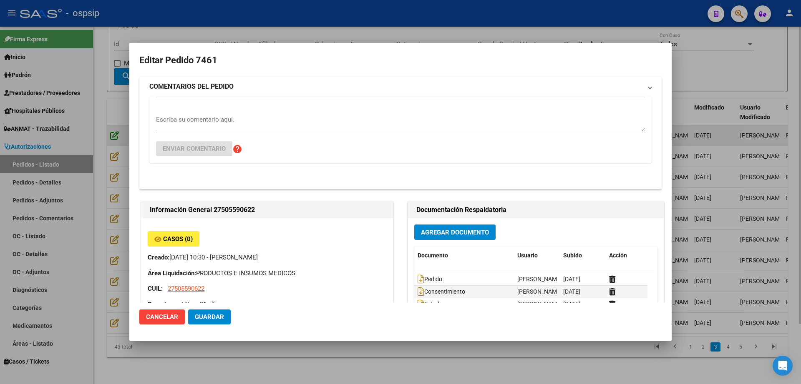
type input "Santa Fe, ROSARIO, AV BAT DE AYACUCHO 4003, Piso: 2"
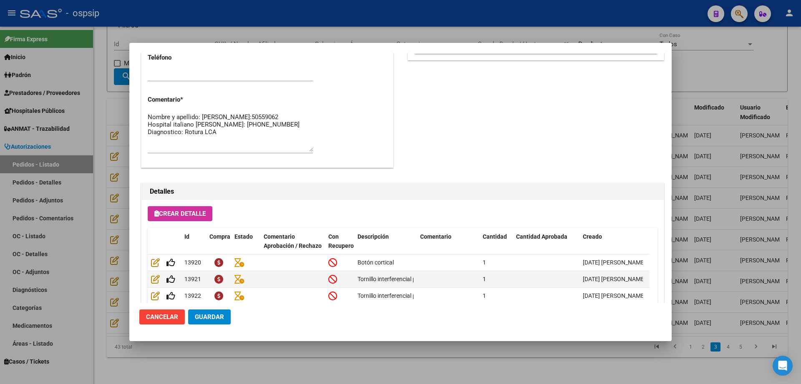
scroll to position [499, 0]
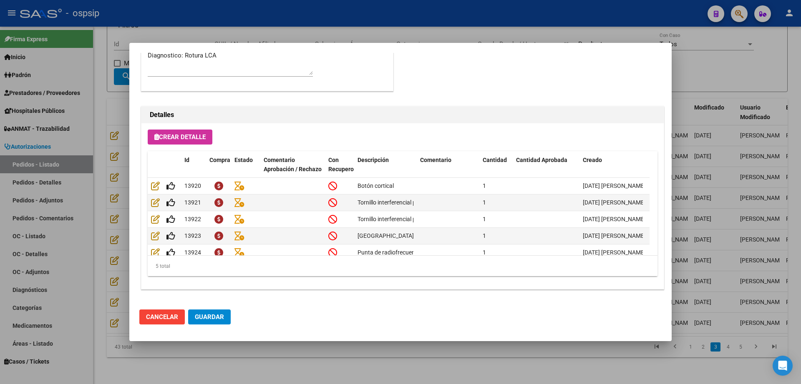
click at [640, 52] on div at bounding box center [400, 192] width 801 height 384
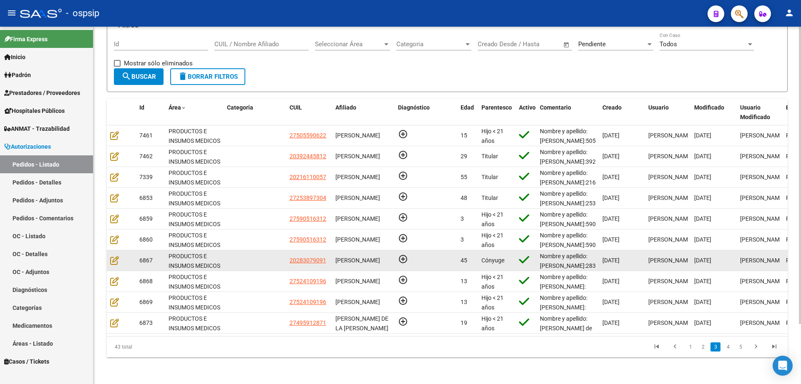
scroll to position [2, 0]
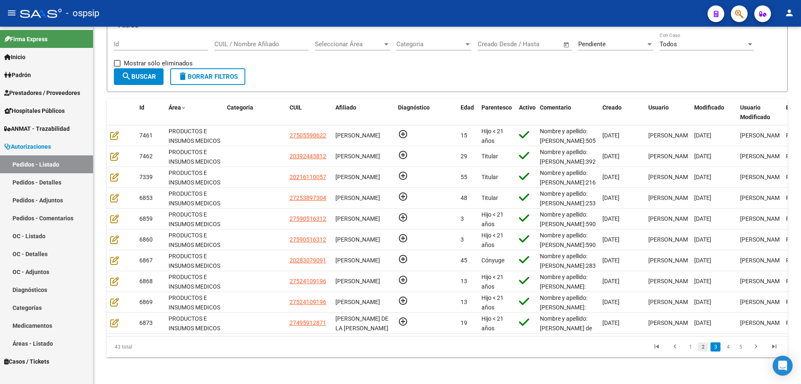
click at [640, 307] on link "2" at bounding box center [703, 347] width 10 height 9
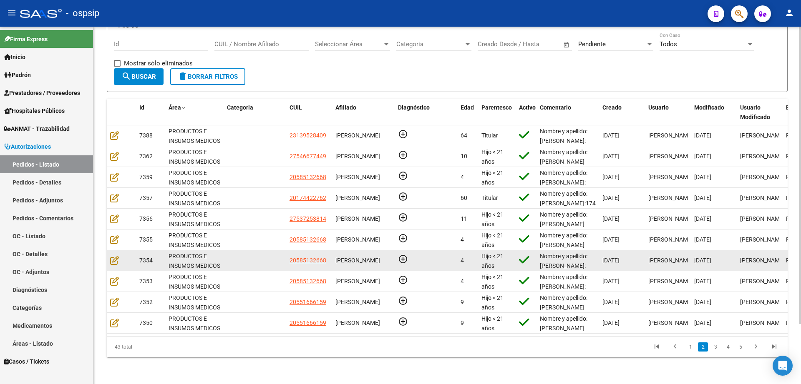
scroll to position [0, 0]
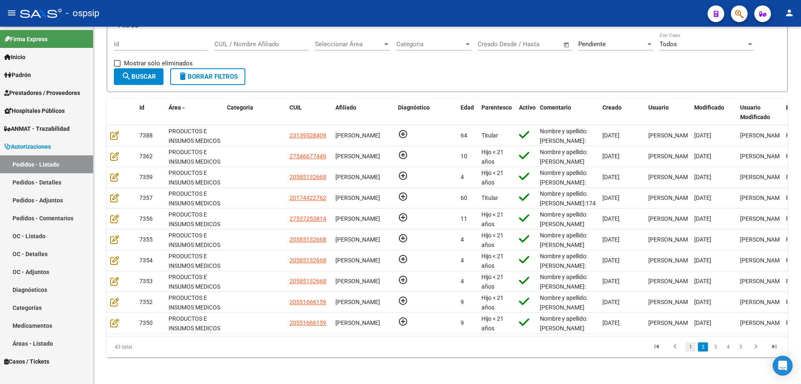
click at [640, 307] on link "1" at bounding box center [690, 347] width 10 height 9
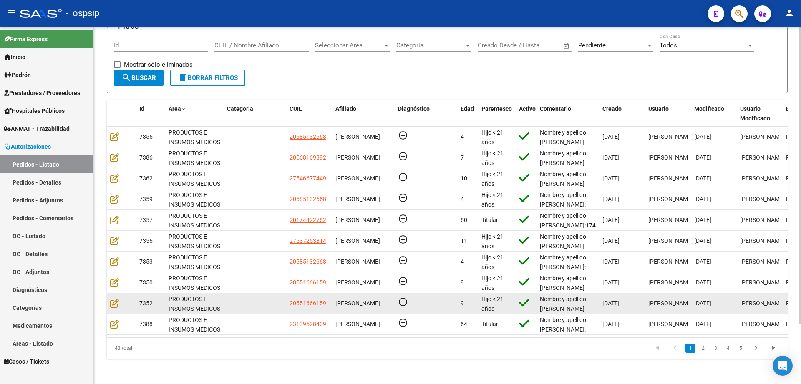
scroll to position [2, 0]
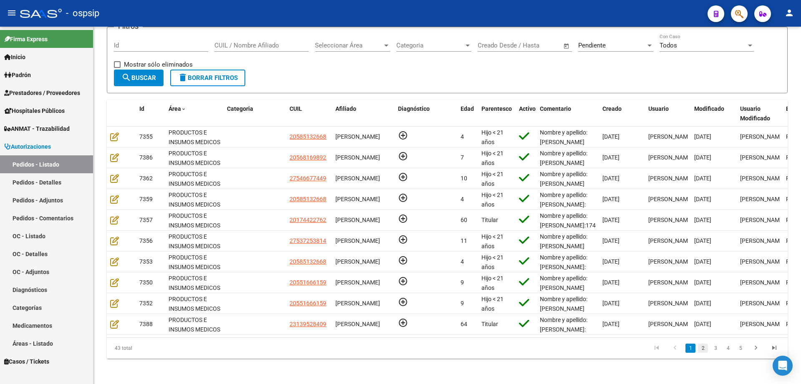
click at [640, 307] on link "2" at bounding box center [703, 348] width 10 height 9
click at [640, 307] on link "1" at bounding box center [690, 348] width 10 height 9
click at [640, 307] on link "2" at bounding box center [703, 348] width 10 height 9
click at [640, 307] on link "3" at bounding box center [715, 348] width 10 height 9
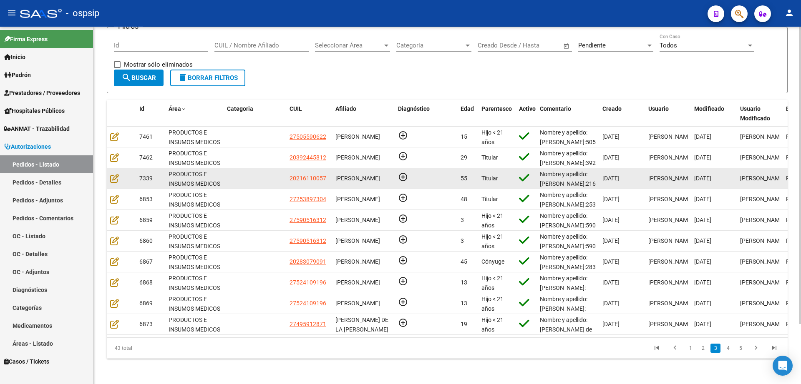
click at [398, 185] on div "add_circle_outline" at bounding box center [426, 178] width 56 height 13
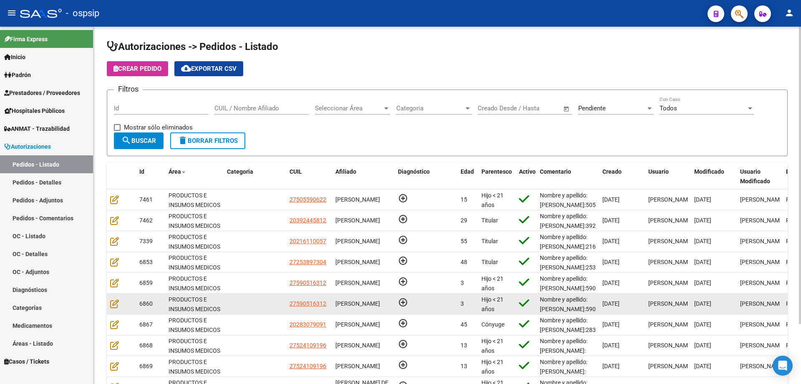
scroll to position [72, 0]
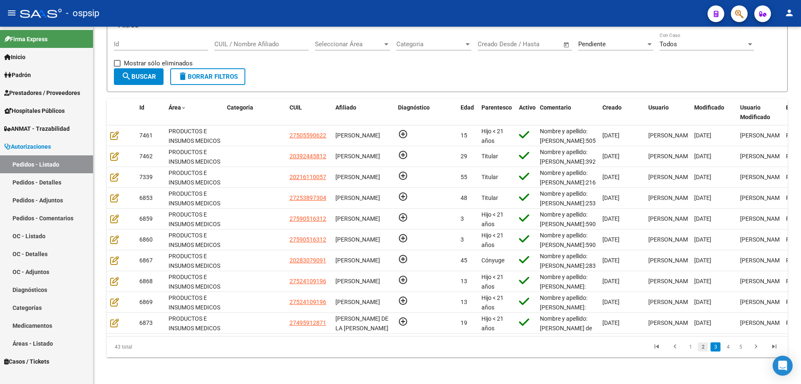
click at [640, 307] on link "2" at bounding box center [703, 347] width 10 height 9
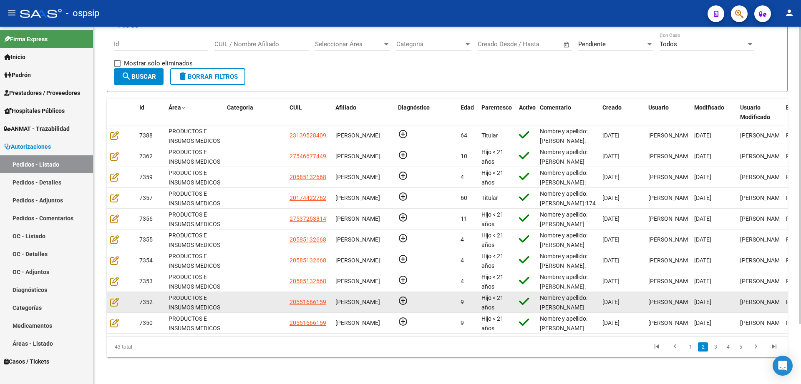
scroll to position [11, 0]
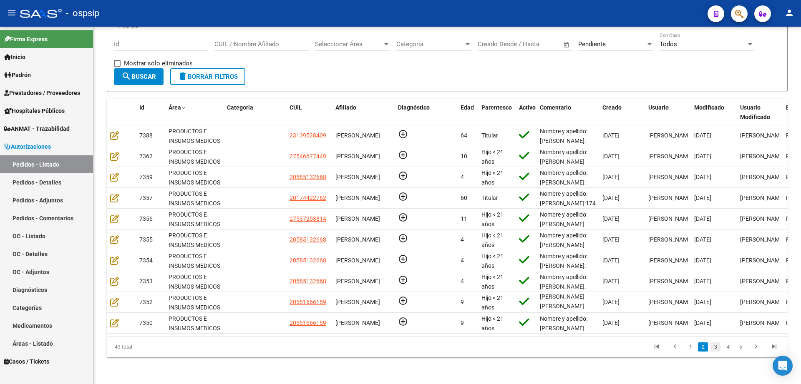
click at [640, 307] on link "3" at bounding box center [715, 347] width 10 height 9
click at [640, 307] on link "2" at bounding box center [703, 347] width 10 height 9
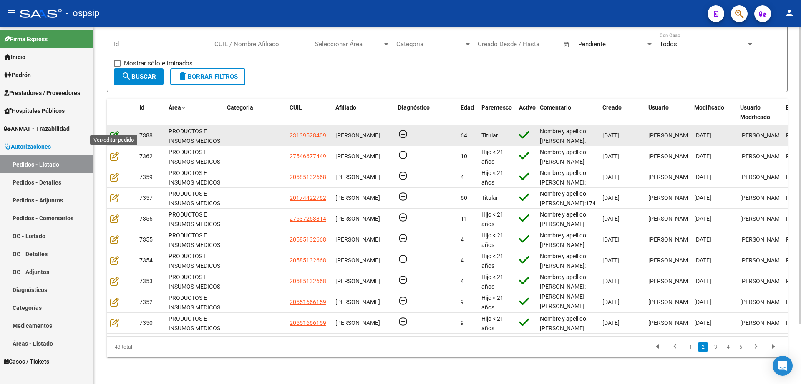
click at [114, 131] on icon at bounding box center [114, 135] width 9 height 9
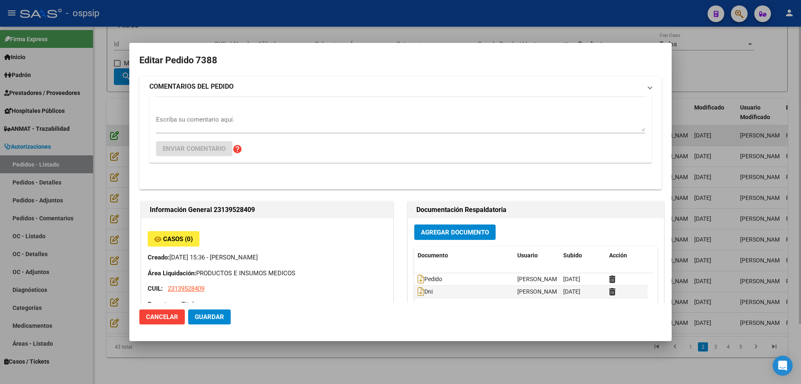
type input "Buenos Aires, moreno, plutarco 2914"
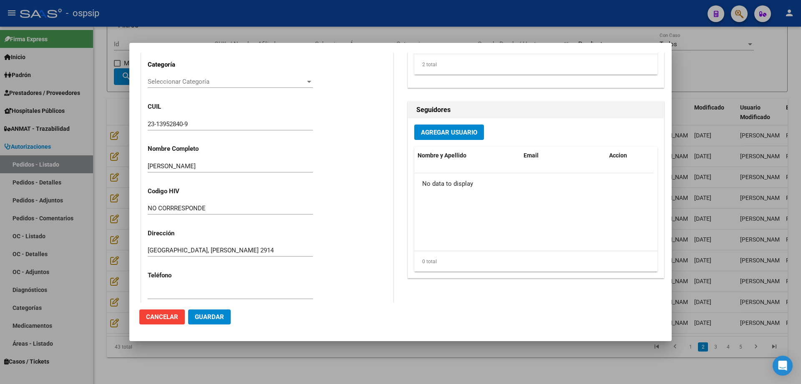
scroll to position [52, 0]
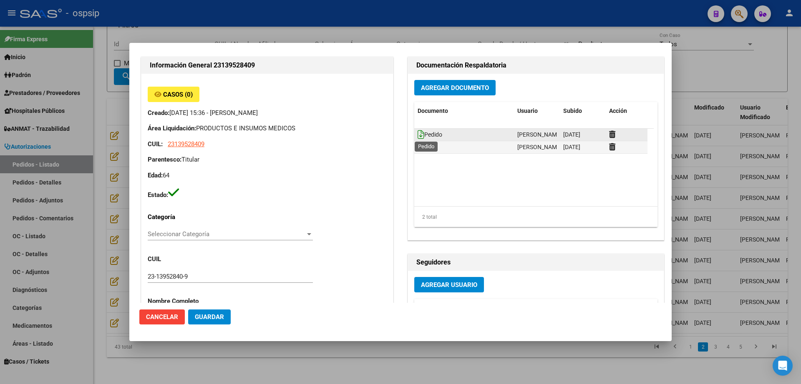
click at [417, 136] on icon at bounding box center [420, 134] width 7 height 9
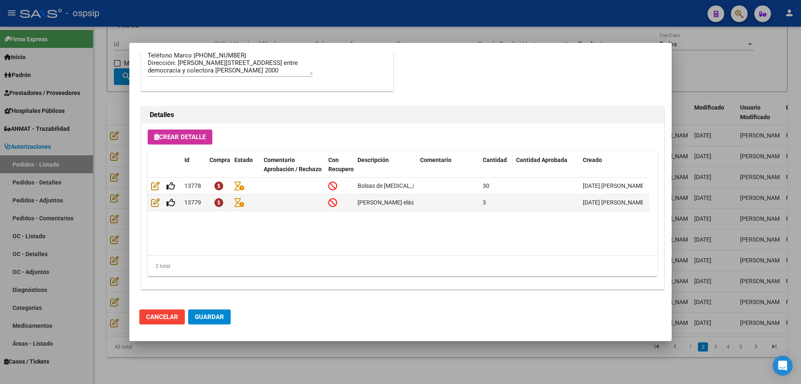
scroll to position [499, 0]
click at [165, 307] on span "Cancelar" at bounding box center [162, 318] width 32 height 8
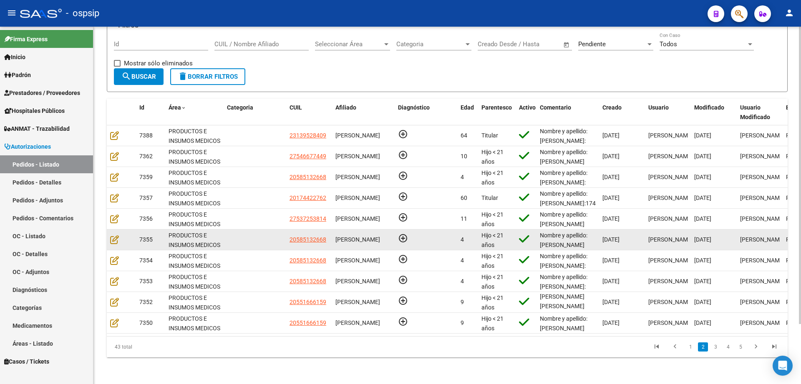
scroll to position [2, 0]
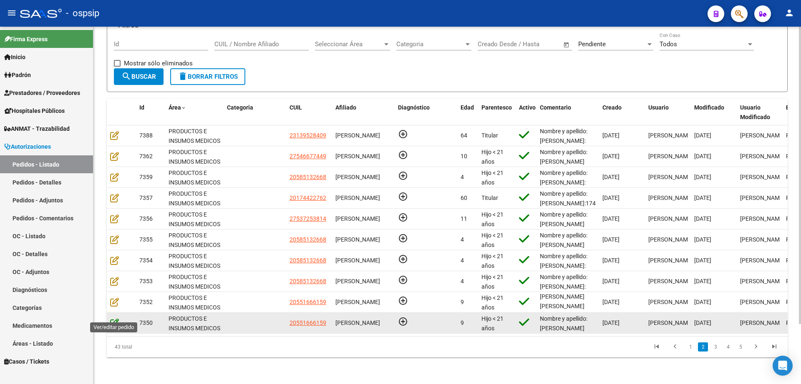
click at [116, 307] on icon at bounding box center [114, 323] width 9 height 9
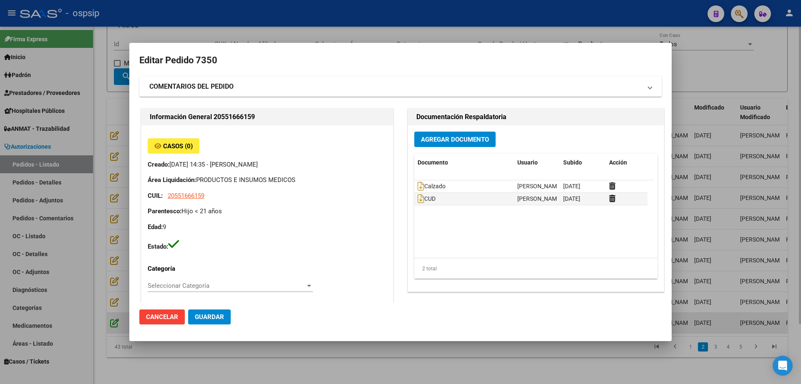
type input "Capital Federal, CABA, AV FERNANDEZ DE LA C 5100, Piso: 2, Departamento: 502"
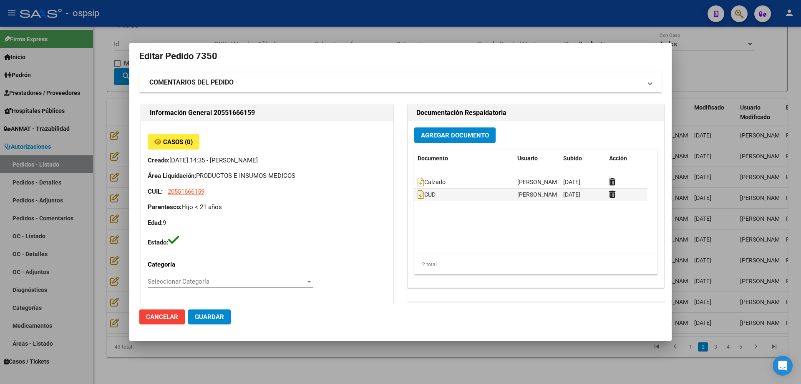
scroll to position [0, 0]
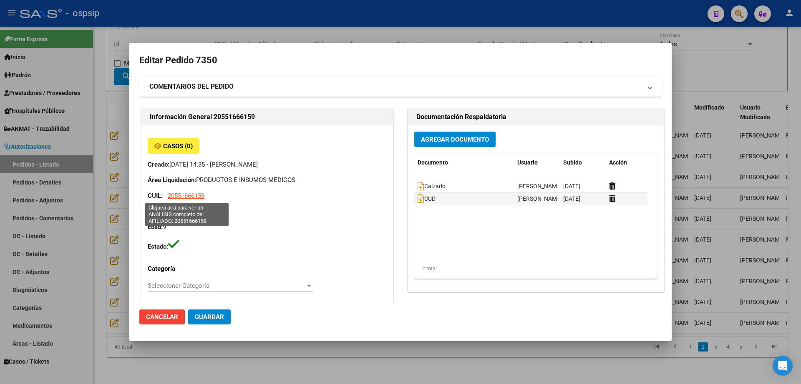
click at [195, 198] on span "20551666159" at bounding box center [186, 196] width 37 height 8
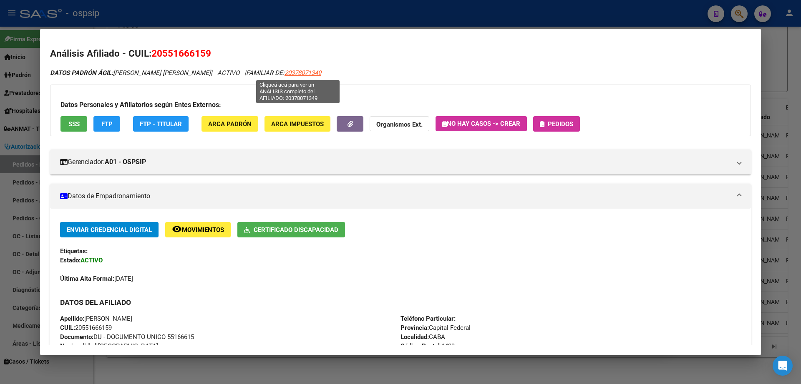
click at [289, 75] on span "20378071349" at bounding box center [302, 73] width 37 height 8
type textarea "20378071349"
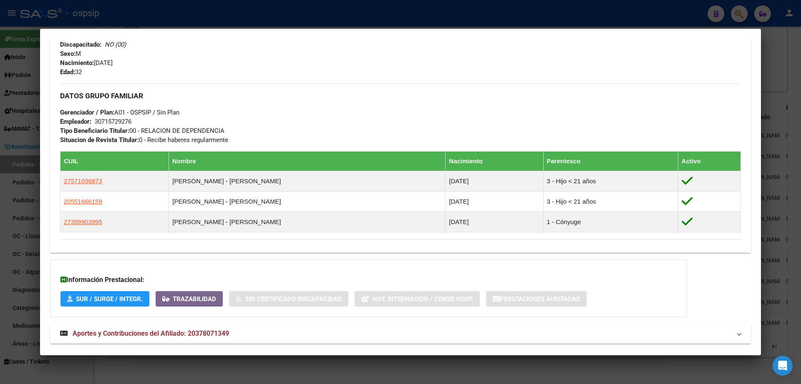
scroll to position [336, 0]
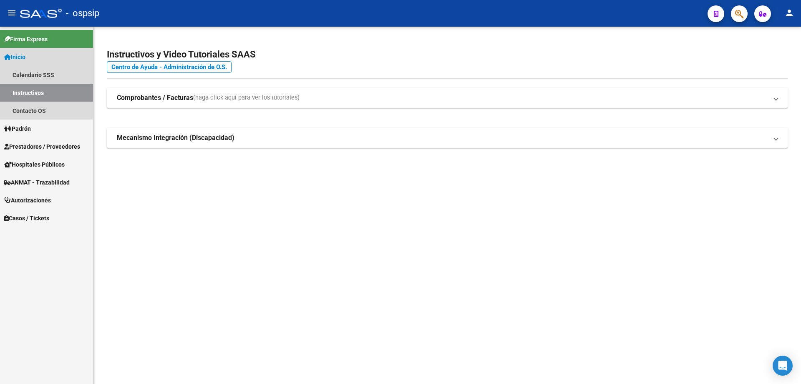
click at [31, 58] on link "Inicio" at bounding box center [46, 57] width 93 height 18
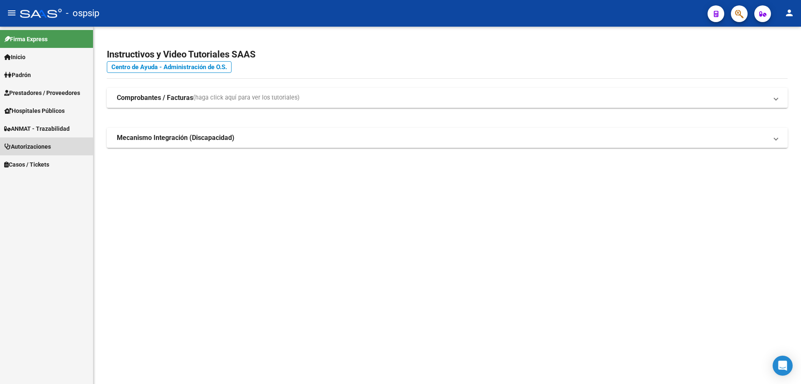
click at [45, 147] on span "Autorizaciones" at bounding box center [27, 146] width 47 height 9
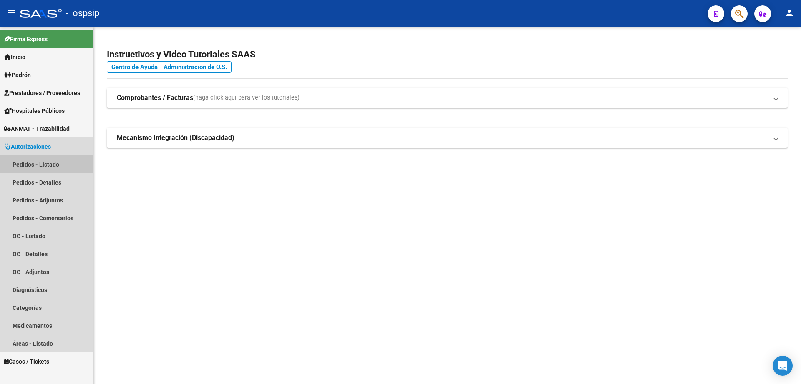
click at [49, 163] on link "Pedidos - Listado" at bounding box center [46, 165] width 93 height 18
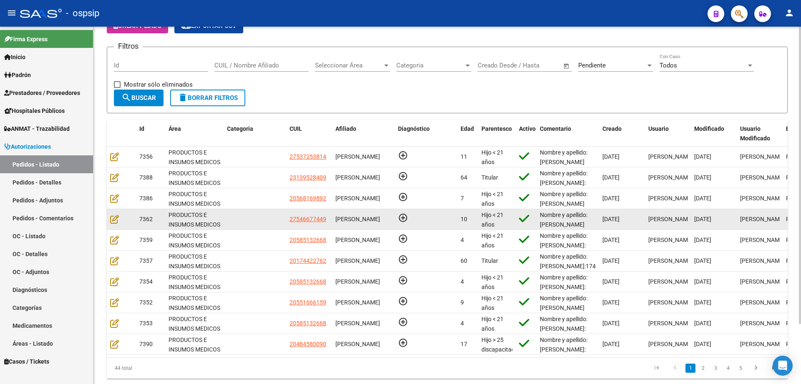
scroll to position [72, 0]
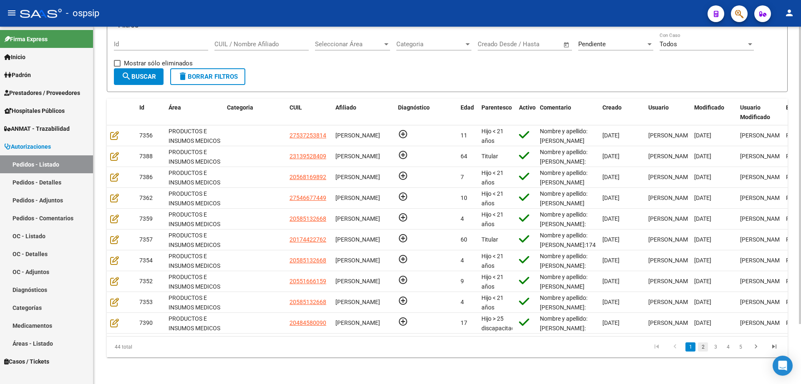
click at [703, 349] on link "2" at bounding box center [703, 347] width 10 height 9
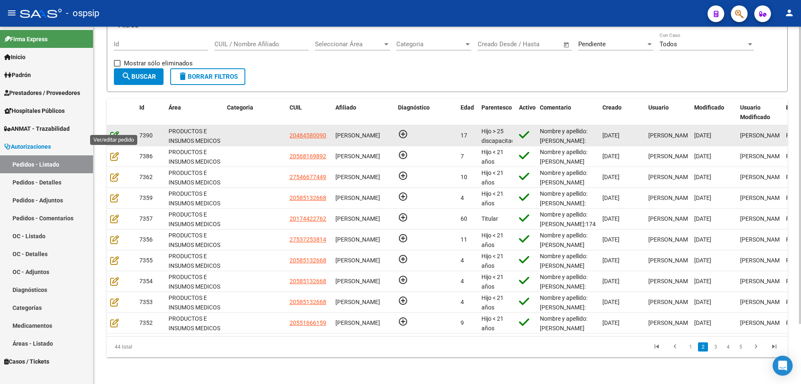
click at [113, 131] on icon at bounding box center [114, 135] width 9 height 9
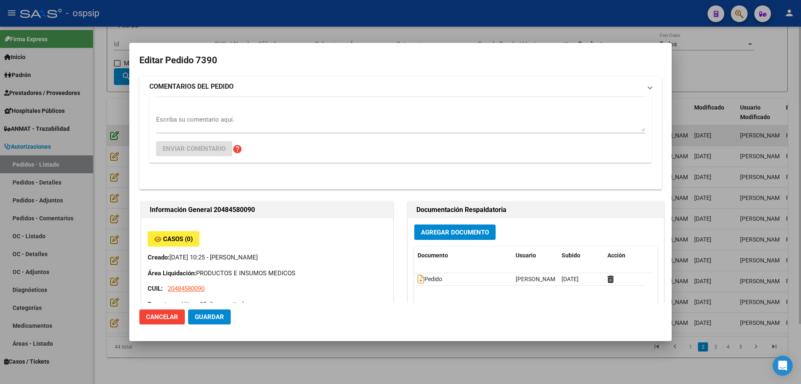
type input "Buenos Aires, DOCK SUD, RICARDO GUTIERREZ 836"
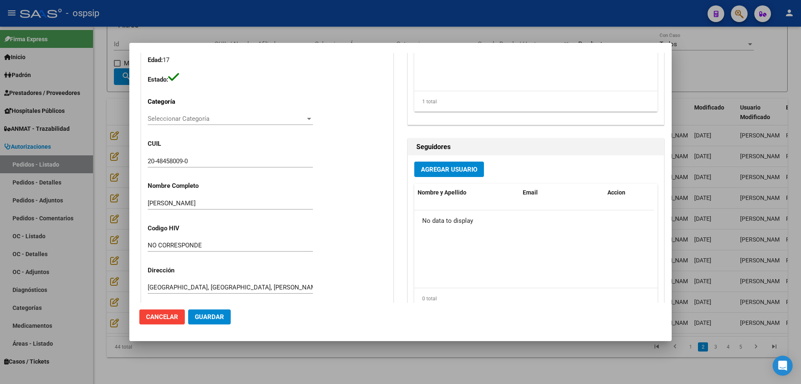
scroll to position [0, 0]
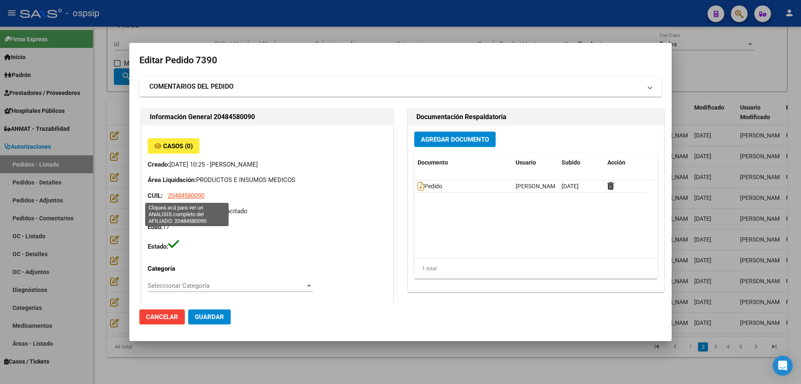
click at [195, 196] on span "20484580090" at bounding box center [186, 196] width 37 height 8
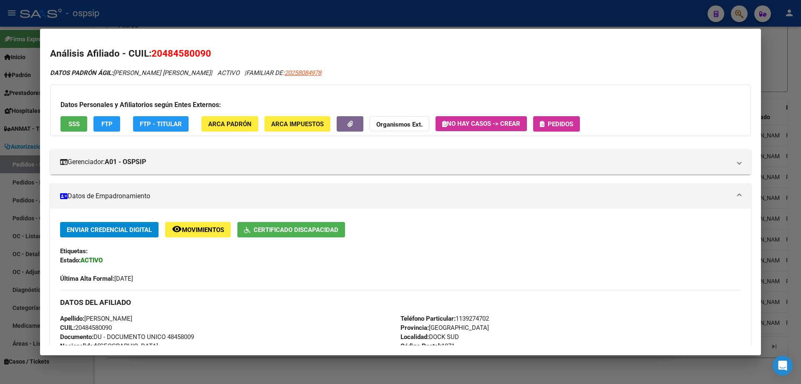
scroll to position [0, 0]
click at [321, 72] on span "20258084978" at bounding box center [302, 73] width 37 height 8
type textarea "20258084978"
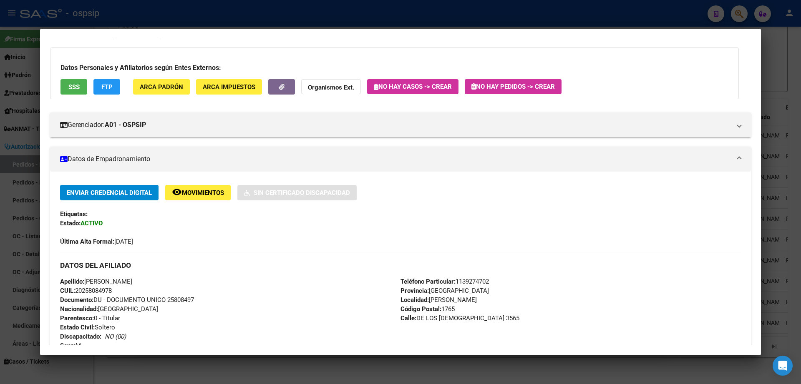
scroll to position [0, 0]
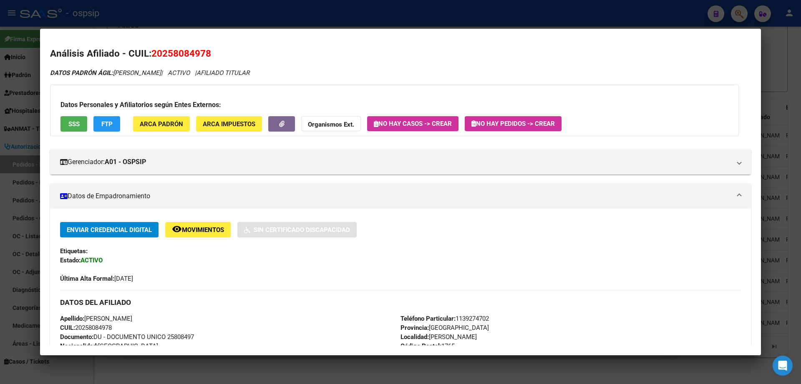
click at [767, 64] on div at bounding box center [400, 192] width 801 height 384
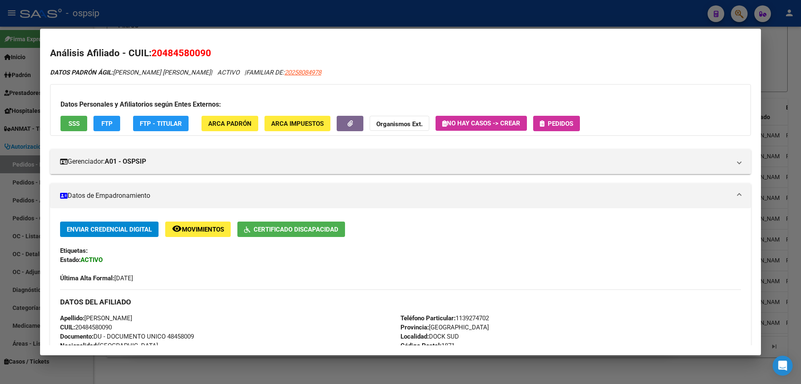
click at [767, 64] on div at bounding box center [400, 192] width 801 height 384
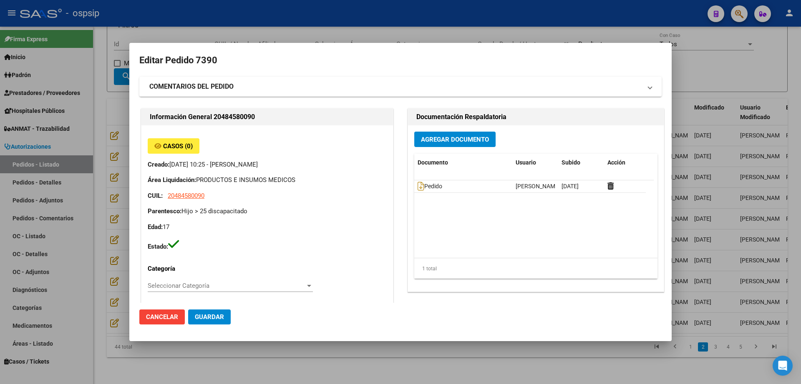
click at [702, 47] on div at bounding box center [400, 192] width 801 height 384
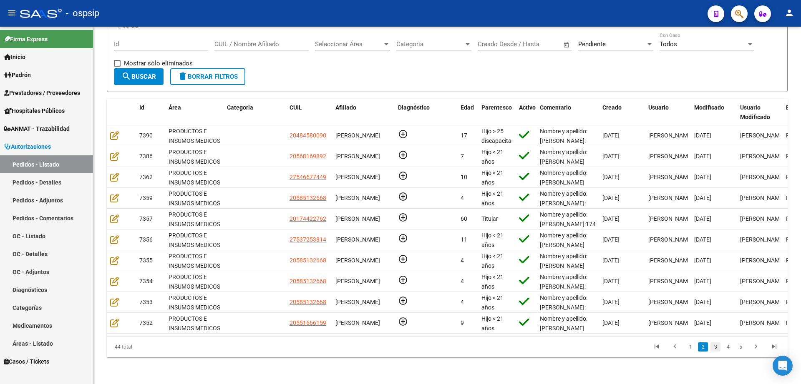
click at [715, 350] on link "3" at bounding box center [715, 347] width 10 height 9
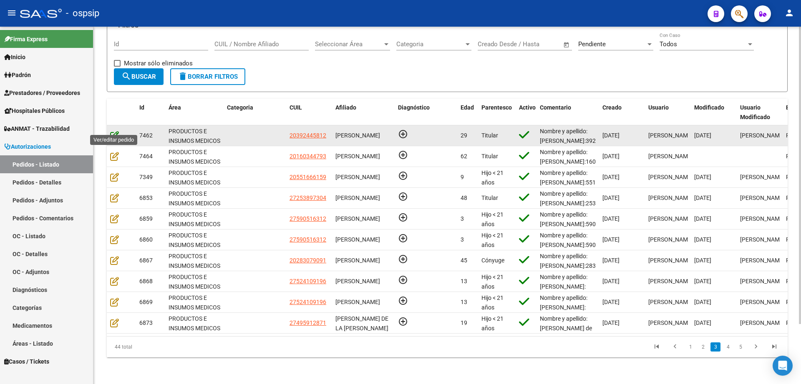
click at [114, 131] on icon at bounding box center [114, 135] width 9 height 9
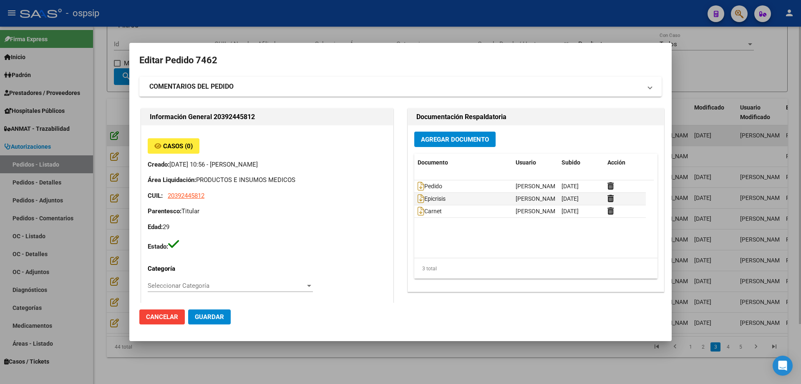
type input "Buenos Aires, JOSE LEON SUAREZ, ALSINA 2342"
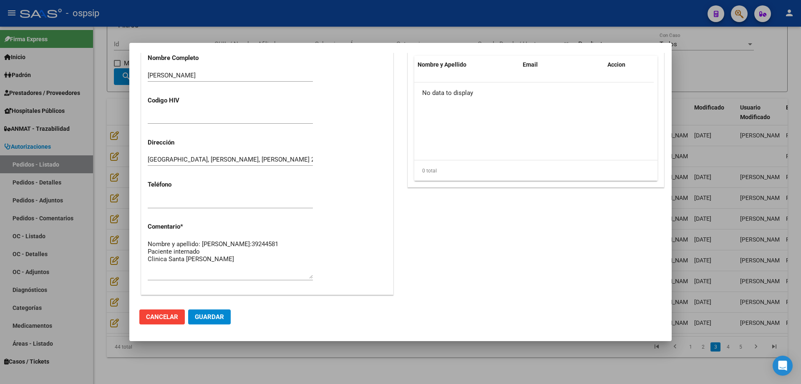
scroll to position [499, 0]
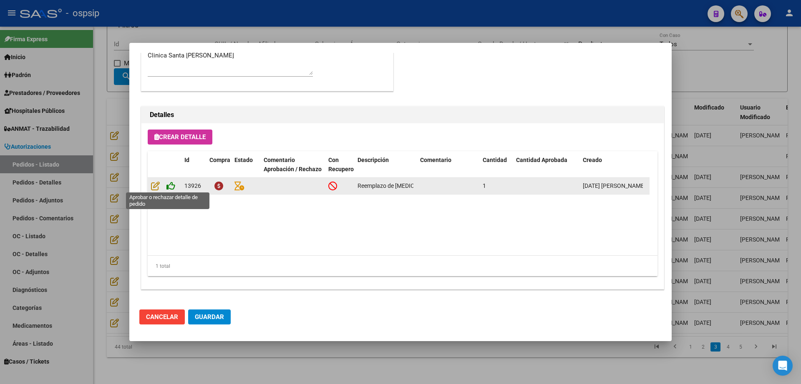
click at [171, 186] on icon at bounding box center [170, 185] width 9 height 9
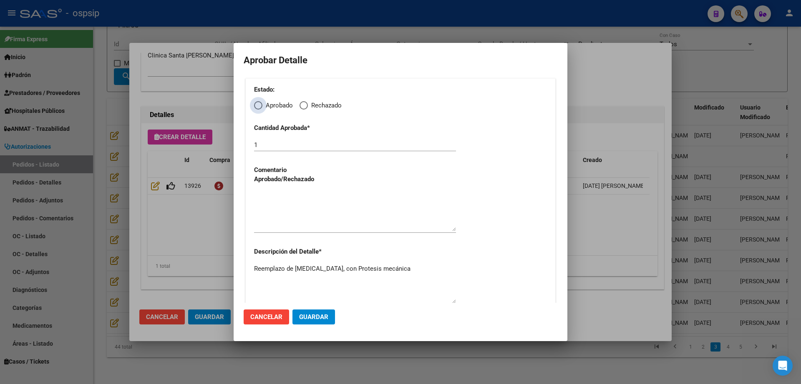
click at [261, 106] on span "Elija una opción" at bounding box center [258, 105] width 8 height 8
click at [261, 106] on input "Aprobado" at bounding box center [258, 105] width 8 height 8
radio input "true"
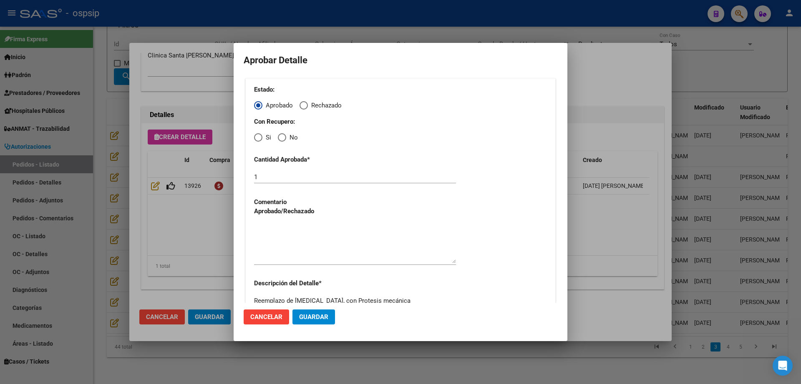
click at [284, 141] on span "Elija una opción" at bounding box center [282, 137] width 8 height 8
click at [284, 141] on input "No" at bounding box center [282, 137] width 8 height 8
radio input "true"
click at [273, 256] on textarea at bounding box center [355, 243] width 202 height 39
type textarea "."
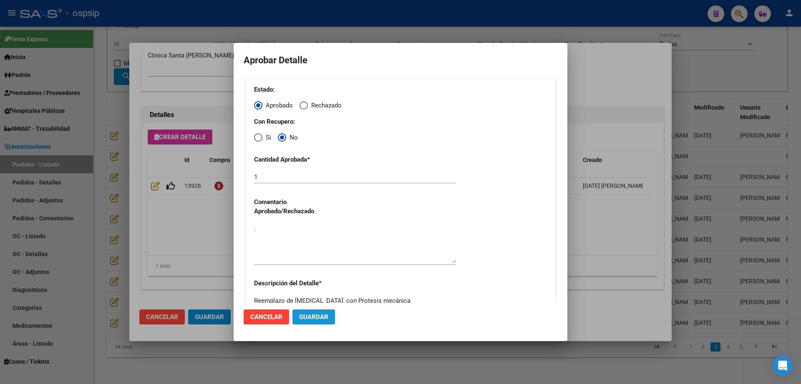
click at [312, 319] on span "Guardar" at bounding box center [313, 318] width 29 height 8
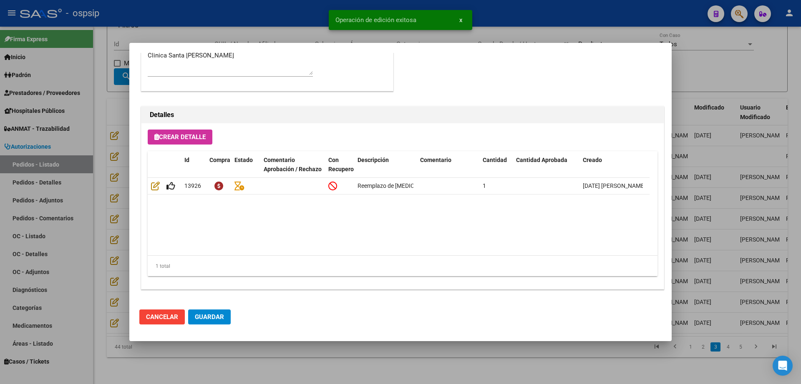
type input "BUENOS AIRES, JOSE LEON SUARE, ALSINA 2342"
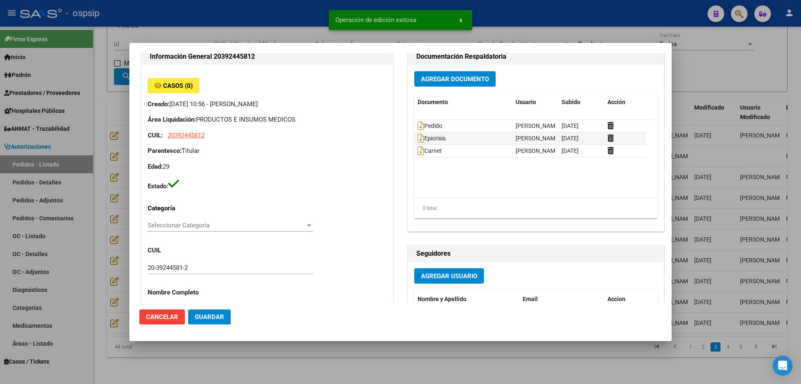
scroll to position [26, 0]
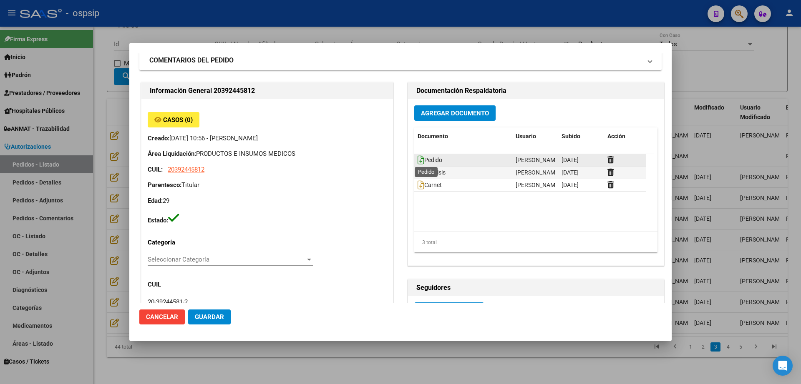
click at [417, 160] on icon at bounding box center [420, 160] width 7 height 9
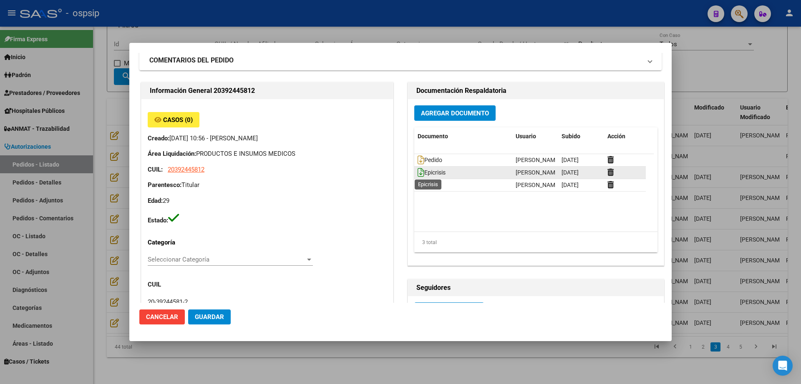
click at [417, 168] on icon at bounding box center [420, 172] width 7 height 9
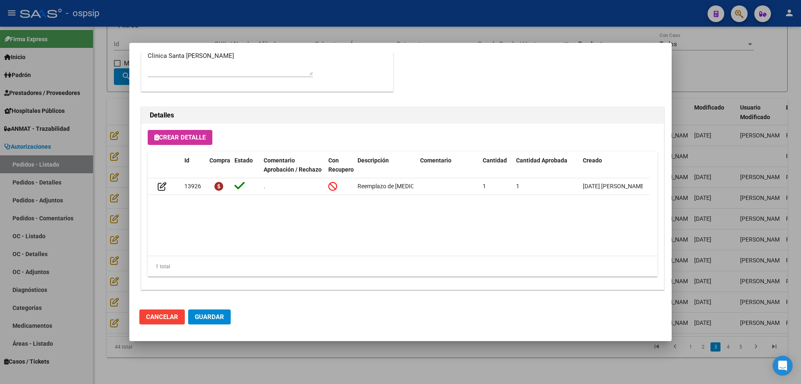
scroll to position [419, 0]
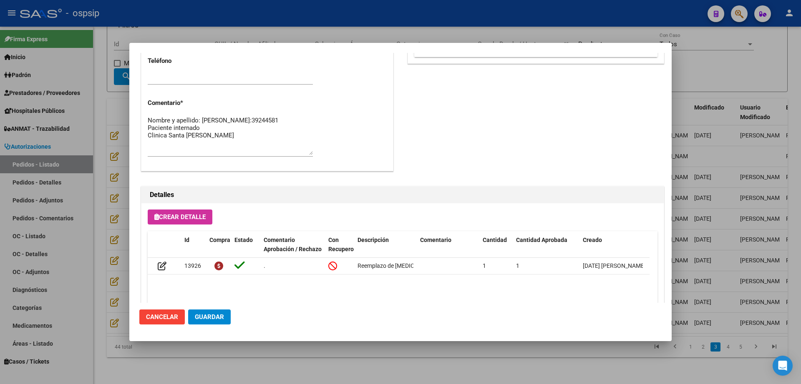
click at [198, 316] on span "Guardar" at bounding box center [209, 318] width 29 height 8
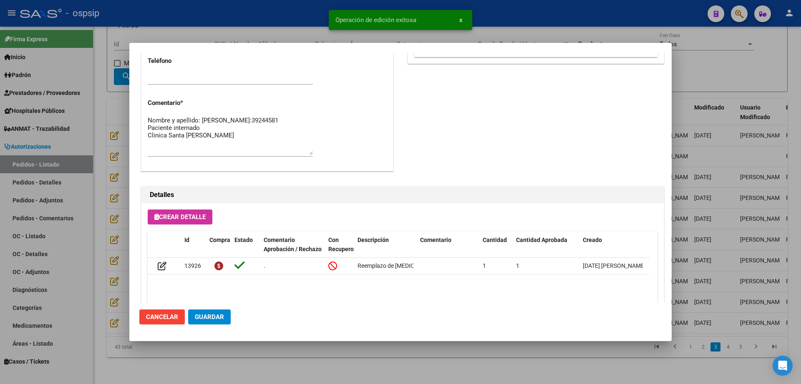
click at [196, 349] on div at bounding box center [400, 192] width 801 height 384
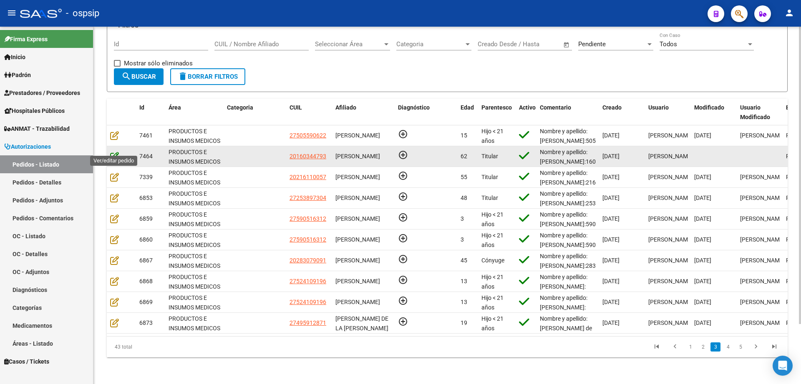
click at [111, 152] on icon at bounding box center [114, 156] width 9 height 9
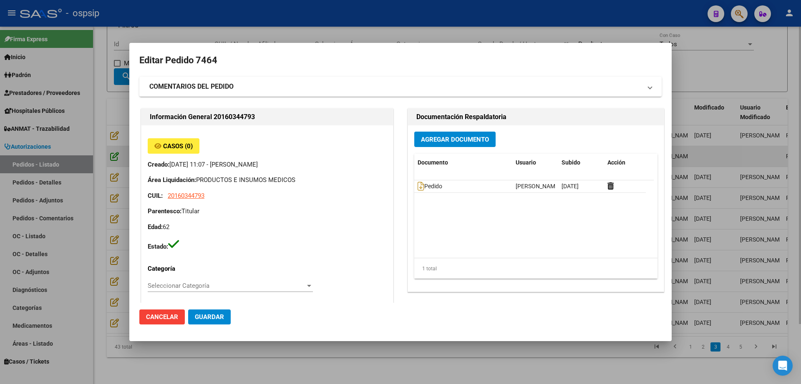
type input "FRANCISO ARMANDO AMAYA"
type input "Buenos Aires, MALVINAS ARGENTINAS, COLOMBIA 993"
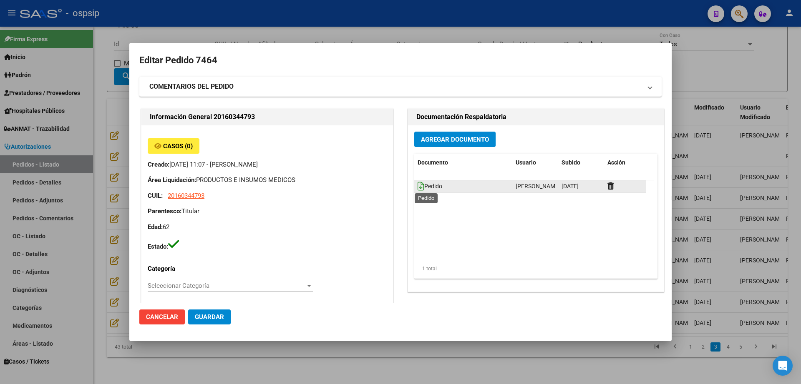
click at [417, 190] on icon at bounding box center [420, 186] width 7 height 9
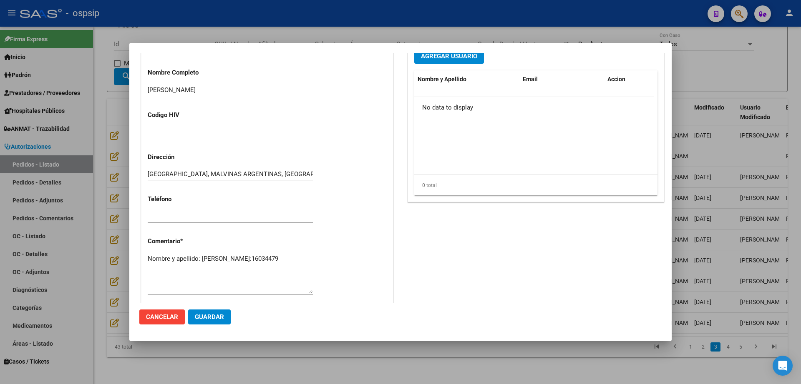
scroll to position [259, 0]
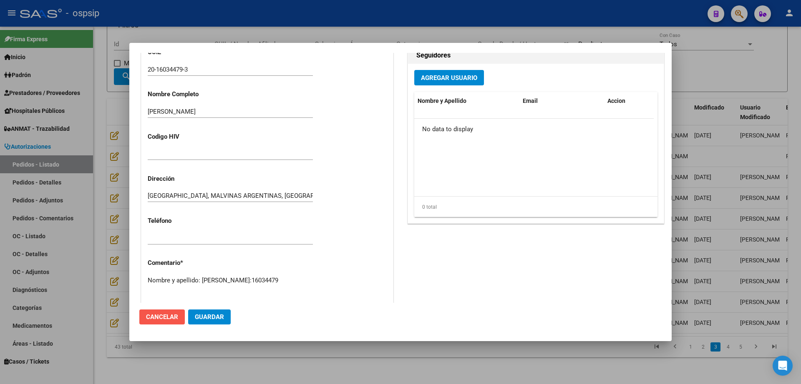
click at [166, 314] on span "Cancelar" at bounding box center [162, 318] width 32 height 8
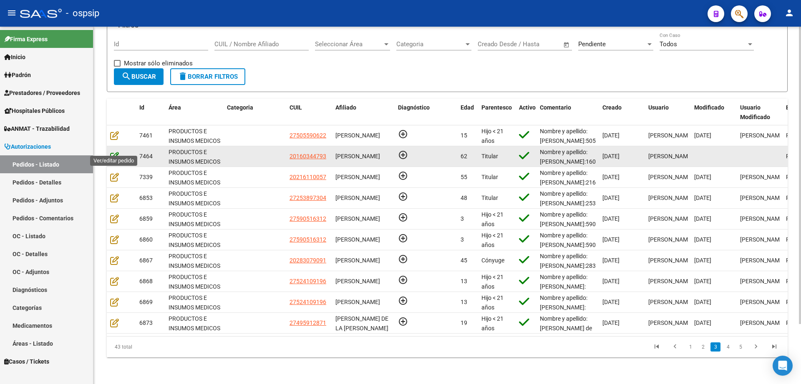
click at [113, 152] on icon at bounding box center [114, 156] width 9 height 9
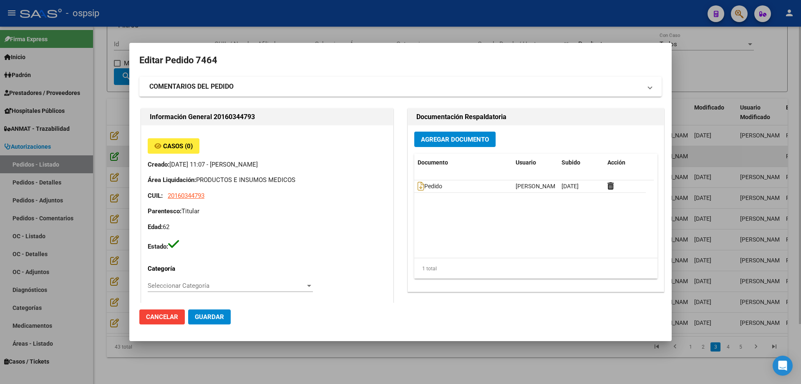
type input "FRANCISO ARMANDO AMAYA"
type input "Buenos Aires, MALVINAS ARGENTINAS, COLOMBIA 993"
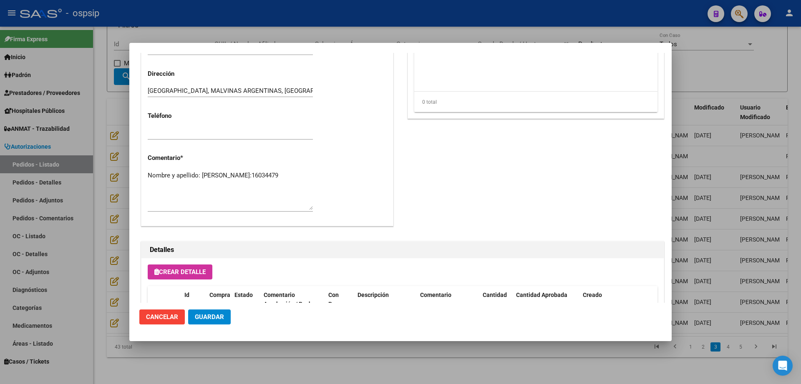
scroll to position [359, 0]
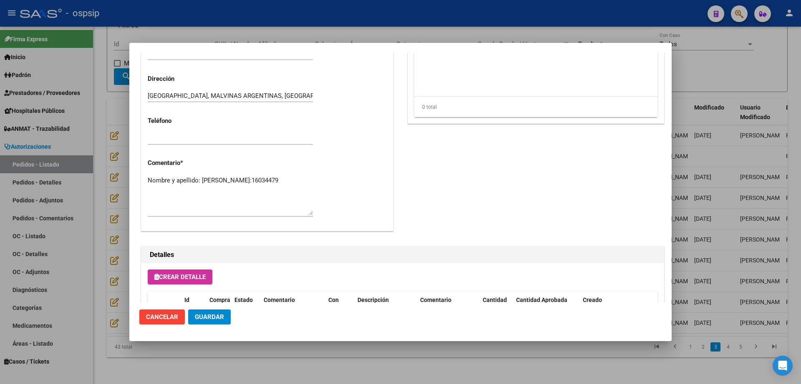
click at [203, 319] on span "Guardar" at bounding box center [209, 318] width 29 height 8
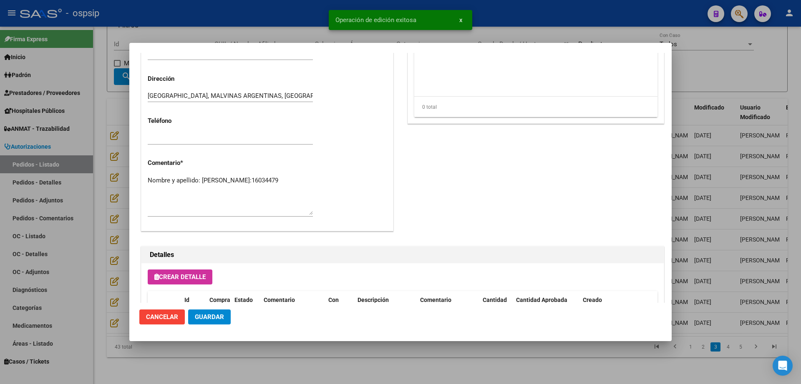
click at [202, 371] on div at bounding box center [400, 192] width 801 height 384
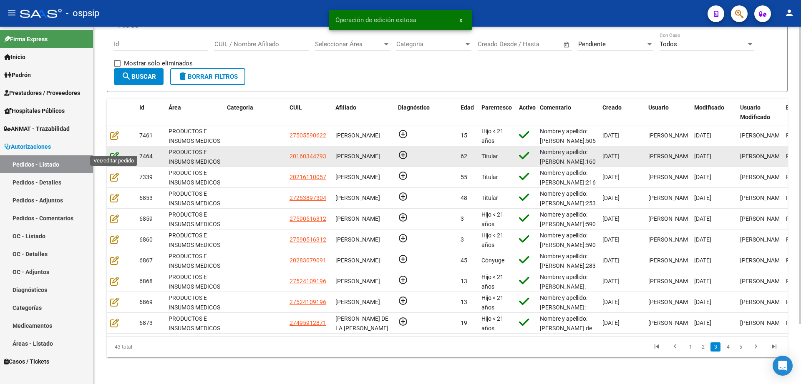
click at [114, 152] on icon at bounding box center [114, 156] width 9 height 9
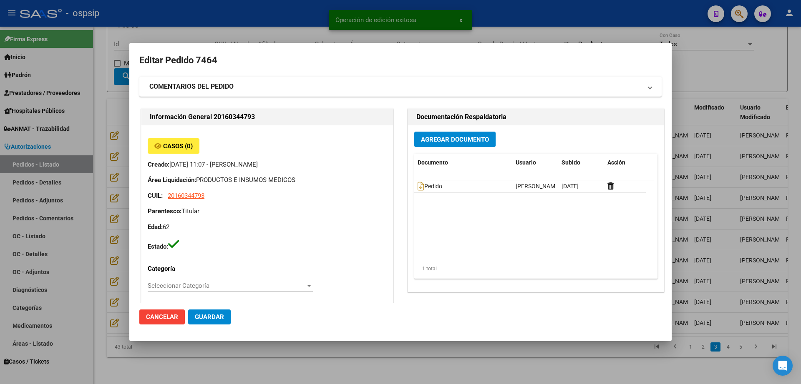
type input "FRANCISO ARMANDO AMAYA"
type input "Buenos Aires, MALVINAS ARGENTINAS, COLOMBIA 993"
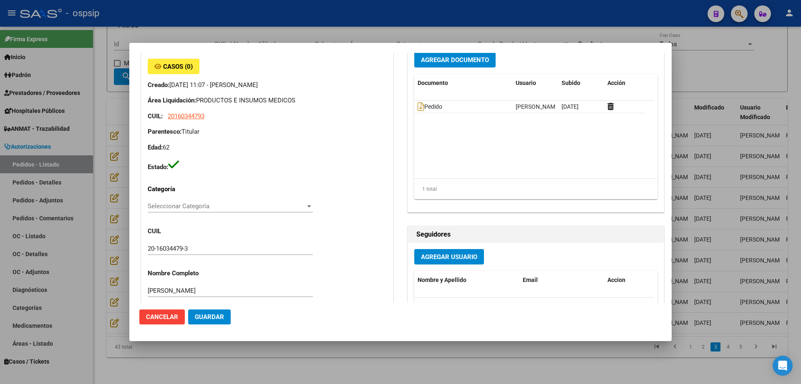
scroll to position [0, 0]
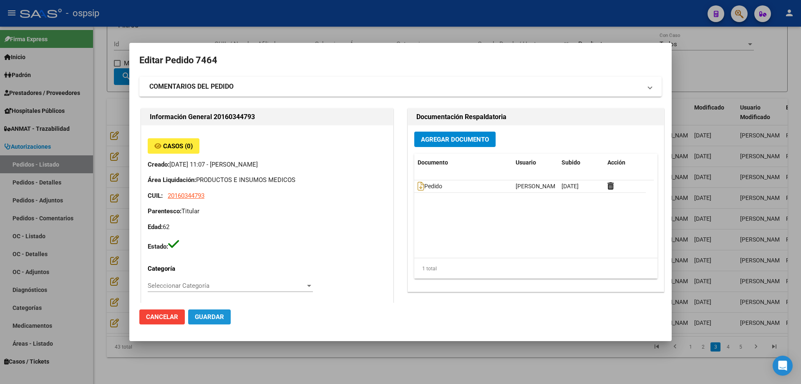
click at [207, 317] on span "Guardar" at bounding box center [209, 318] width 29 height 8
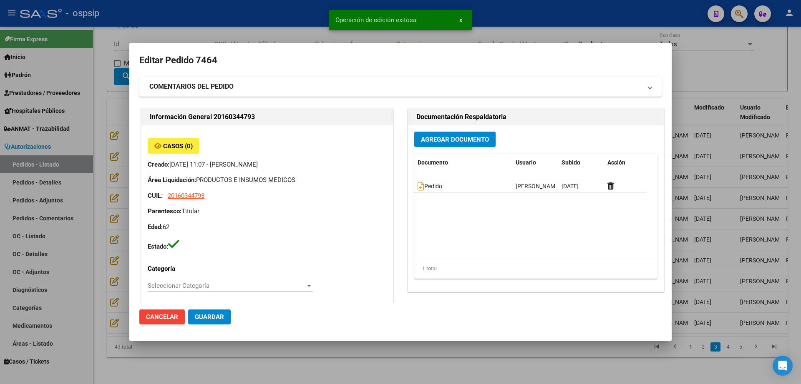
click at [196, 362] on div at bounding box center [400, 192] width 801 height 384
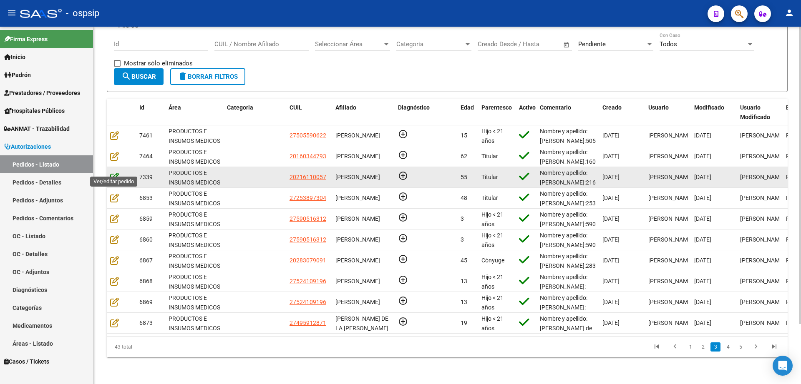
click at [114, 173] on icon at bounding box center [114, 177] width 9 height 9
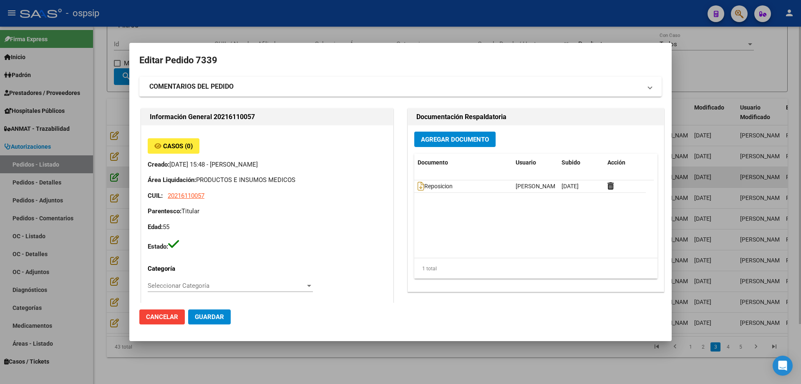
type input "Neuquen, NEUQUEN, MZA 7 CASA 12"
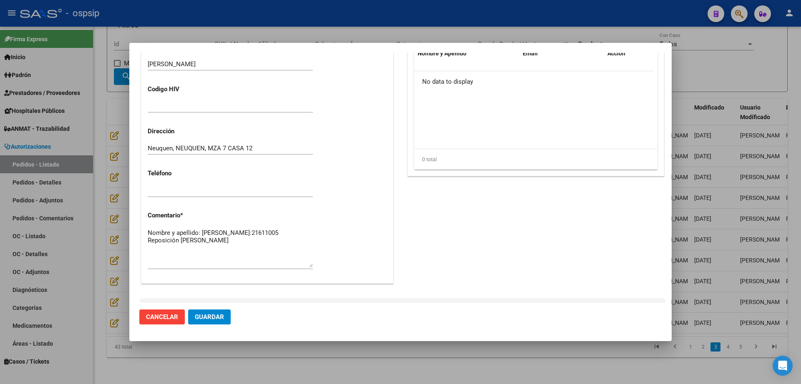
scroll to position [499, 0]
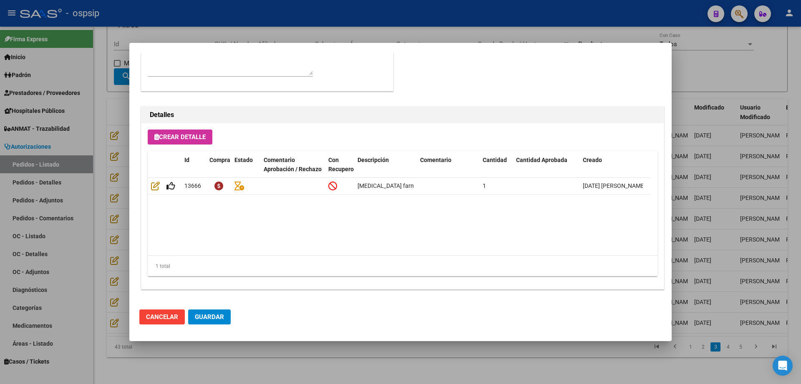
click at [100, 376] on div at bounding box center [400, 192] width 801 height 384
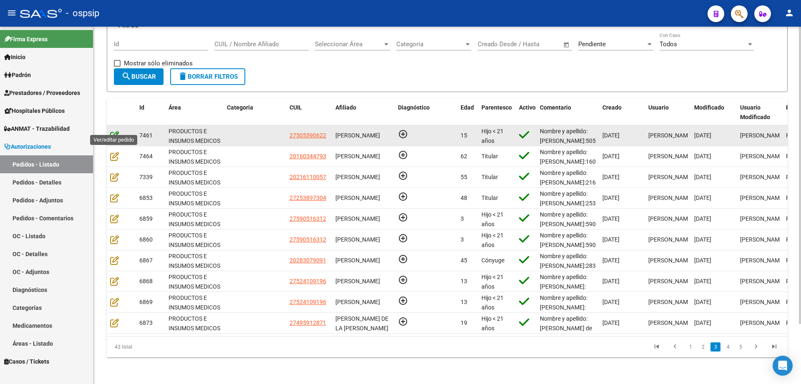
click at [117, 131] on icon at bounding box center [114, 135] width 9 height 9
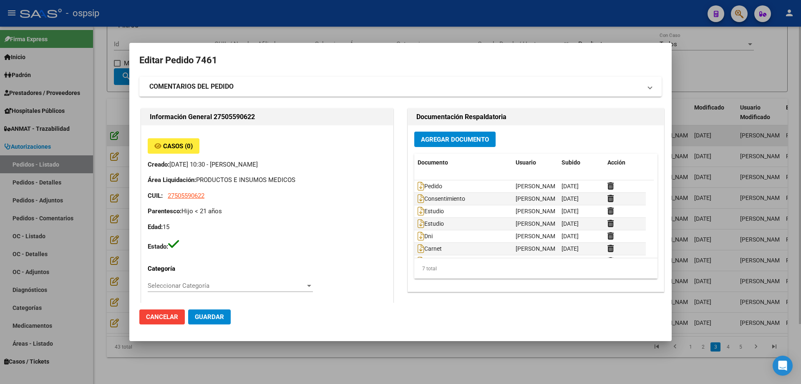
type input "Santa Fe, ROSARIO, AV BAT DE AYACUCHO 4003, Piso: 2"
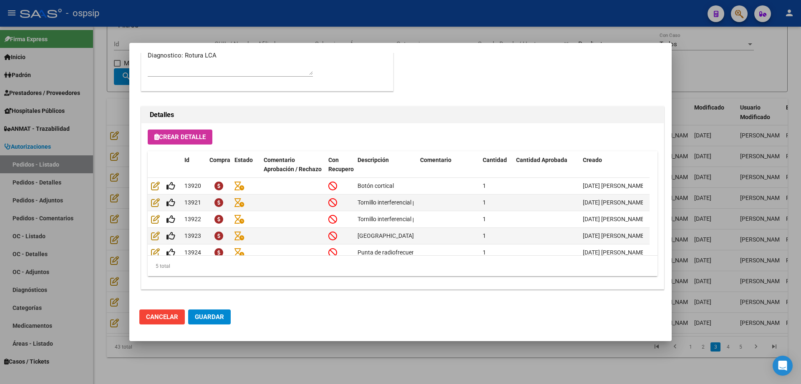
click at [432, 112] on h2 "Detalles" at bounding box center [402, 115] width 505 height 10
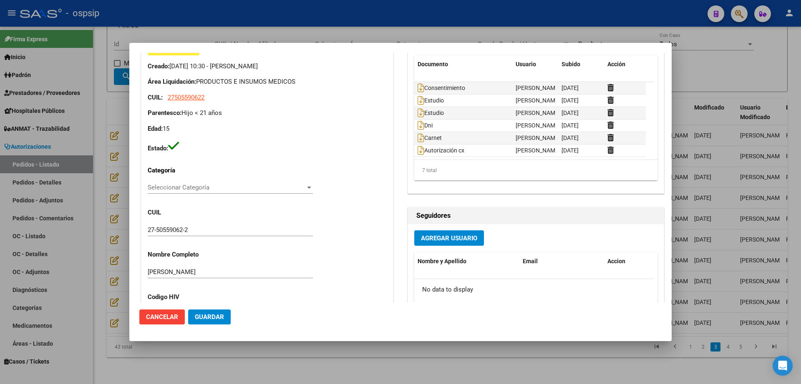
scroll to position [0, 0]
click at [417, 86] on icon at bounding box center [420, 87] width 7 height 9
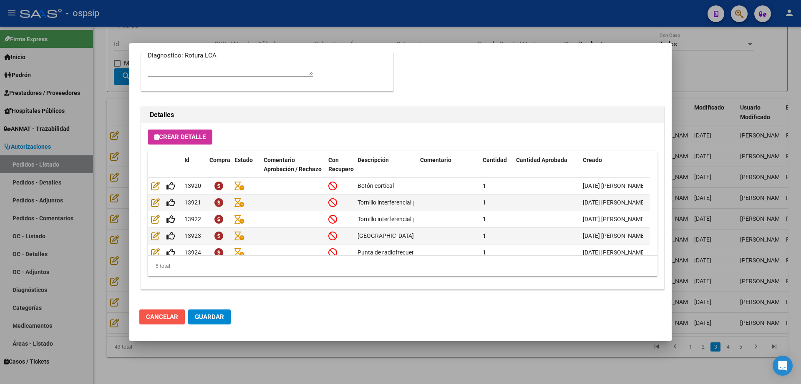
click at [177, 317] on span "Cancelar" at bounding box center [162, 318] width 32 height 8
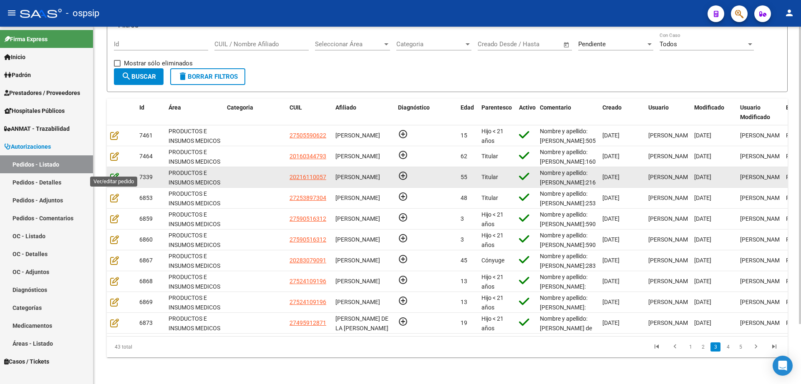
click at [114, 173] on icon at bounding box center [114, 177] width 9 height 9
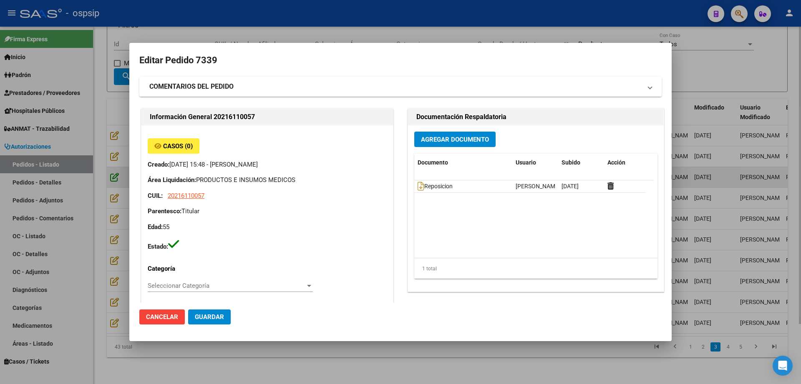
type input "Neuquen, NEUQUEN, MZA 7 CASA 12"
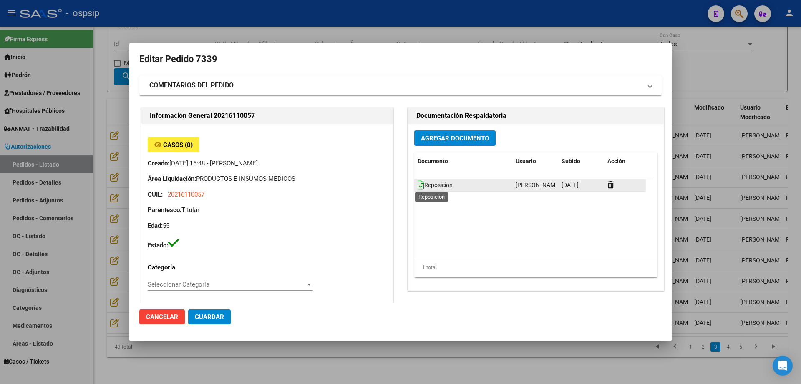
click at [417, 187] on icon at bounding box center [420, 185] width 7 height 9
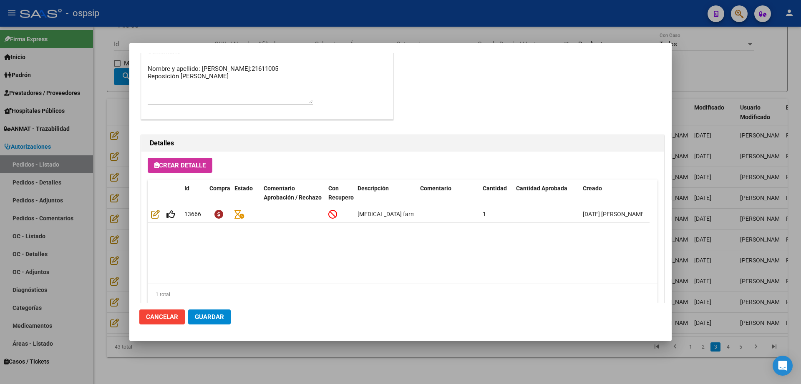
scroll to position [499, 0]
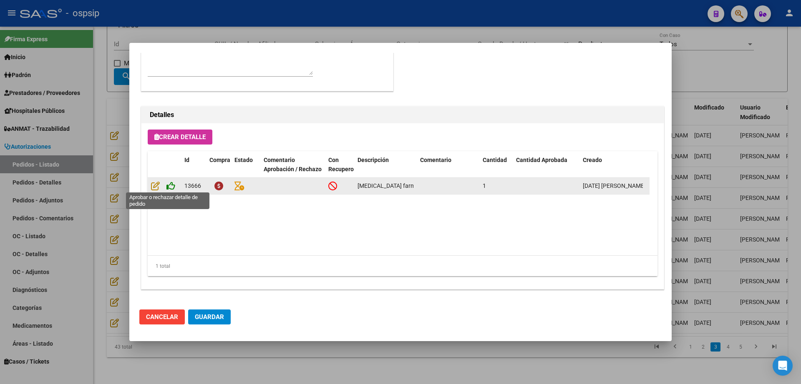
click at [171, 188] on icon at bounding box center [170, 185] width 9 height 9
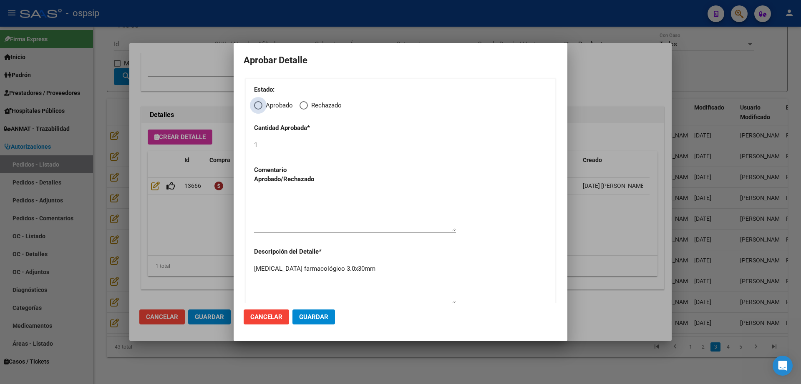
click at [260, 103] on span "Elija una opción" at bounding box center [258, 105] width 8 height 8
click at [260, 103] on input "Aprobado" at bounding box center [258, 105] width 8 height 8
radio input "true"
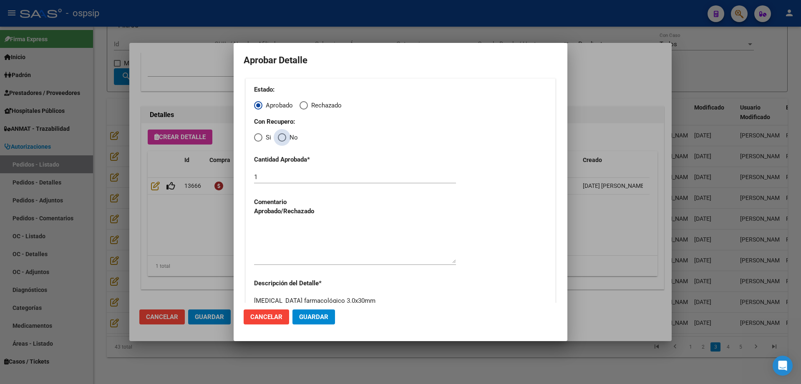
click at [283, 137] on span "Elija una opción" at bounding box center [282, 137] width 8 height 8
click at [283, 137] on input "No" at bounding box center [282, 137] width 8 height 8
radio input "true"
click at [290, 231] on textarea at bounding box center [355, 243] width 202 height 39
type textarea "."
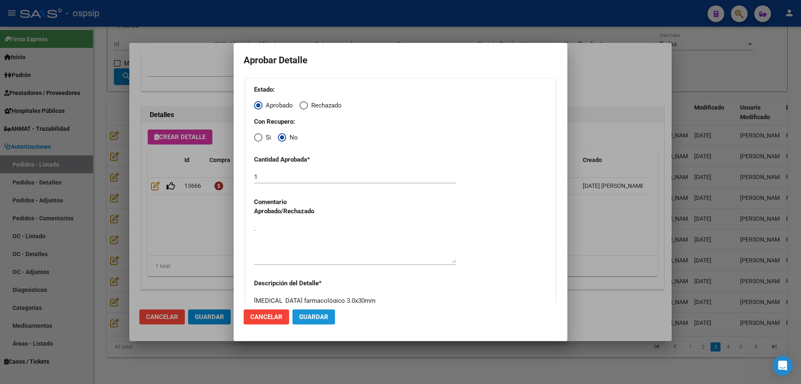
click at [312, 318] on span "Guardar" at bounding box center [313, 318] width 29 height 8
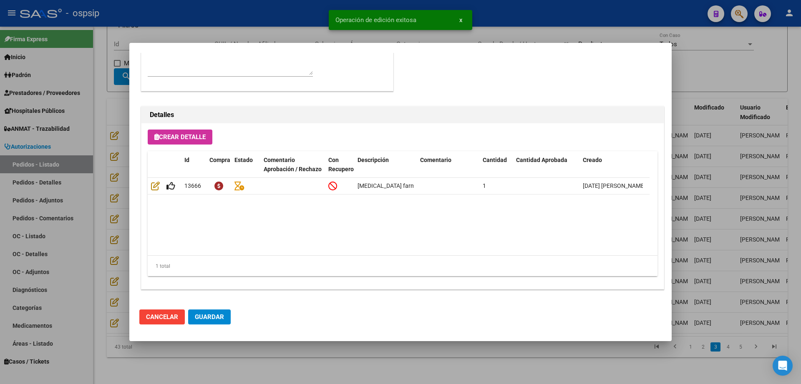
type input "NEUQUEN, NEUQUEN, MANZANA 7 CASA 12"
click at [207, 315] on span "Guardar" at bounding box center [209, 318] width 29 height 8
click at [85, 341] on div at bounding box center [400, 192] width 801 height 384
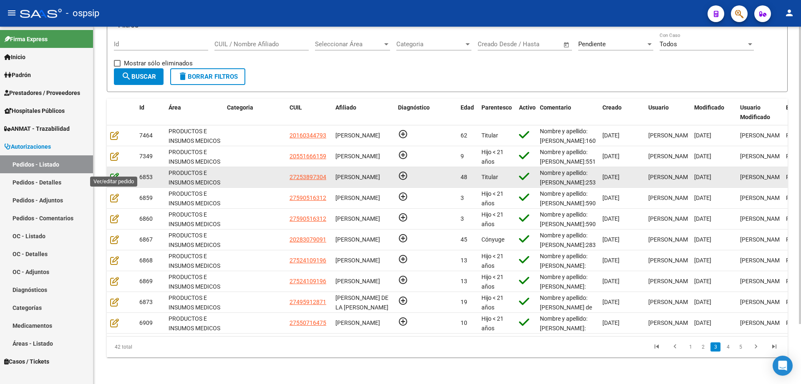
click at [113, 173] on icon at bounding box center [114, 177] width 9 height 9
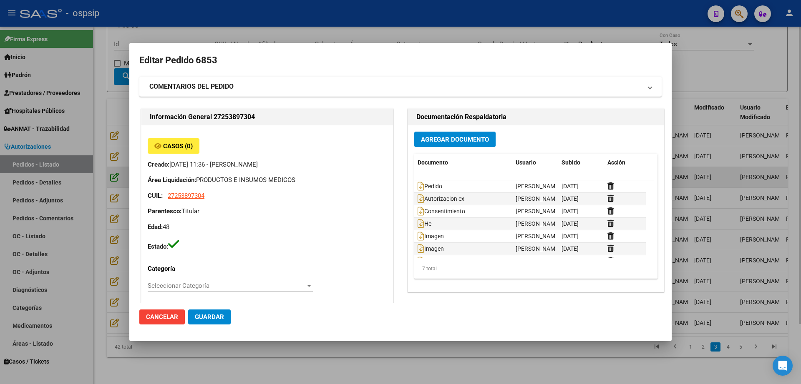
type input "Buenos Aires, GENERAL PACHECO, CORDOBA 3349"
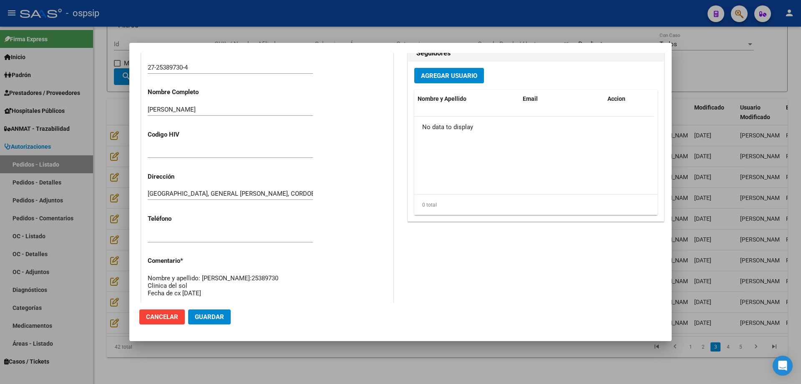
scroll to position [0, 0]
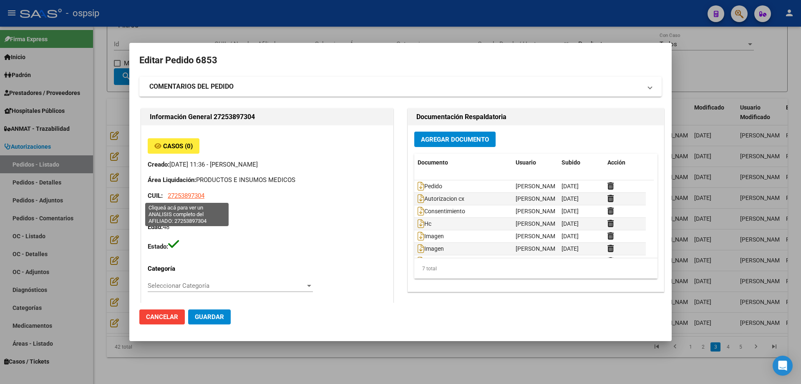
click at [189, 194] on span "27253897304" at bounding box center [186, 196] width 37 height 8
type textarea "27253897304"
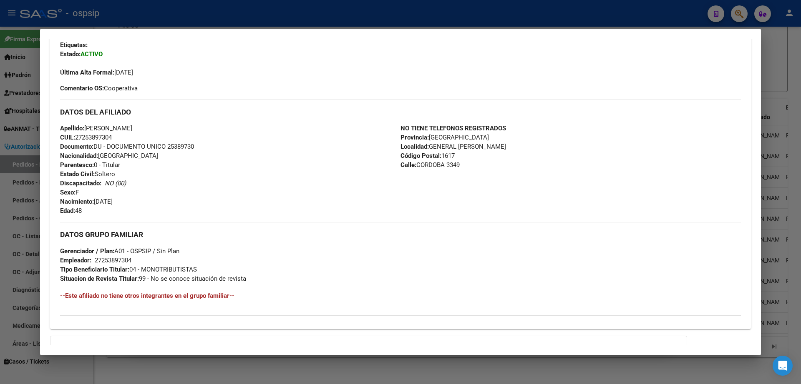
scroll to position [201, 0]
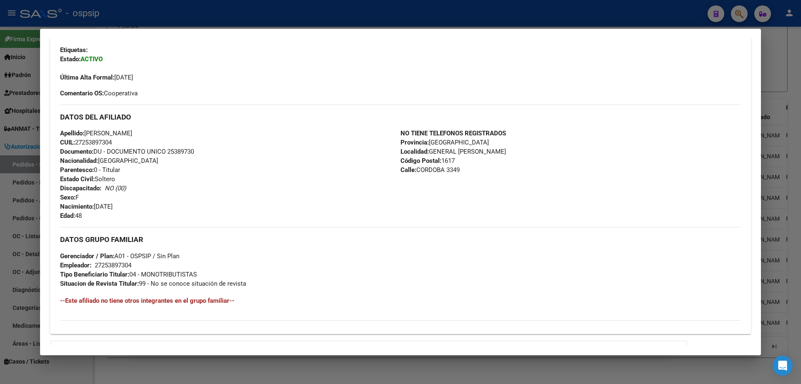
click at [763, 60] on div at bounding box center [400, 192] width 801 height 384
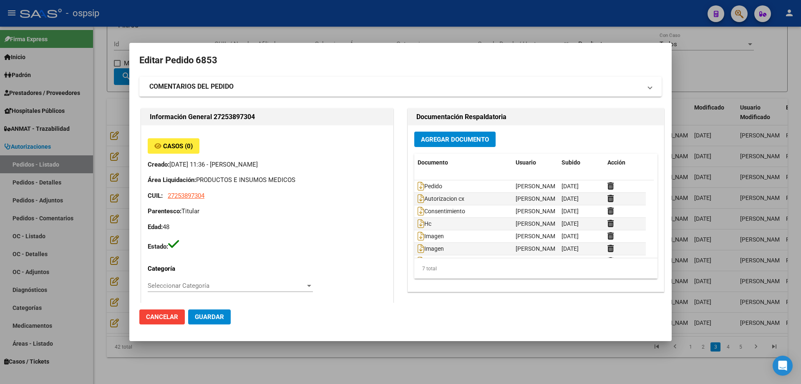
click at [696, 76] on div at bounding box center [400, 192] width 801 height 384
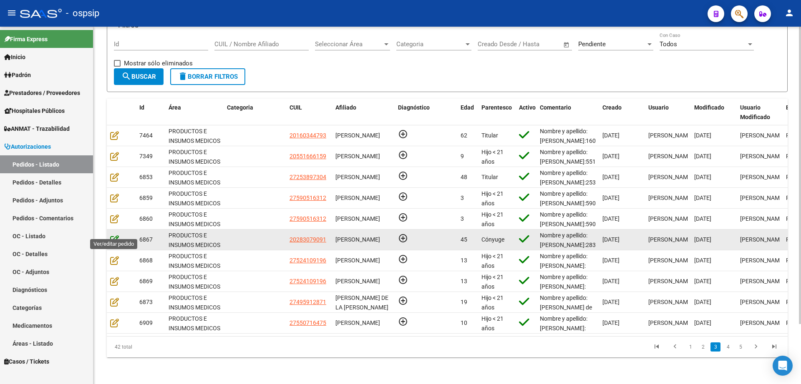
click at [114, 235] on icon at bounding box center [114, 239] width 9 height 9
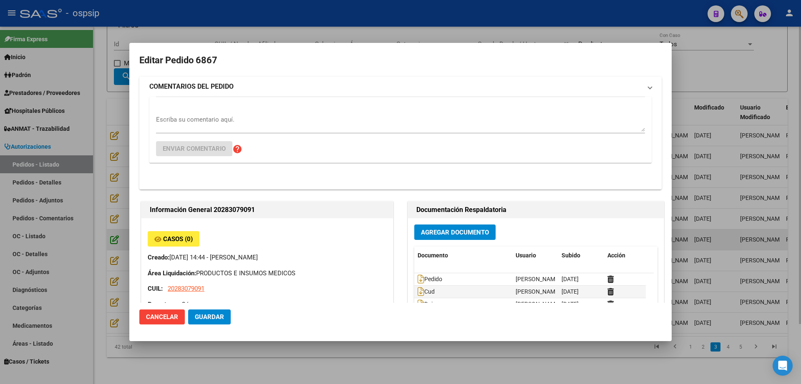
type input "Buenos Aires, PRESIDENTE DERQ, ESPAÑA 114"
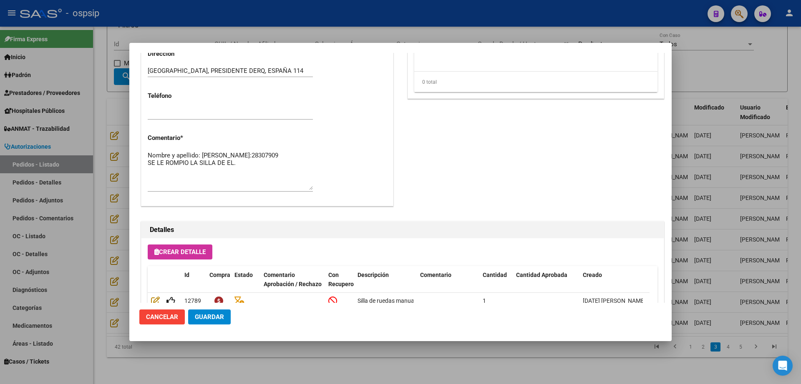
scroll to position [454, 0]
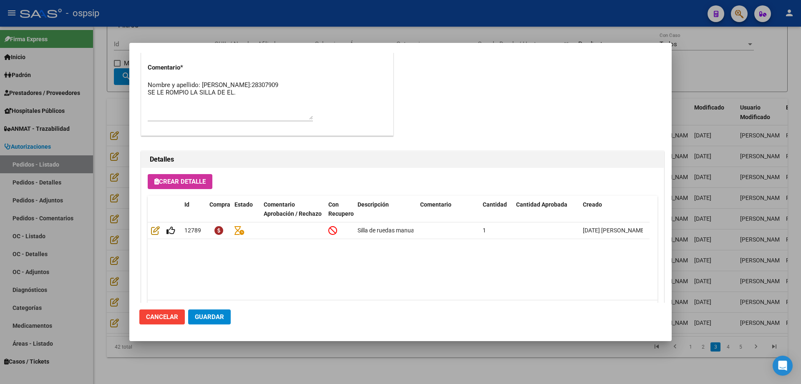
click at [298, 360] on div at bounding box center [400, 192] width 801 height 384
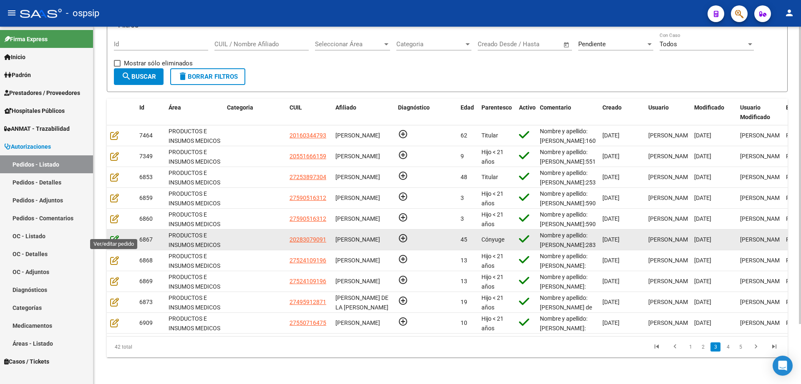
click at [113, 236] on icon at bounding box center [114, 239] width 9 height 9
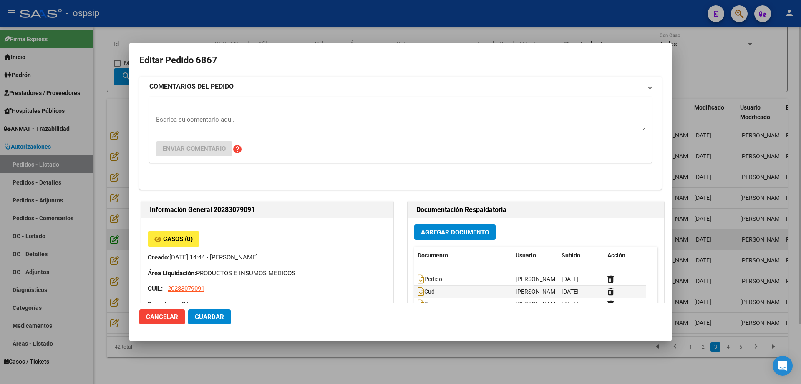
type input "Buenos Aires, PRESIDENTE DERQ, ESPAÑA 114"
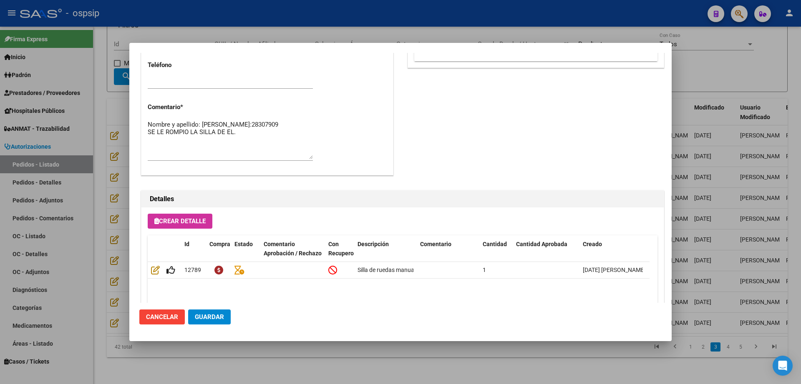
scroll to position [499, 0]
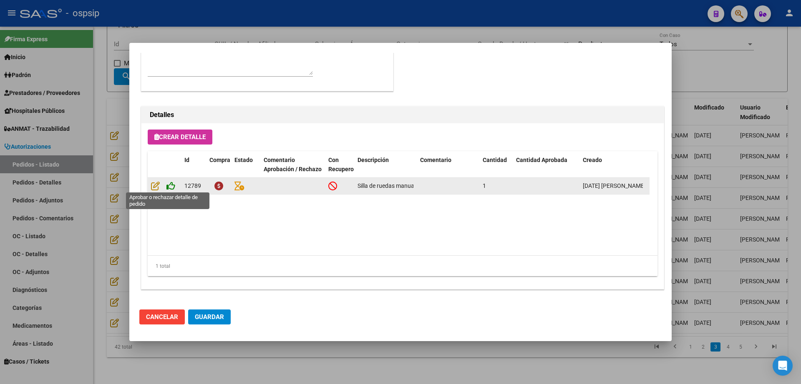
click at [168, 186] on icon at bounding box center [170, 185] width 9 height 9
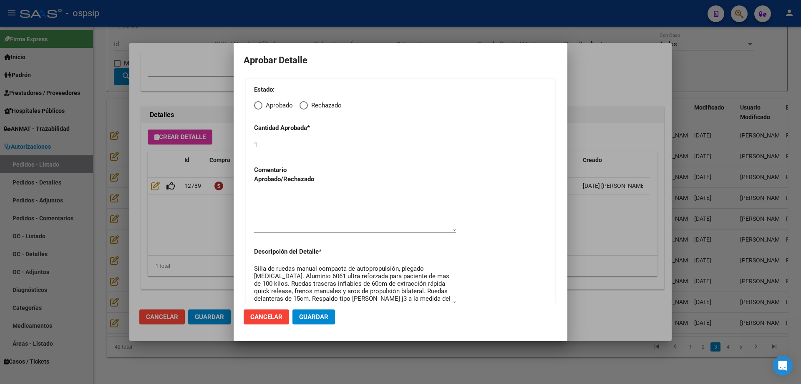
click at [170, 231] on div at bounding box center [400, 192] width 801 height 384
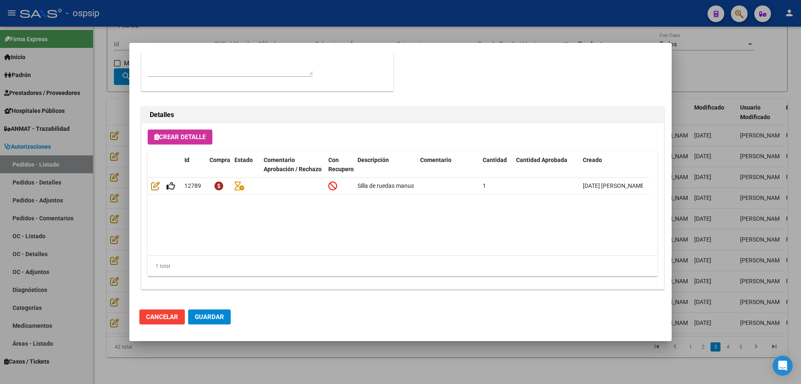
click at [170, 231] on datatable-body "12789 Silla de ruedas manual compacta de autopropulsión, plegado frontal. Alumi…" at bounding box center [399, 217] width 502 height 78
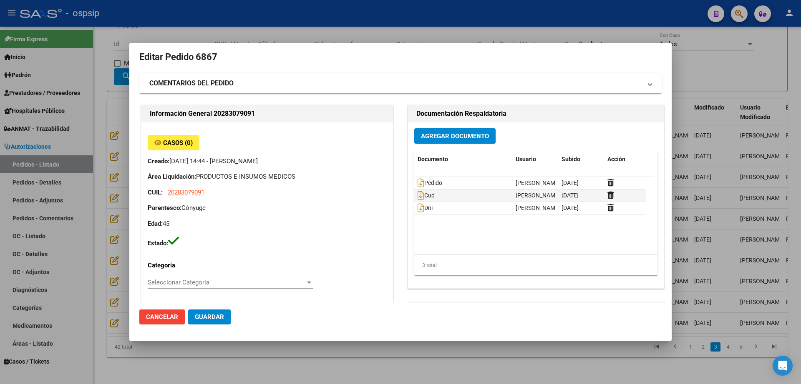
scroll to position [0, 0]
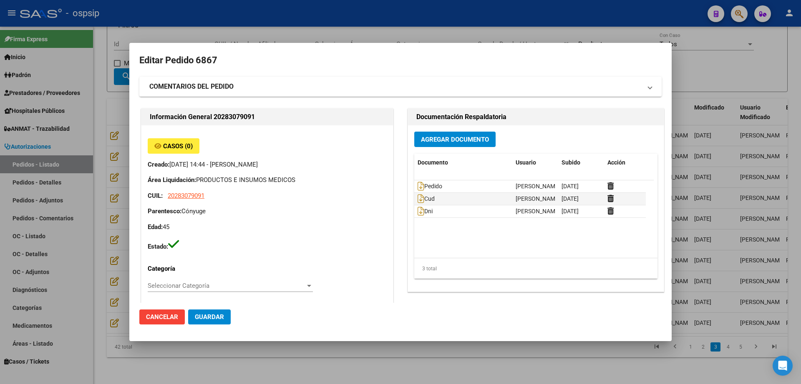
click at [384, 275] on div "Casos (0) Creado: 18/08/2025 14:44 - Camargo Taiel Área Liquidación: PRODUCTOS …" at bounding box center [266, 358] width 251 height 465
click at [355, 225] on p "Edad: 45" at bounding box center [267, 228] width 239 height 10
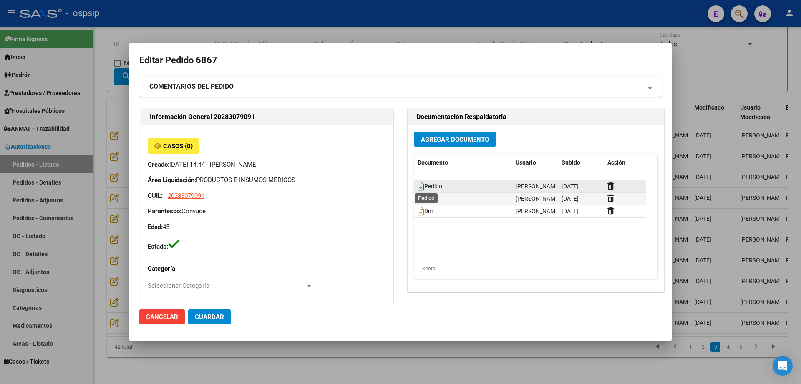
click at [417, 188] on icon at bounding box center [420, 186] width 7 height 9
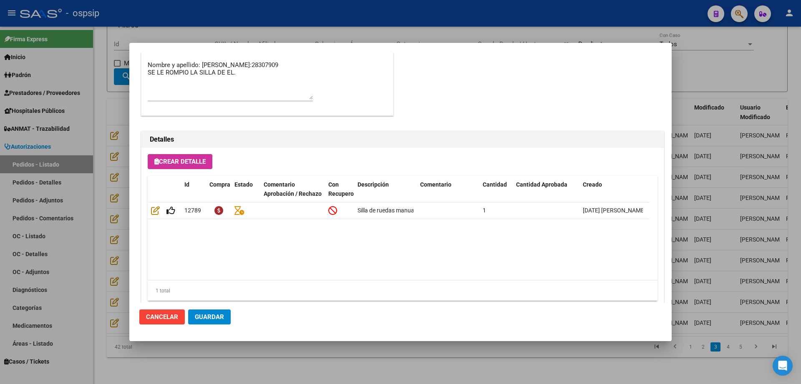
scroll to position [499, 0]
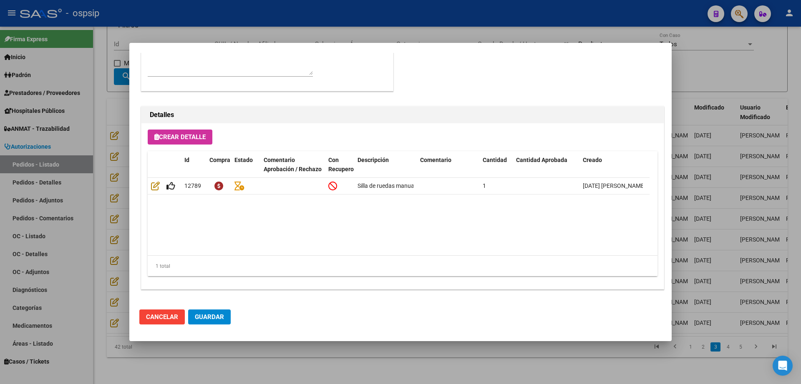
click at [711, 50] on div at bounding box center [400, 192] width 801 height 384
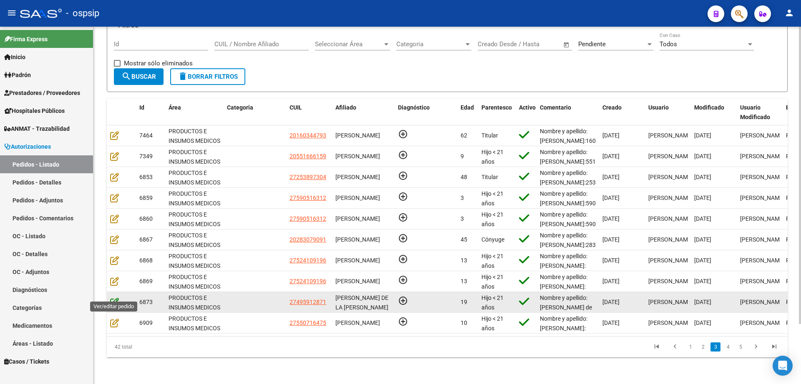
click at [116, 298] on icon at bounding box center [114, 302] width 9 height 9
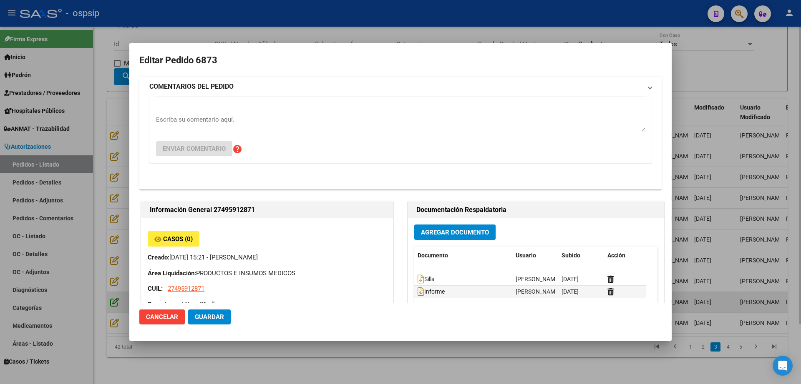
type input "NO CORRESPONDE"
type input "Buenos Aires, WILDE, CONDARCO 483"
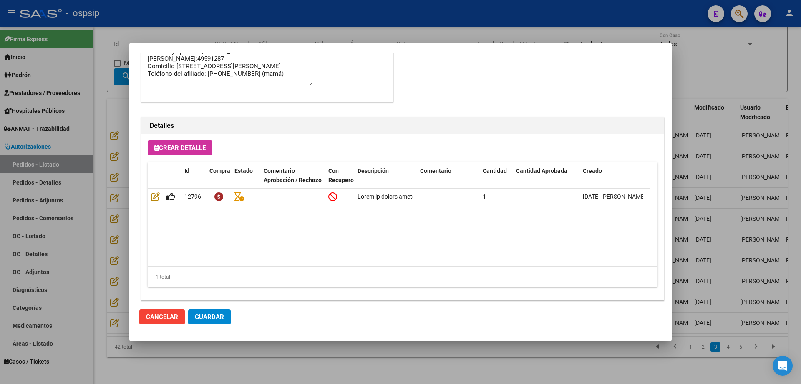
scroll to position [490, 0]
click at [210, 366] on div at bounding box center [400, 192] width 801 height 384
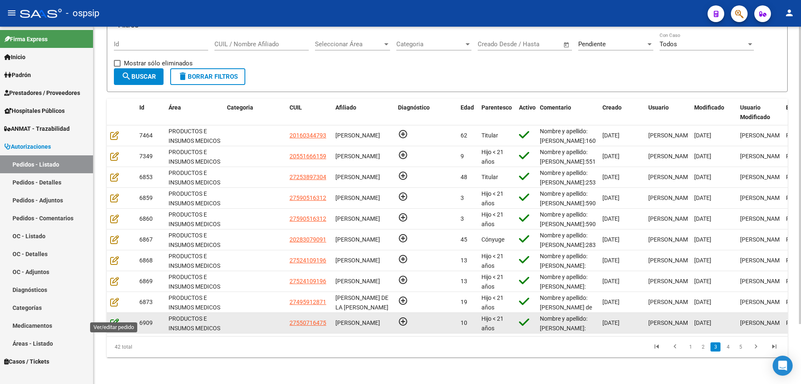
click at [112, 319] on icon at bounding box center [114, 323] width 9 height 9
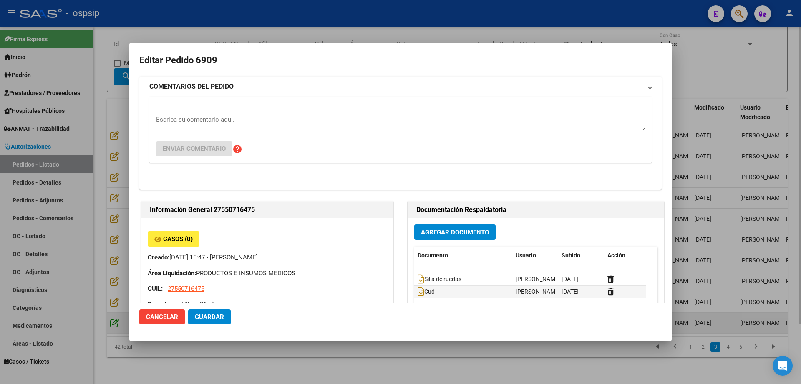
type input "MORA AGOSTINA ROMANO"
type input "Buenos Aires, INGENIERO ADOLF, RAWSON 4986"
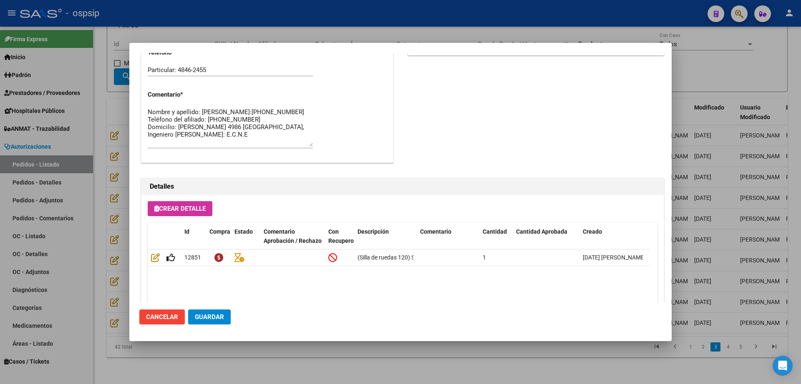
scroll to position [431, 0]
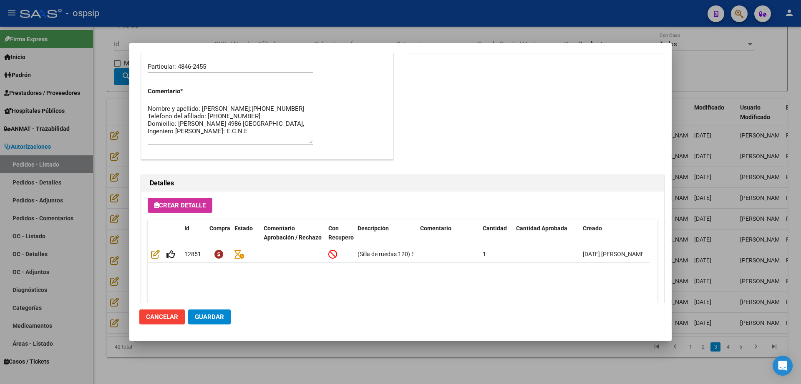
click at [278, 382] on div at bounding box center [400, 192] width 801 height 384
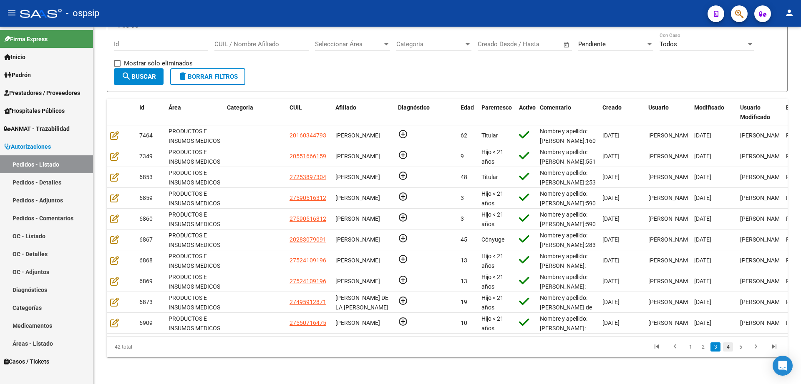
click at [730, 348] on link "4" at bounding box center [728, 347] width 10 height 9
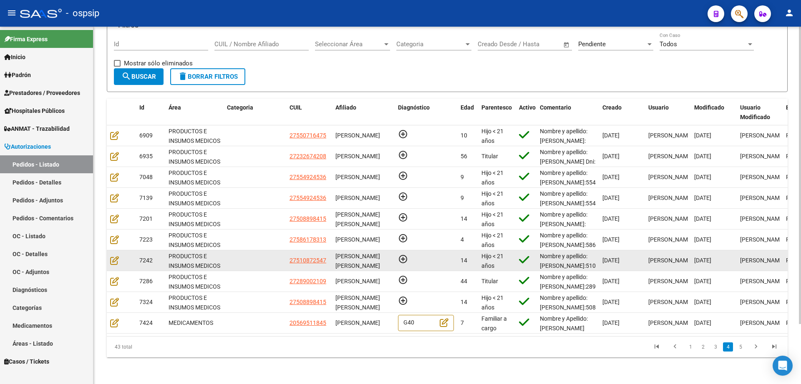
scroll to position [2, 0]
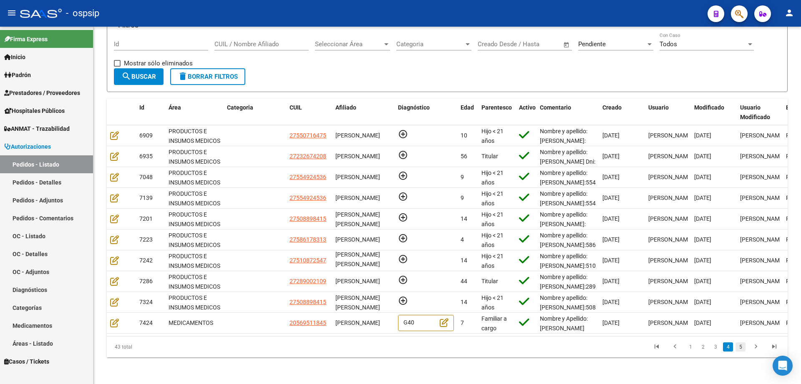
click at [740, 346] on link "5" at bounding box center [740, 347] width 10 height 9
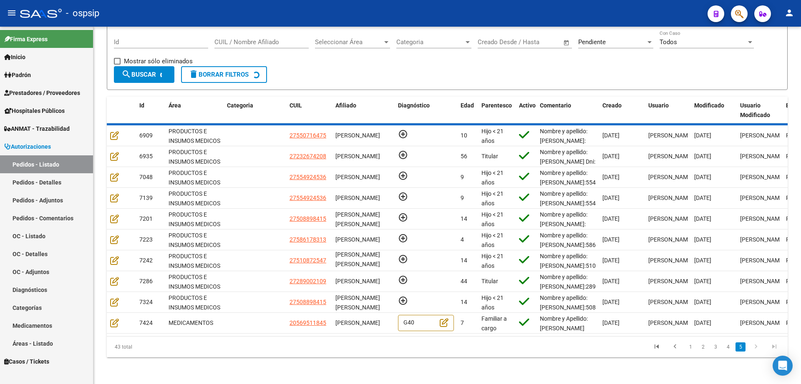
scroll to position [0, 0]
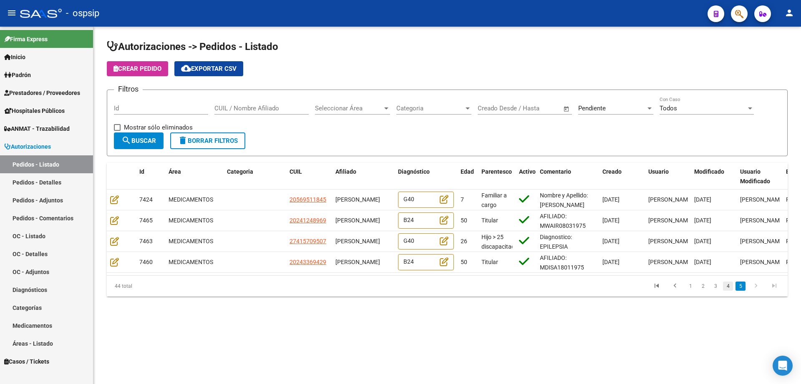
click at [729, 291] on link "4" at bounding box center [728, 286] width 10 height 9
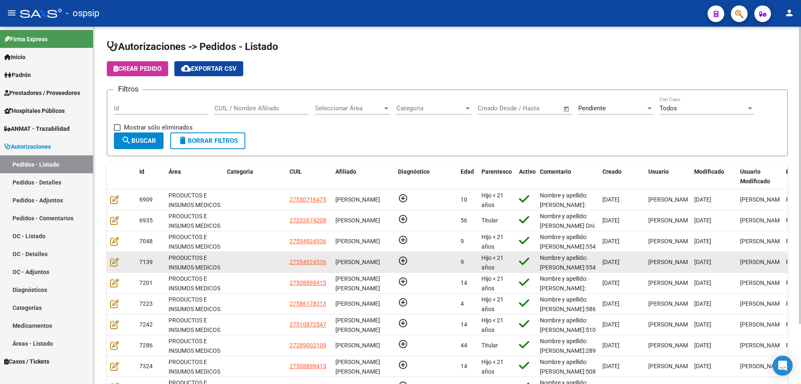
scroll to position [72, 0]
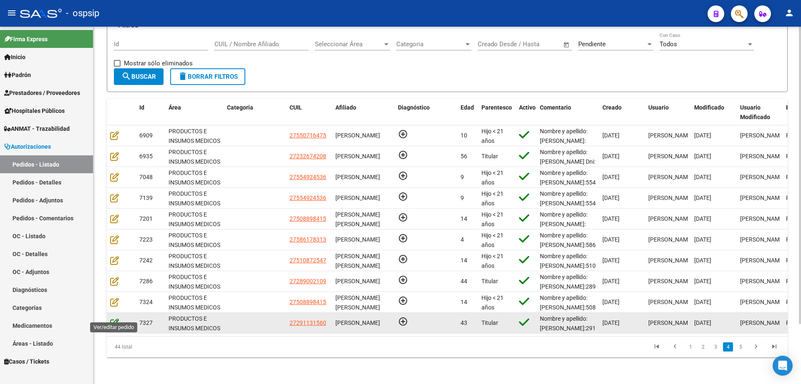
click at [114, 319] on icon at bounding box center [114, 323] width 9 height 9
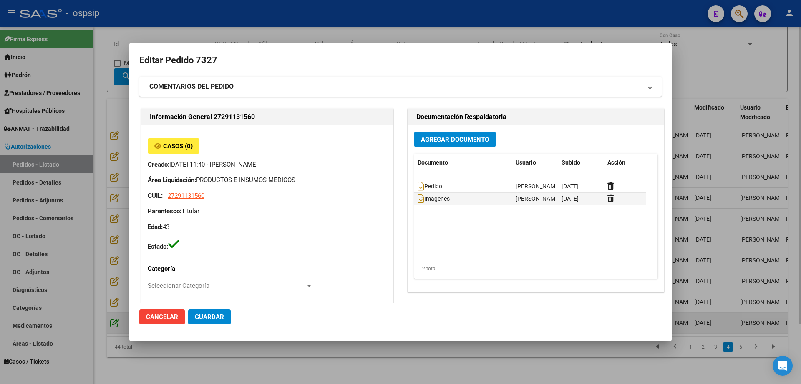
type input "Santa Fe, VENADO TUERTO, EVA PERON 245"
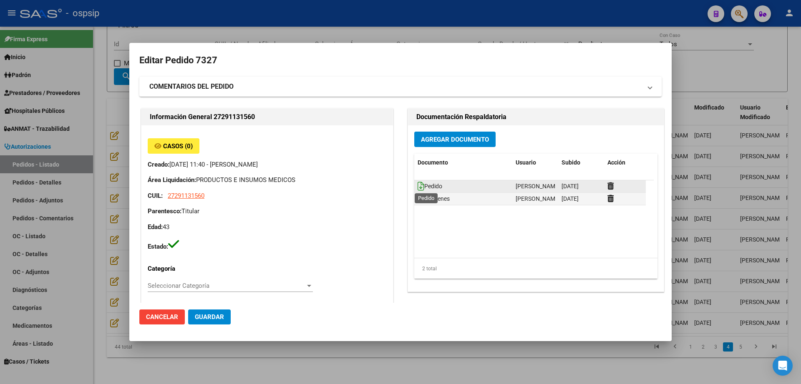
click at [417, 185] on icon at bounding box center [420, 186] width 7 height 9
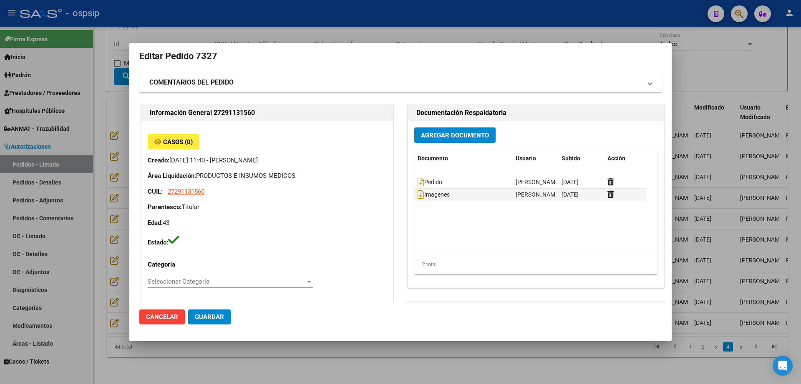
scroll to position [3, 0]
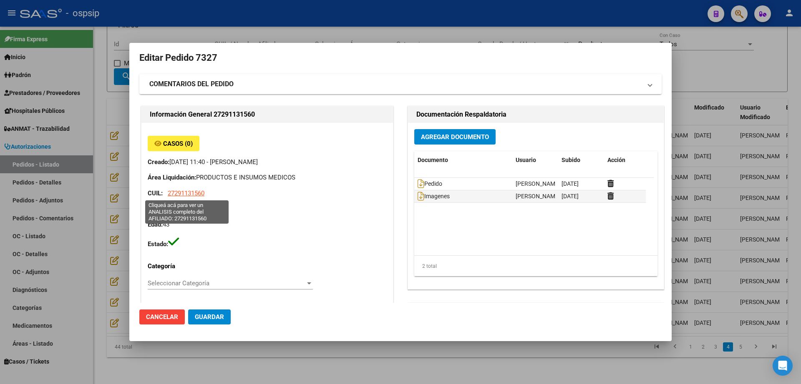
click at [182, 193] on span "27291131560" at bounding box center [186, 194] width 37 height 8
type textarea "27291131560"
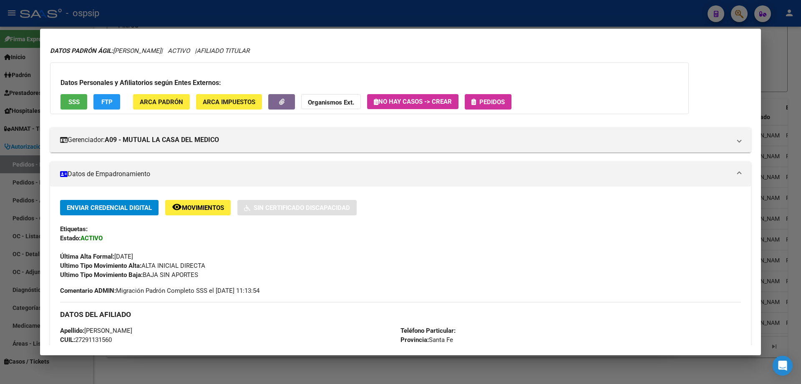
scroll to position [0, 0]
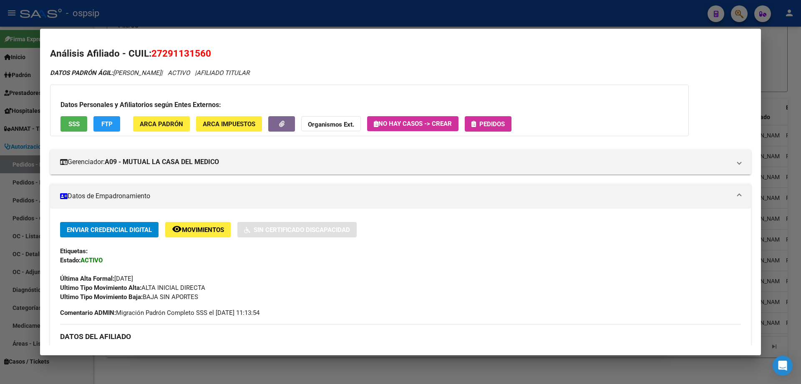
click at [153, 123] on span "ARCA Padrón" at bounding box center [161, 125] width 43 height 8
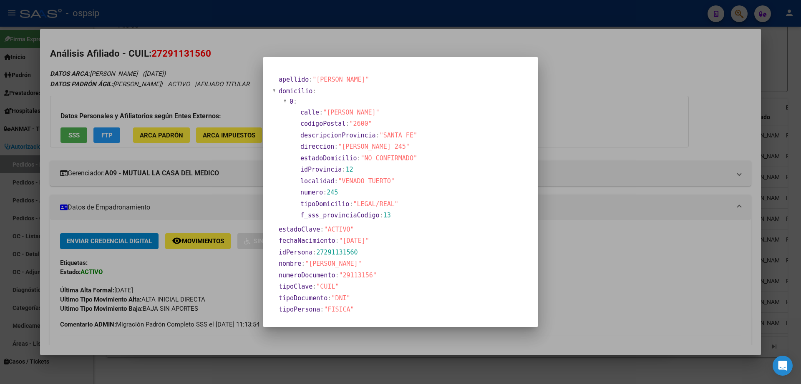
click at [206, 207] on div at bounding box center [400, 192] width 801 height 384
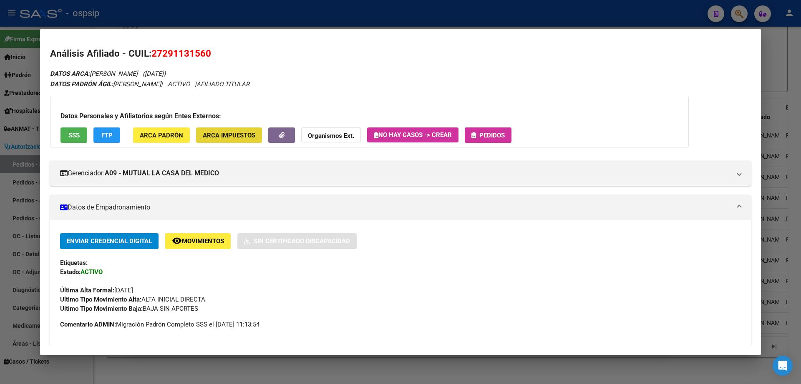
click at [209, 134] on span "ARCA Impuestos" at bounding box center [229, 136] width 53 height 8
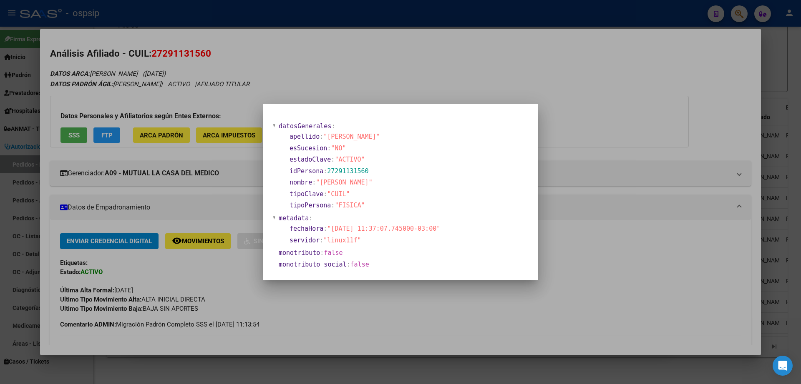
click at [208, 210] on div at bounding box center [400, 192] width 801 height 384
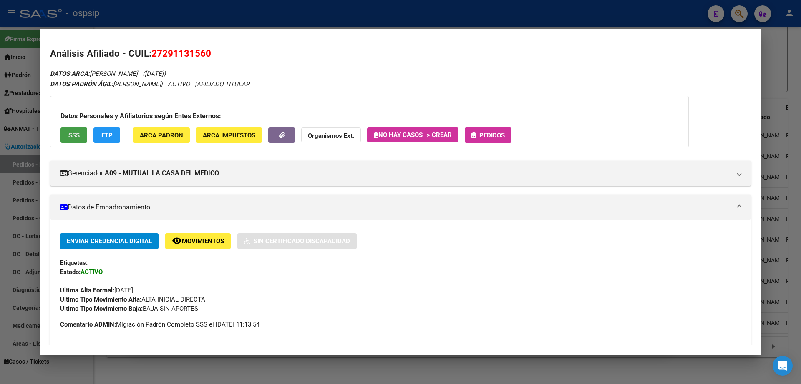
click at [72, 138] on span "SSS" at bounding box center [73, 136] width 11 height 8
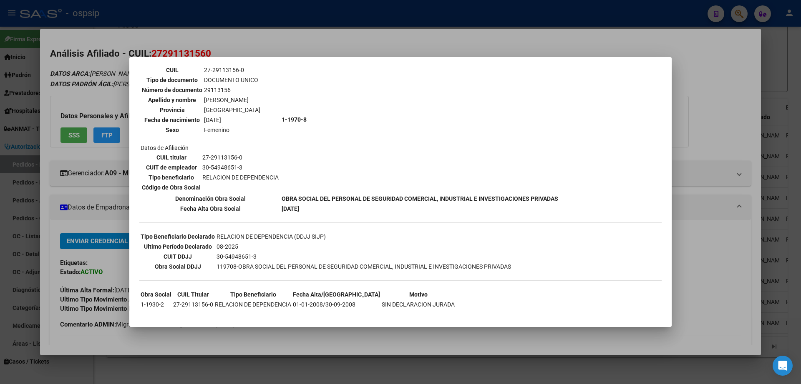
scroll to position [74, 0]
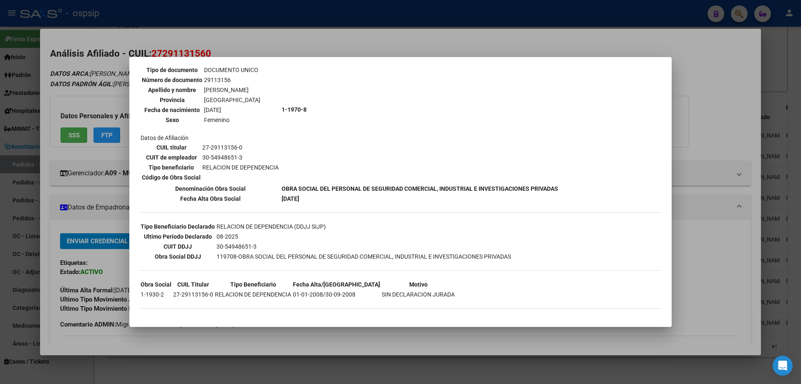
click at [721, 118] on div at bounding box center [400, 192] width 801 height 384
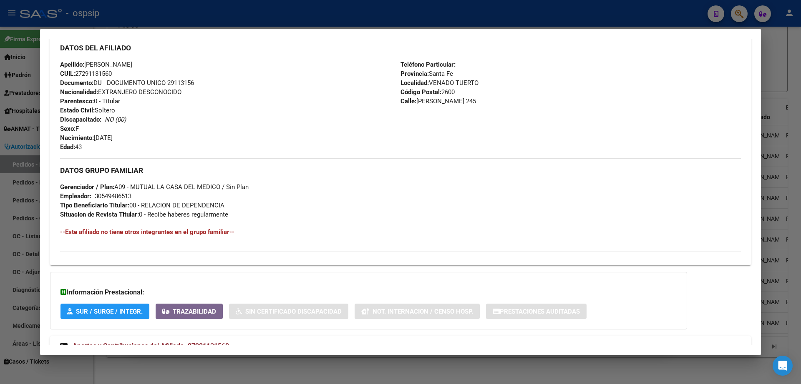
scroll to position [329, 0]
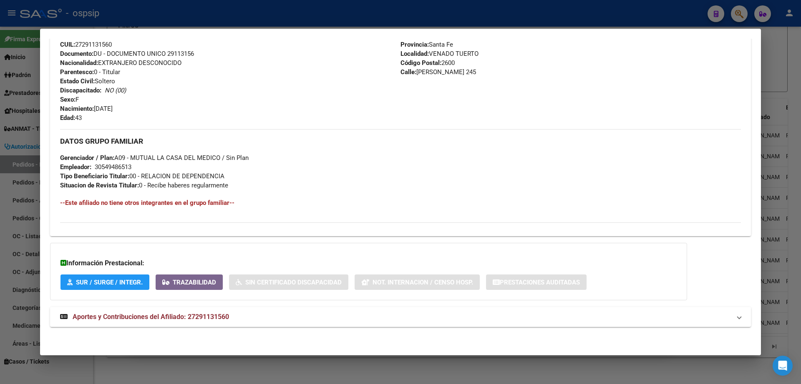
click at [357, 364] on div at bounding box center [400, 192] width 801 height 384
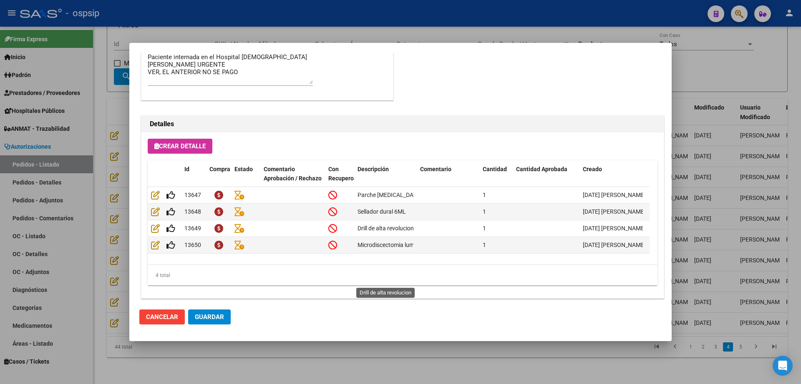
scroll to position [499, 0]
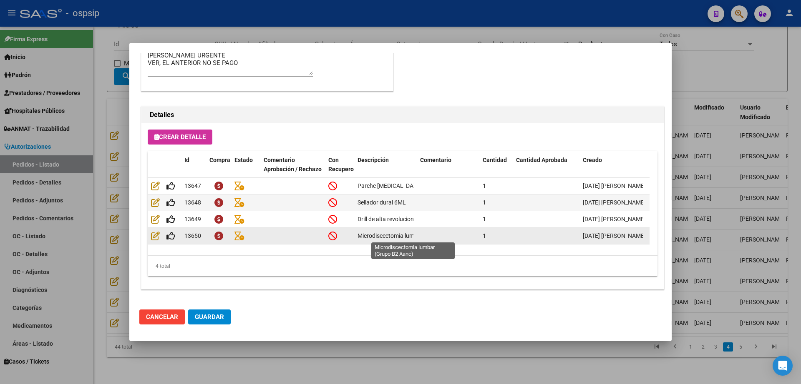
click at [400, 235] on span "Microdiscectomia lumbar (Grupo B2 Aanc)" at bounding box center [412, 236] width 110 height 7
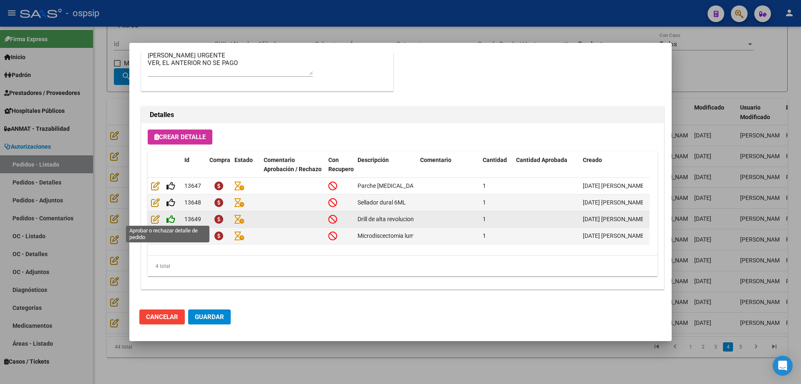
click at [173, 222] on icon at bounding box center [170, 219] width 9 height 9
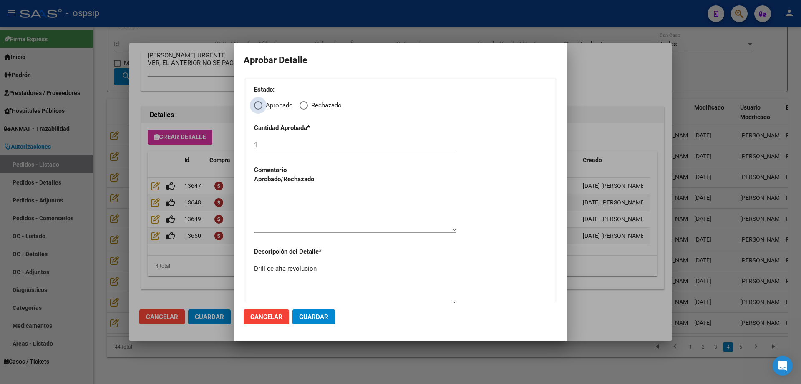
click at [259, 105] on span "Elija una opción" at bounding box center [258, 105] width 8 height 8
click at [259, 105] on input "Aprobado" at bounding box center [258, 105] width 8 height 8
radio input "true"
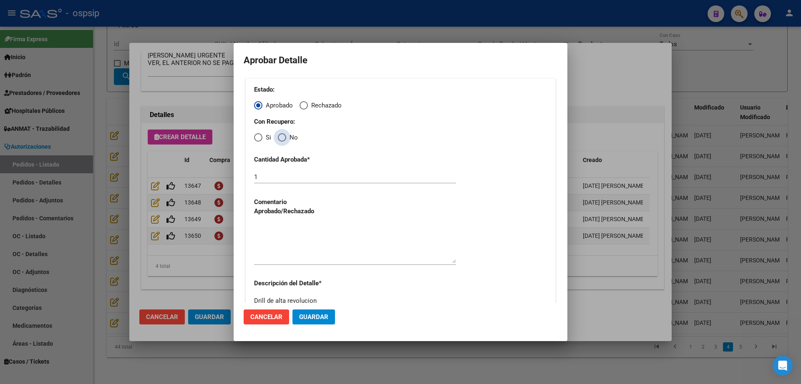
click at [281, 141] on span "Elija una opción" at bounding box center [282, 137] width 8 height 8
click at [281, 141] on input "No" at bounding box center [282, 137] width 8 height 8
radio input "true"
click at [281, 241] on textarea at bounding box center [355, 243] width 202 height 39
type textarea "."
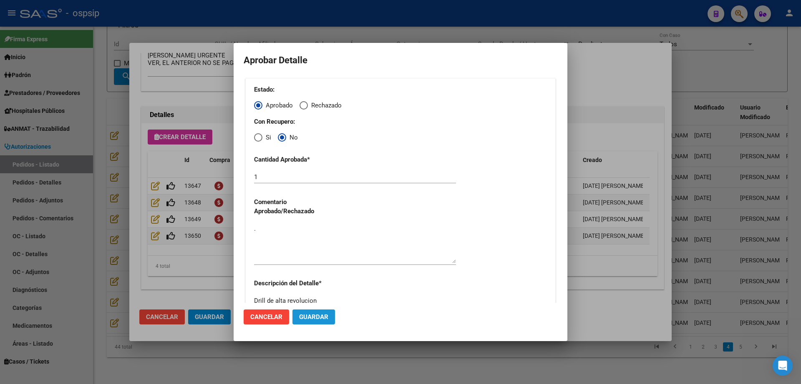
click at [318, 319] on span "Guardar" at bounding box center [313, 318] width 29 height 8
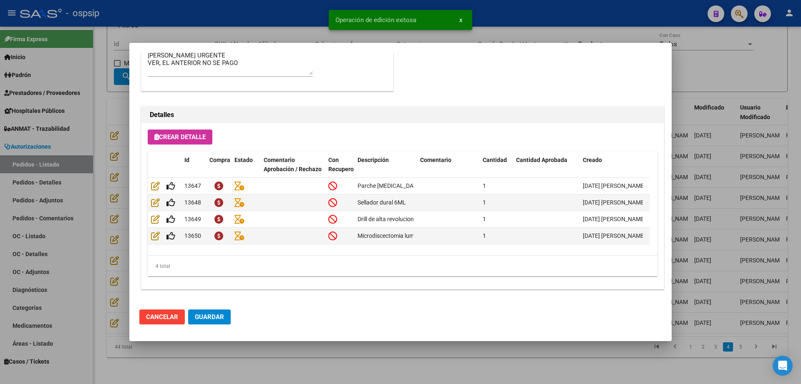
type input "SANTA FE, VENADO TUERTO, EVA PERON 245"
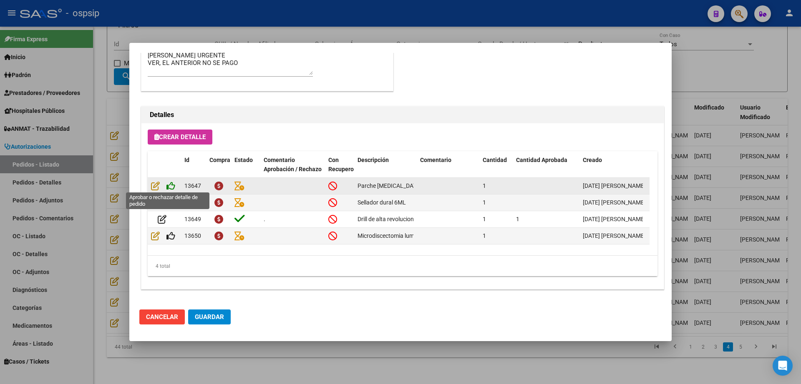
click at [170, 183] on icon at bounding box center [170, 185] width 9 height 9
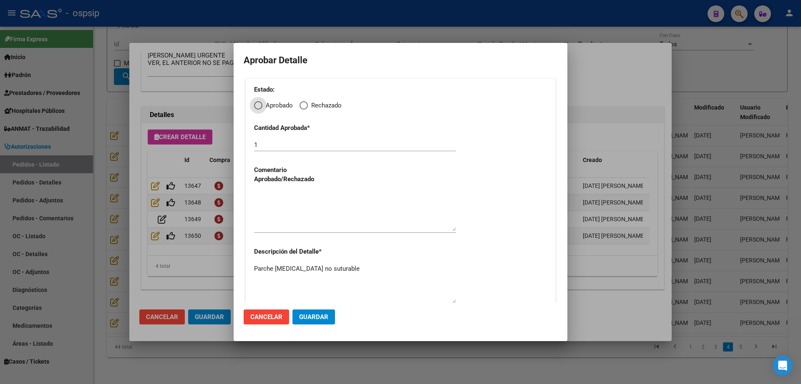
click at [302, 103] on span "Elija una opción" at bounding box center [303, 105] width 8 height 8
click at [302, 103] on input "Rechazado" at bounding box center [303, 105] width 8 height 8
radio input "true"
click at [296, 221] on textarea at bounding box center [355, 211] width 202 height 39
type textarea "."
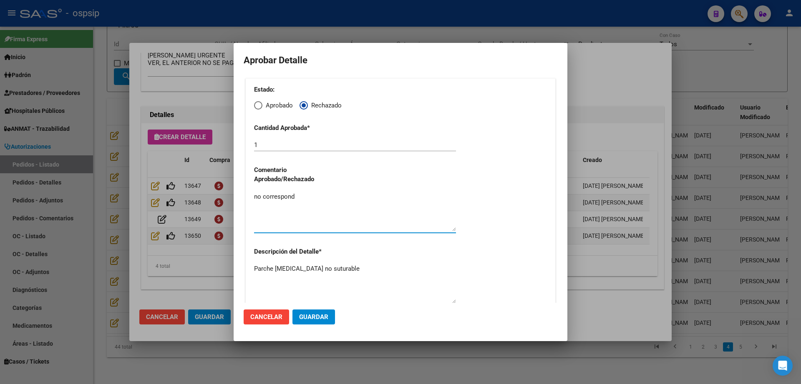
type textarea "no corresponde"
drag, startPoint x: 329, startPoint y: 210, endPoint x: 252, endPoint y: 205, distance: 76.5
click at [252, 205] on div "Estado: Aprobado Rechazado Cantidad Aprobada * 1 Comentario Aprobado/Rechazado …" at bounding box center [400, 195] width 310 height 235
click at [260, 320] on span "Cancelar" at bounding box center [266, 318] width 32 height 8
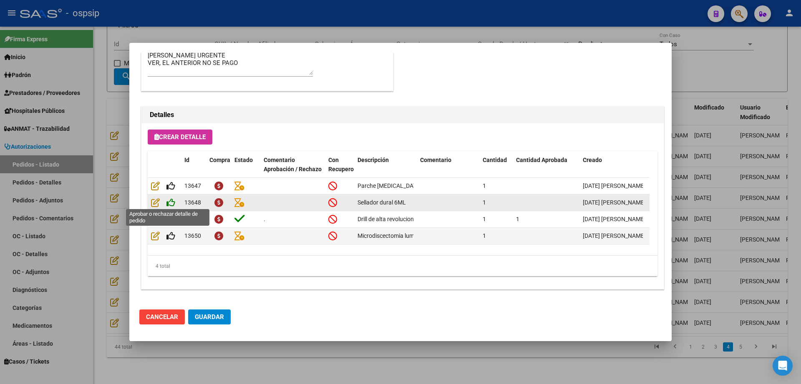
click at [169, 203] on icon at bounding box center [170, 202] width 9 height 9
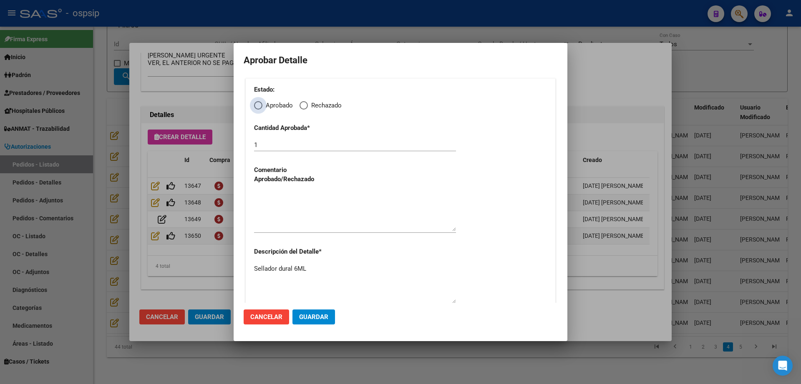
click at [255, 108] on span "Elija una opción" at bounding box center [258, 105] width 8 height 8
click at [255, 108] on input "Aprobado" at bounding box center [258, 105] width 8 height 8
radio input "true"
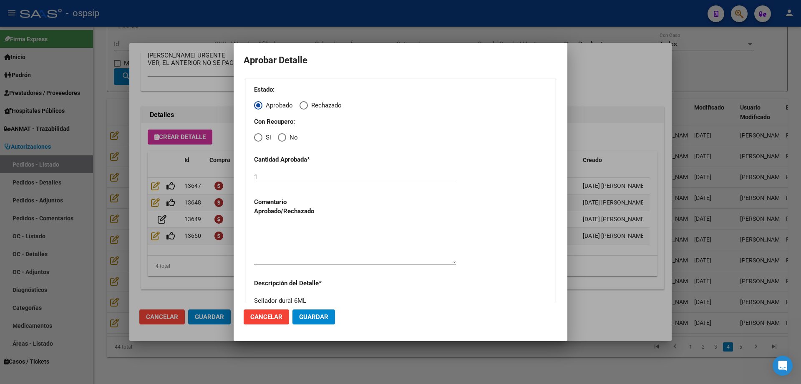
click at [283, 138] on span "Elija una opción" at bounding box center [282, 137] width 8 height 8
click at [283, 138] on input "No" at bounding box center [282, 137] width 8 height 8
radio input "true"
click at [322, 318] on span "Guardar" at bounding box center [313, 318] width 29 height 8
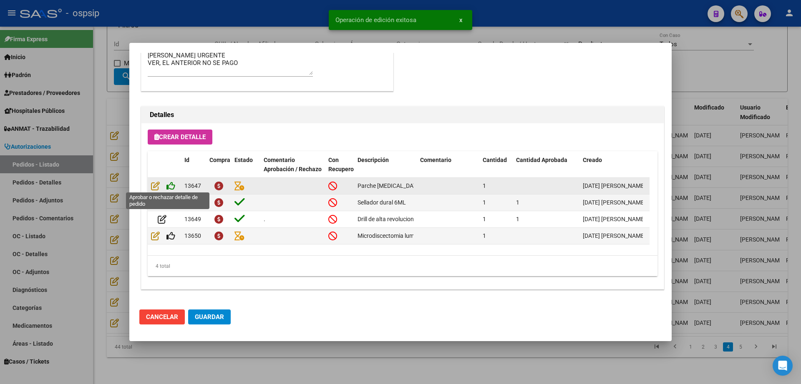
click at [171, 181] on icon at bounding box center [170, 185] width 9 height 9
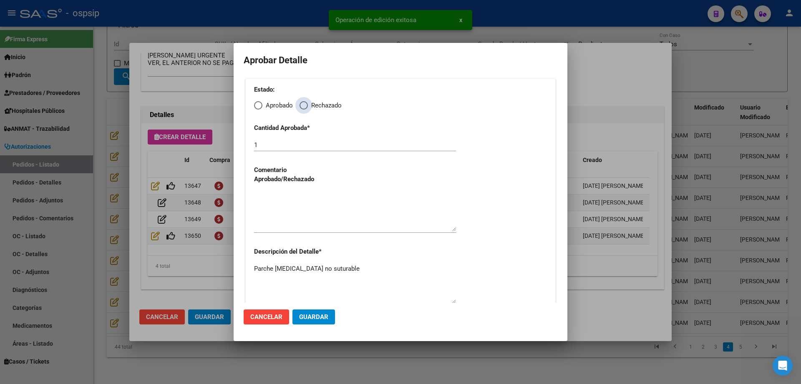
click at [305, 105] on span "Elija una opción" at bounding box center [303, 105] width 8 height 8
click at [305, 105] on input "Rechazado" at bounding box center [303, 105] width 8 height 8
radio input "true"
click at [305, 222] on textarea at bounding box center [355, 211] width 202 height 39
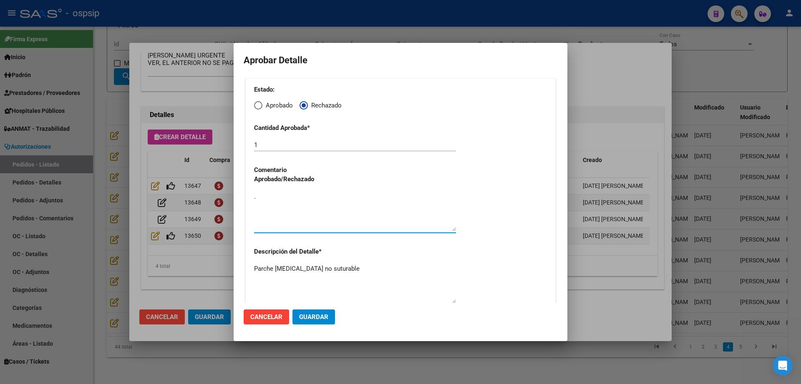
type textarea "."
click at [307, 310] on button "Guardar" at bounding box center [313, 317] width 43 height 15
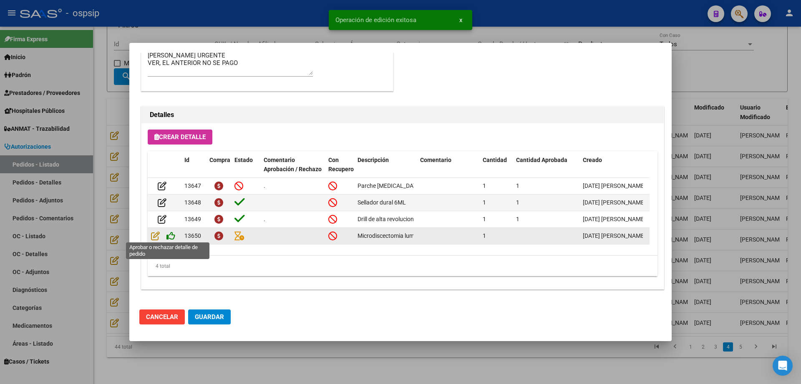
click at [171, 236] on icon at bounding box center [170, 235] width 9 height 9
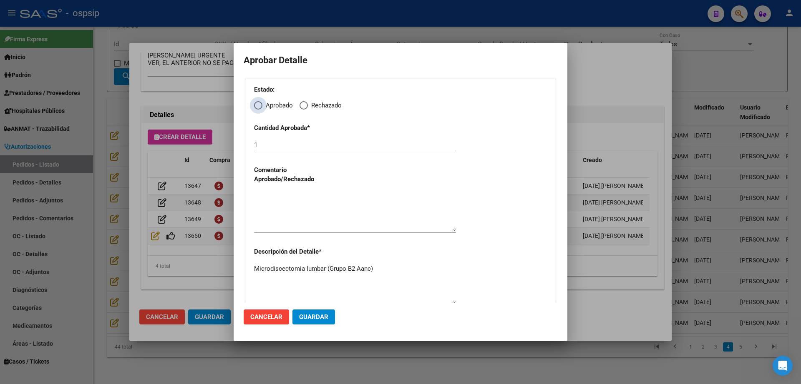
click at [260, 105] on span "Elija una opción" at bounding box center [258, 105] width 8 height 8
click at [260, 105] on input "Aprobado" at bounding box center [258, 105] width 8 height 8
radio input "true"
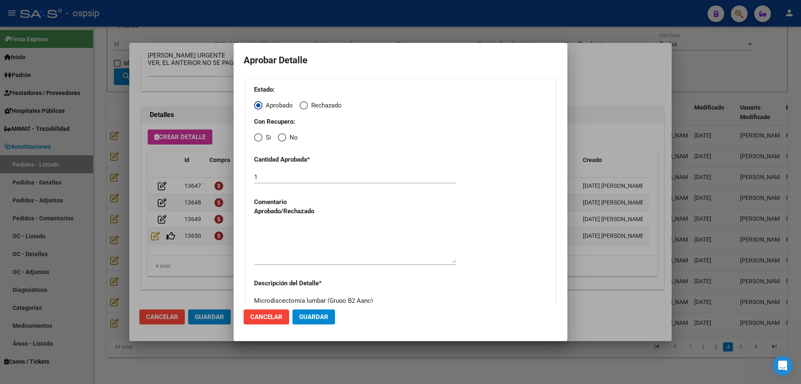
click at [281, 135] on span "Elija una opción" at bounding box center [282, 137] width 8 height 8
click at [281, 135] on input "No" at bounding box center [282, 137] width 8 height 8
radio input "true"
click at [279, 245] on textarea at bounding box center [355, 243] width 202 height 39
type textarea ".."
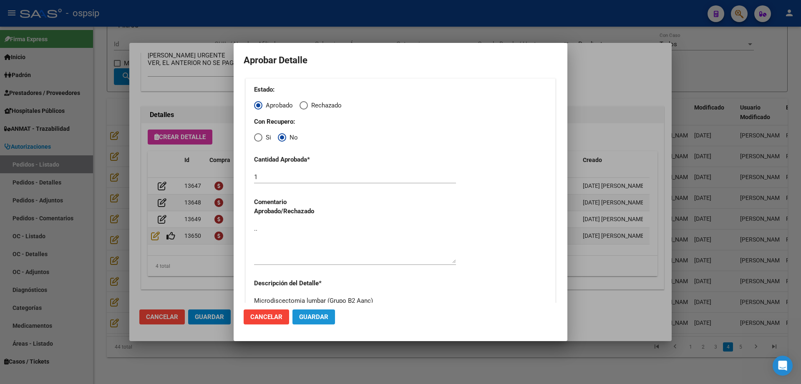
click at [317, 317] on span "Guardar" at bounding box center [313, 318] width 29 height 8
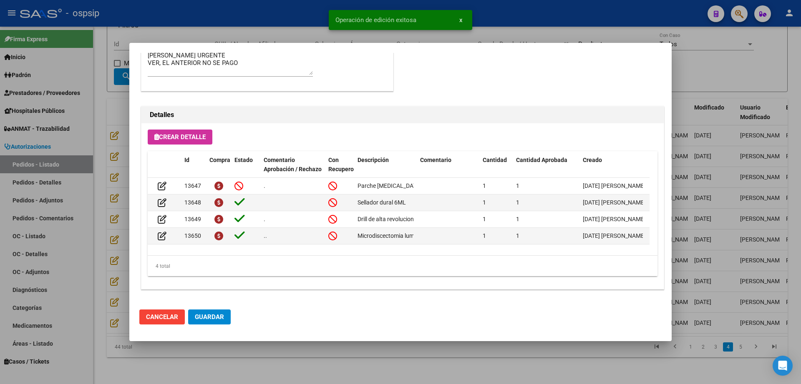
click at [218, 319] on span "Guardar" at bounding box center [209, 318] width 29 height 8
click at [242, 358] on div at bounding box center [400, 192] width 801 height 384
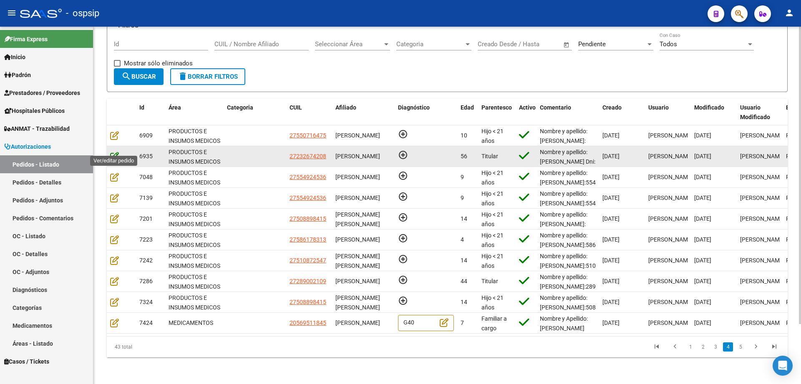
click at [115, 152] on icon at bounding box center [114, 156] width 9 height 9
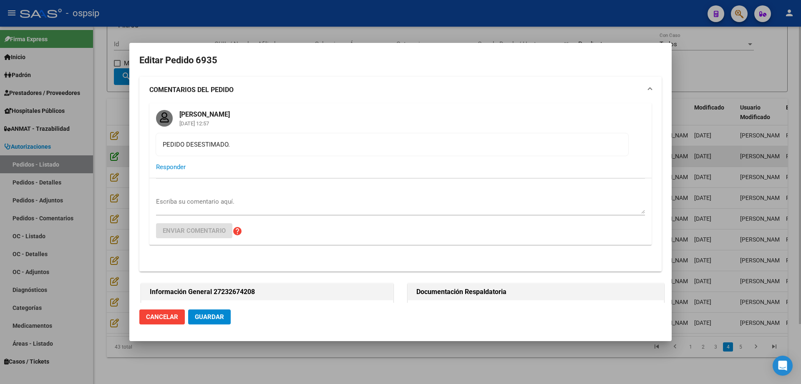
type input "PABLA BEATRIZ BLANCO"
type input "Corrientes, CORRIENTES, ALEJANDRO DUMAS 1833, Piso: 00, Departamento: 0"
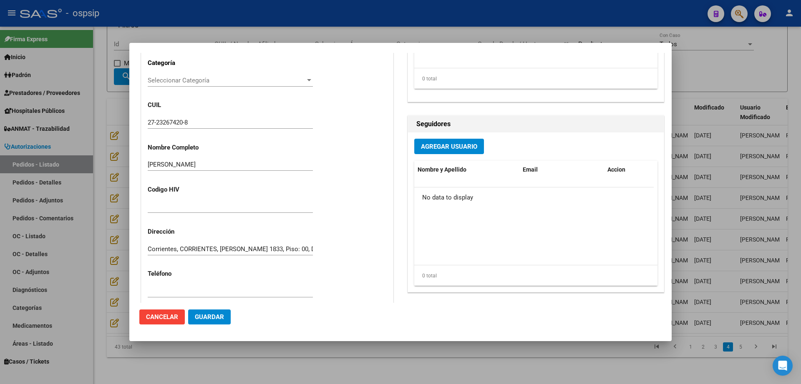
scroll to position [658, 0]
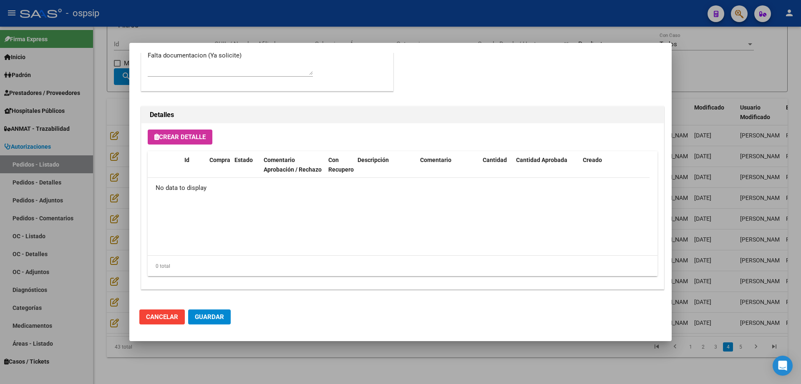
click at [172, 316] on span "Cancelar" at bounding box center [162, 318] width 32 height 8
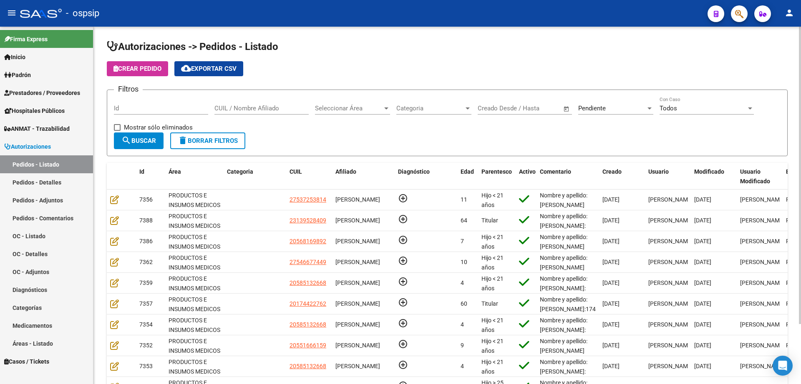
click at [183, 110] on input "Id" at bounding box center [161, 109] width 94 height 8
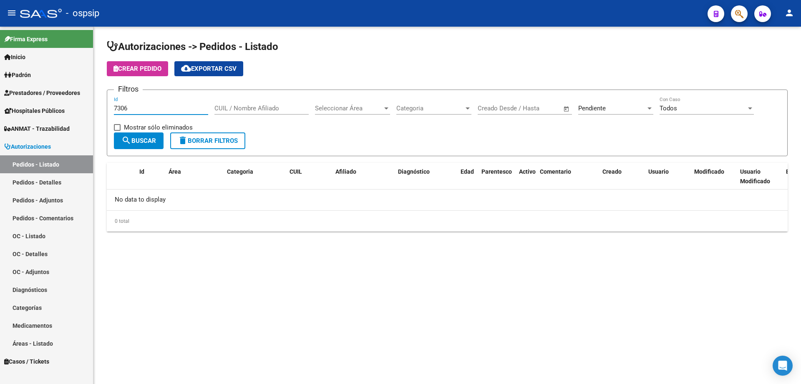
type input "7306"
click at [653, 104] on div "Pendiente Seleccionar Estado" at bounding box center [615, 106] width 75 height 18
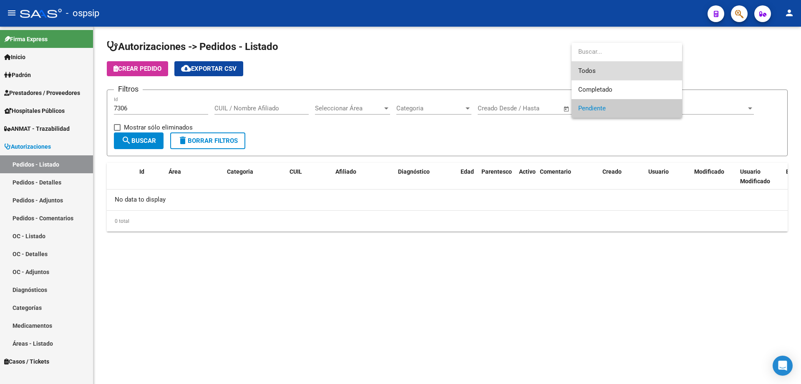
click at [609, 67] on span "Todos" at bounding box center [626, 71] width 97 height 19
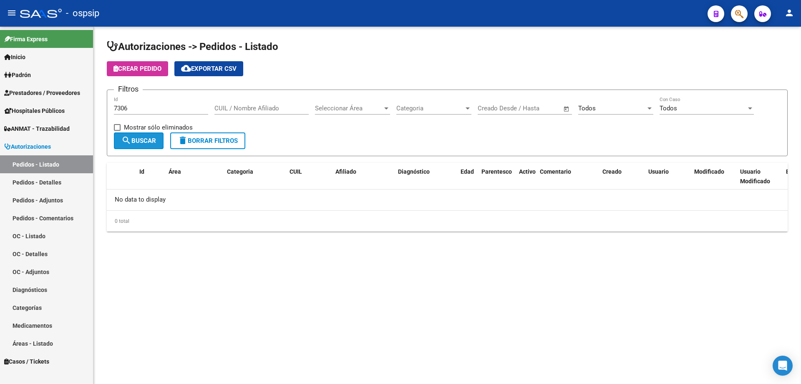
click at [142, 140] on span "search Buscar" at bounding box center [138, 141] width 35 height 8
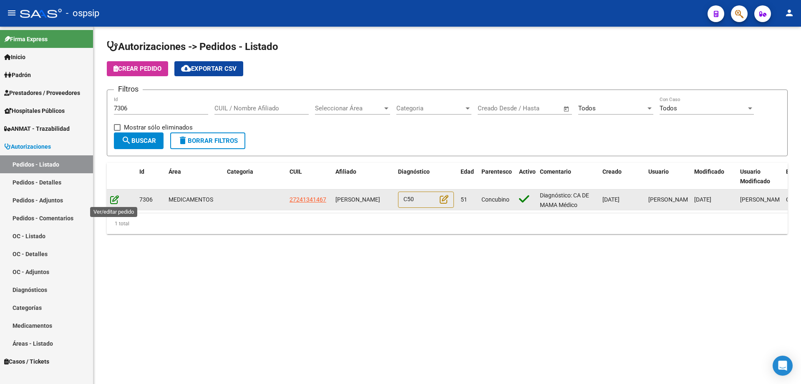
click at [114, 200] on icon at bounding box center [114, 199] width 9 height 9
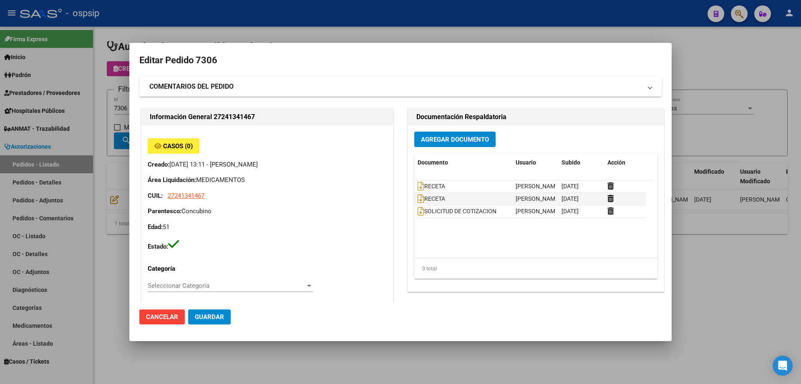
type input "Tucuman, SAN [PERSON_NAME], SIN NOMBRE 0"
click at [726, 62] on div at bounding box center [400, 192] width 801 height 384
